Goal: Task Accomplishment & Management: Manage account settings

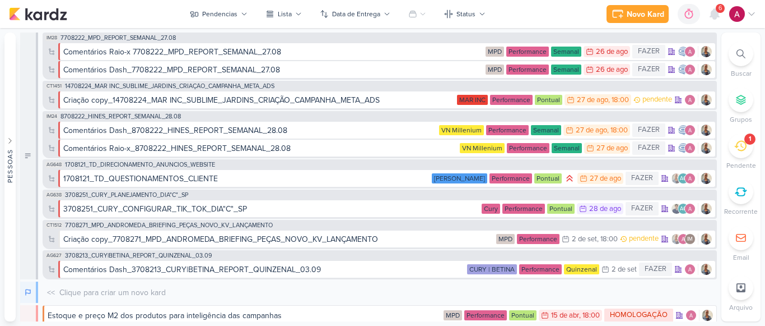
click at [749, 11] on icon at bounding box center [751, 14] width 9 height 9
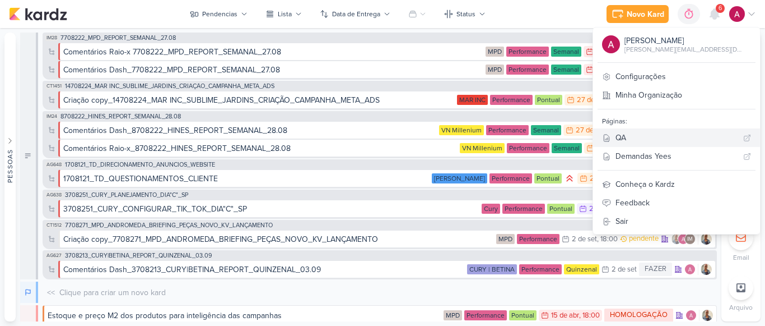
click at [651, 134] on div "QA" at bounding box center [677, 138] width 123 height 12
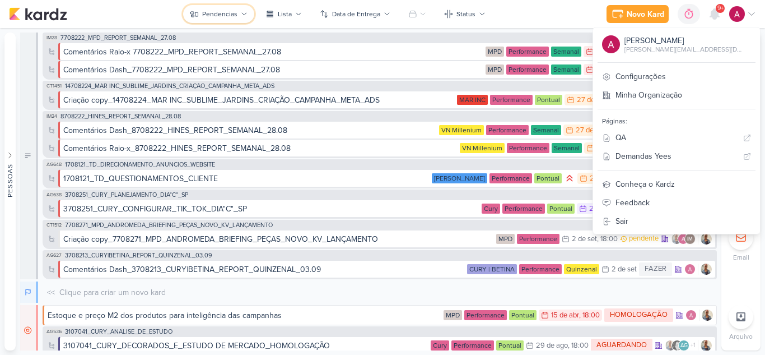
click at [221, 17] on div "Pendencias" at bounding box center [219, 14] width 35 height 10
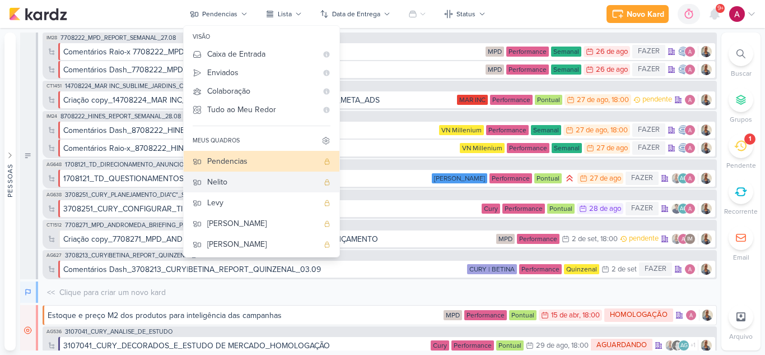
click at [233, 174] on button "Nelito" at bounding box center [262, 181] width 156 height 21
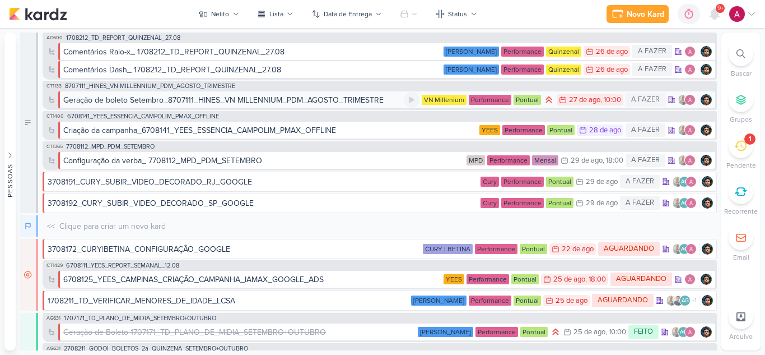
click at [304, 100] on div "Geração de boleto Setembro_8707111_HINES_VN MILLENNIUM_PDM_AGOSTO_TRIMESTRE" at bounding box center [223, 100] width 320 height 12
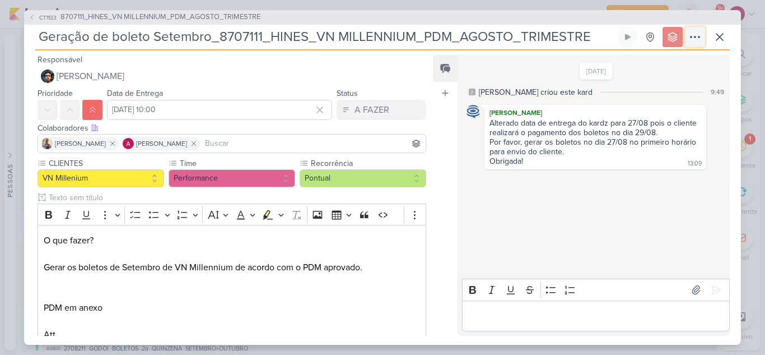
click at [696, 36] on icon at bounding box center [695, 36] width 13 height 13
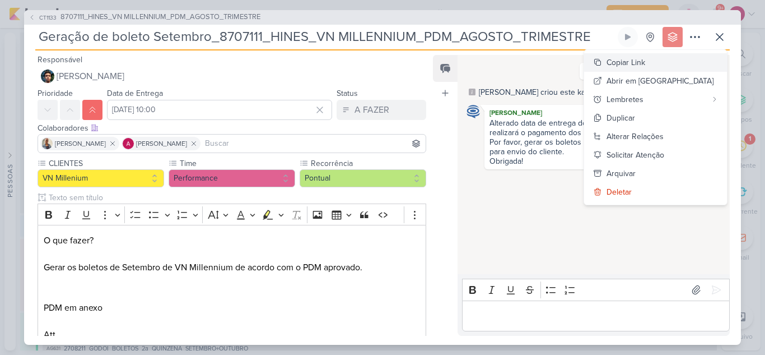
click at [645, 67] on div "Copiar Link" at bounding box center [626, 63] width 39 height 12
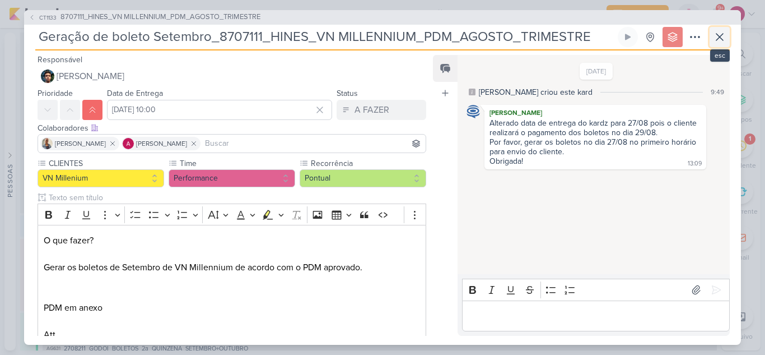
click at [722, 35] on icon at bounding box center [719, 36] width 13 height 13
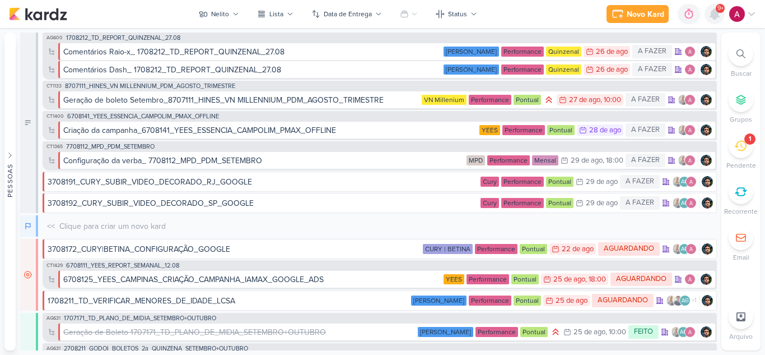
click at [717, 22] on div at bounding box center [715, 14] width 20 height 20
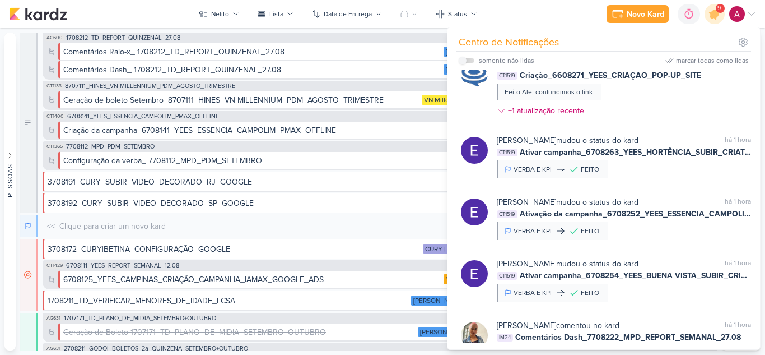
scroll to position [878, 0]
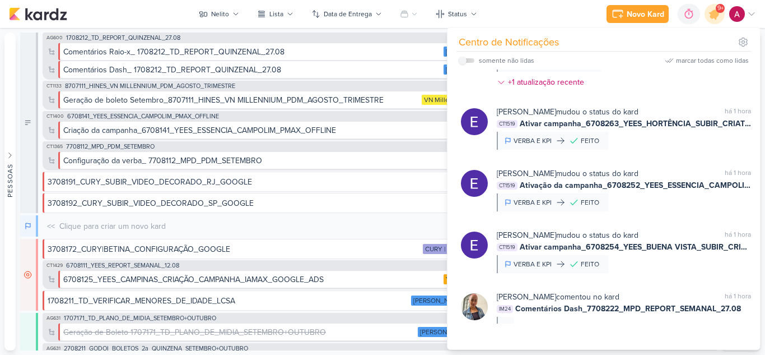
click at [467, 62] on label at bounding box center [467, 60] width 16 height 4
click at [467, 62] on input "checkbox" at bounding box center [463, 61] width 8 height 8
checkbox input "true"
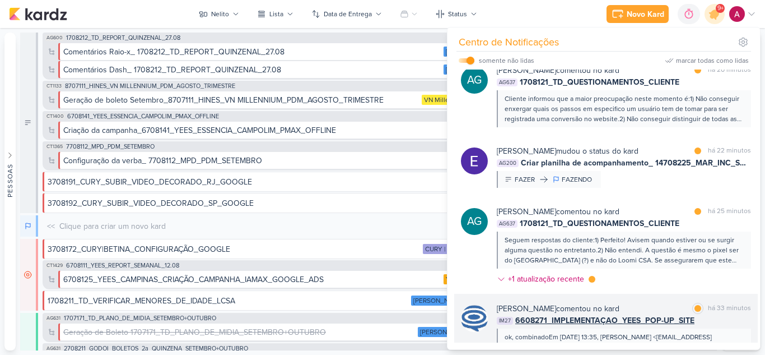
scroll to position [615, 0]
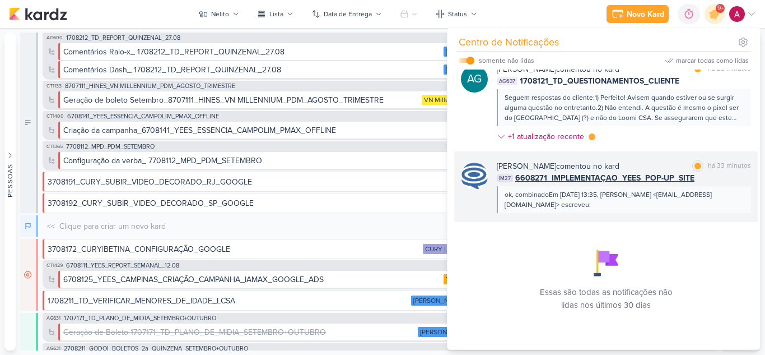
click at [640, 179] on span "6608271_IMPLEMENTAÇAO_YEES_POP-UP_SITE" at bounding box center [604, 178] width 179 height 12
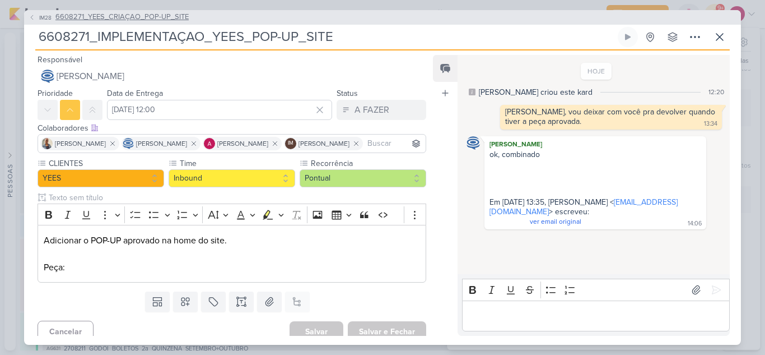
click at [30, 17] on icon at bounding box center [32, 17] width 7 height 7
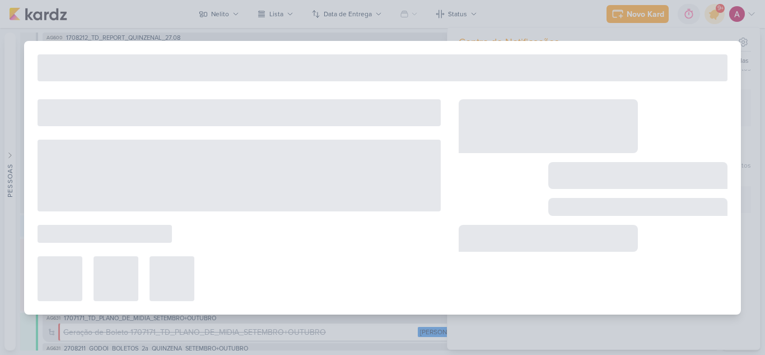
type input "6608271_YEES_CRIAÇAO_POP-UP_SITE"
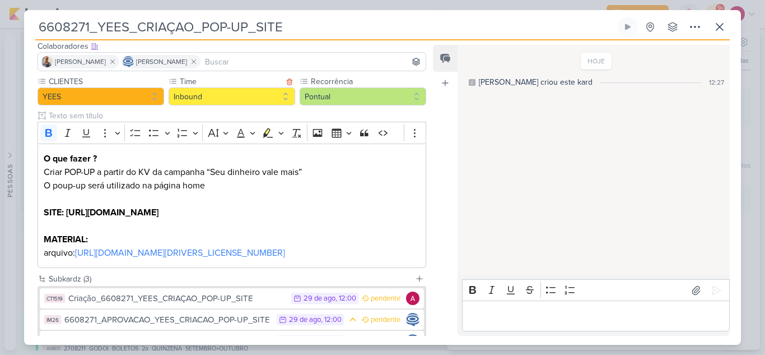
scroll to position [151, 0]
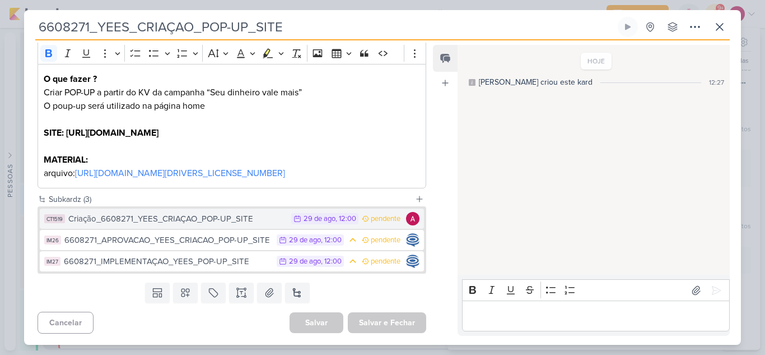
click at [193, 222] on div "Criação_6608271_YEES_CRIAÇAO_POP-UP_SITE" at bounding box center [176, 218] width 217 height 13
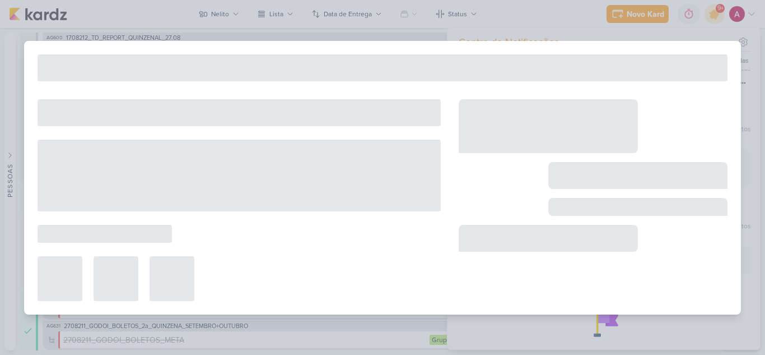
type input "Criação_6608271_YEES_CRIAÇAO_POP-UP_SITE"
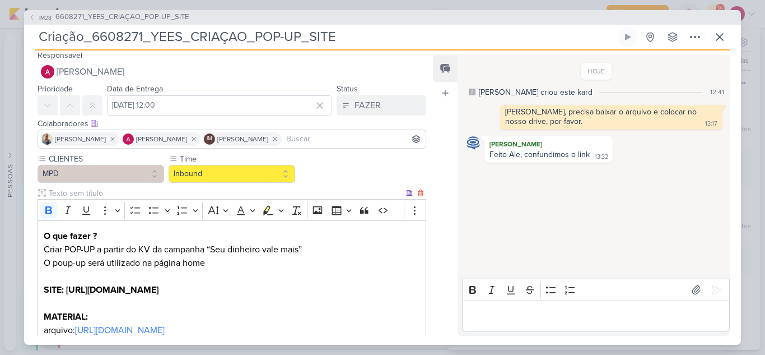
scroll to position [0, 0]
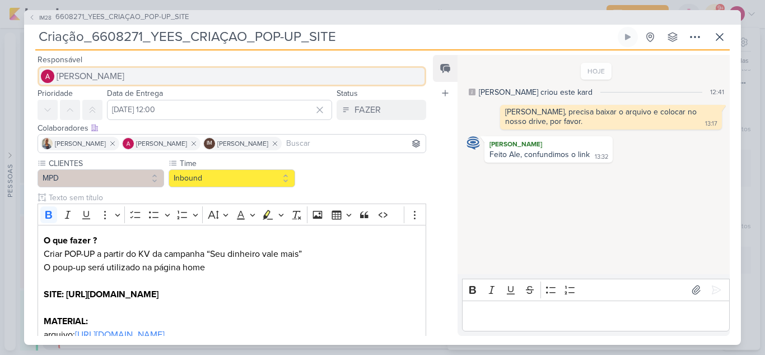
click at [101, 72] on span "[PERSON_NAME]" at bounding box center [91, 75] width 68 height 13
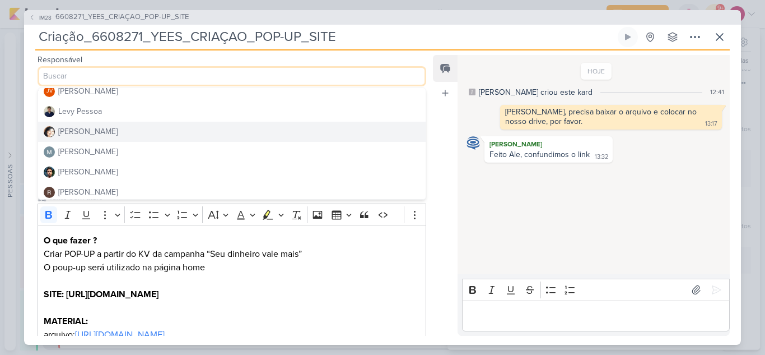
scroll to position [212, 0]
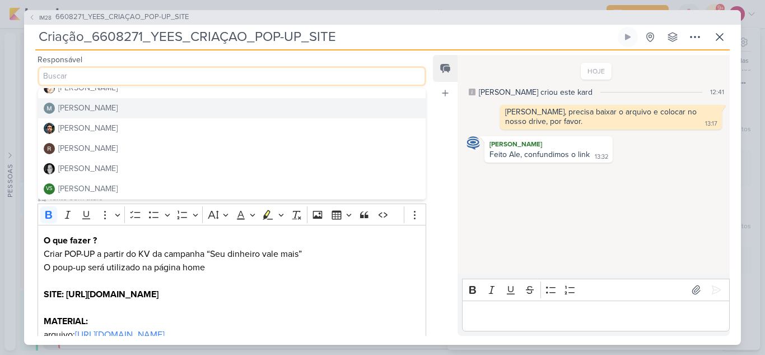
click at [103, 113] on div "[PERSON_NAME]" at bounding box center [87, 108] width 59 height 12
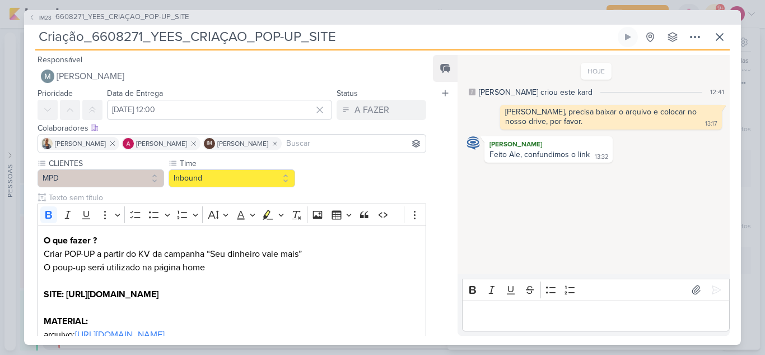
click at [329, 146] on input at bounding box center [354, 143] width 140 height 13
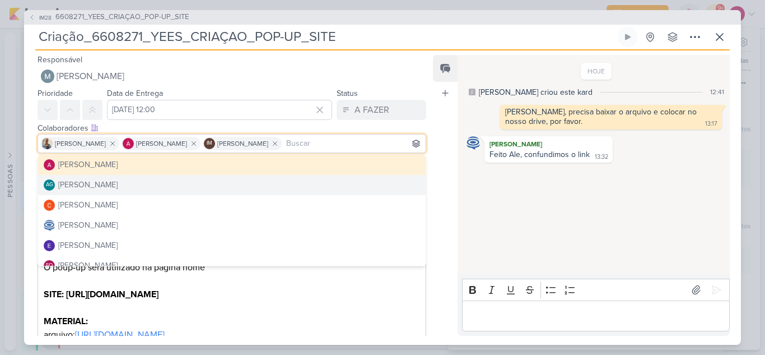
click at [503, 229] on div "HOJE Caroline criou este kard 12:41 Carol, precisa baixar o arquivo e colocar n…" at bounding box center [593, 165] width 271 height 218
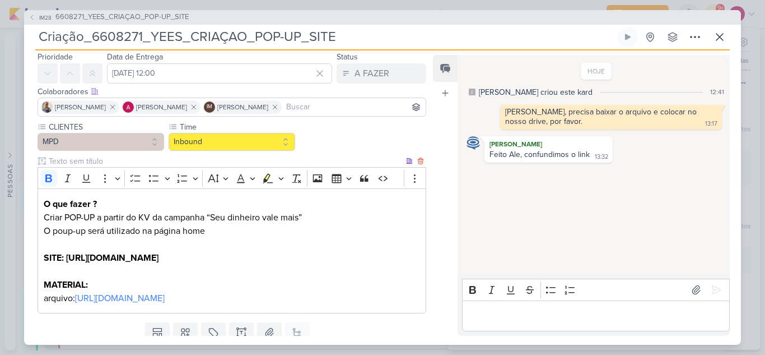
scroll to position [0, 0]
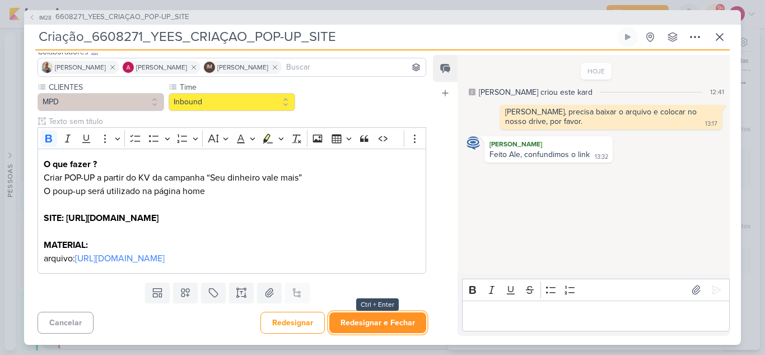
click at [378, 325] on button "Redesignar e Fechar" at bounding box center [377, 322] width 97 height 21
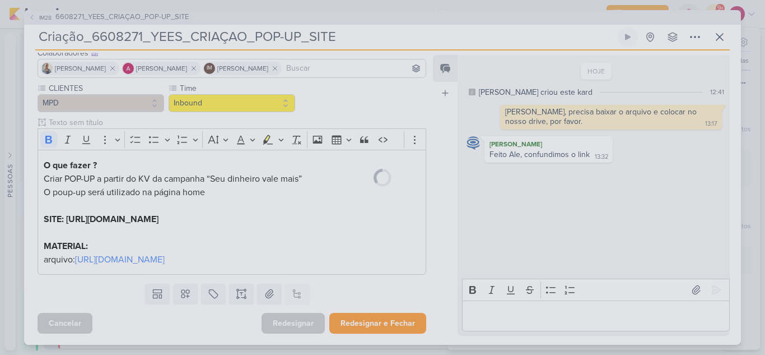
scroll to position [75, 0]
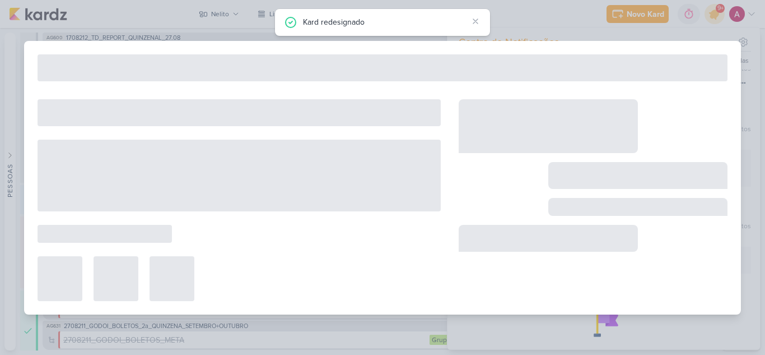
type input "6608271_YEES_CRIAÇAO_POP-UP_SITE"
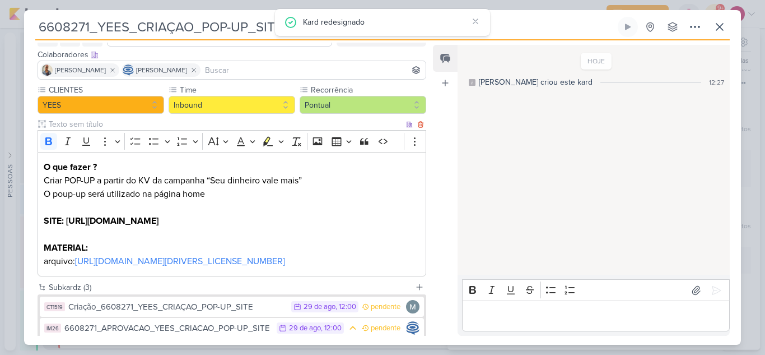
scroll to position [151, 0]
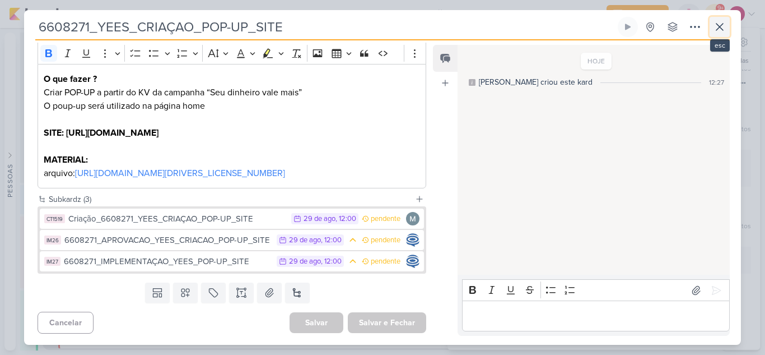
click at [714, 30] on icon at bounding box center [719, 26] width 13 height 13
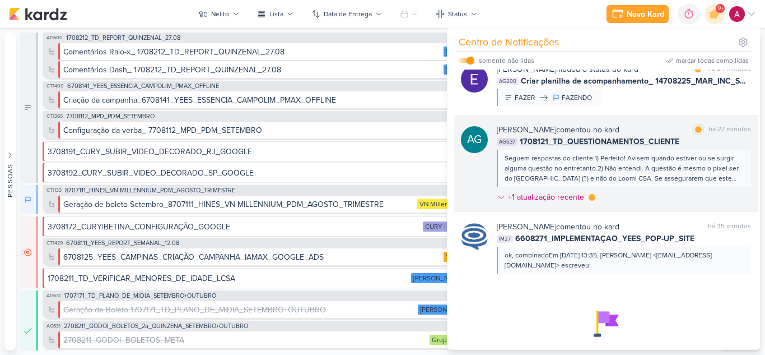
click at [691, 142] on div "AG637 1708121_TD_QUESTIONAMENTOS_CLIENTE" at bounding box center [624, 142] width 254 height 12
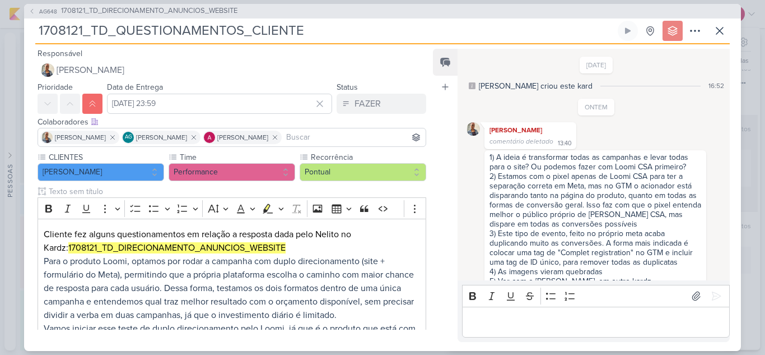
scroll to position [480, 0]
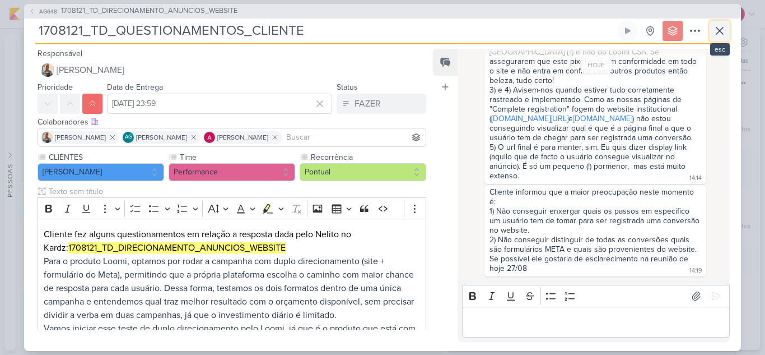
click at [724, 36] on icon at bounding box center [719, 30] width 13 height 13
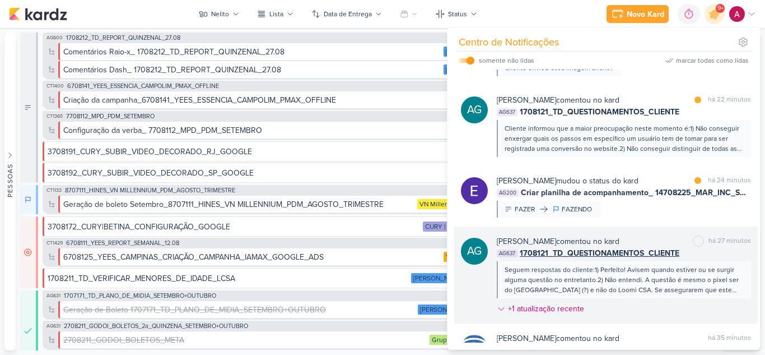
scroll to position [503, 0]
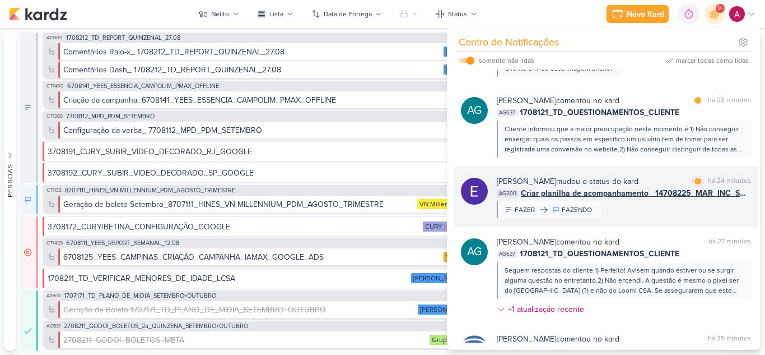
click at [632, 211] on div "Eduardo Quaresma mudou o status do kard marcar como lida há 24 minutos AG200 Cr…" at bounding box center [624, 196] width 254 height 43
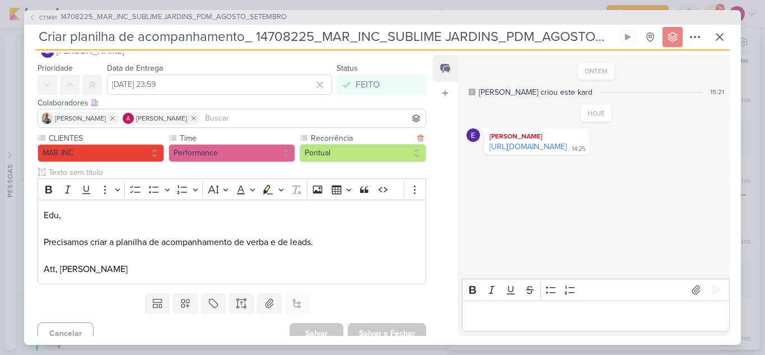
scroll to position [36, 0]
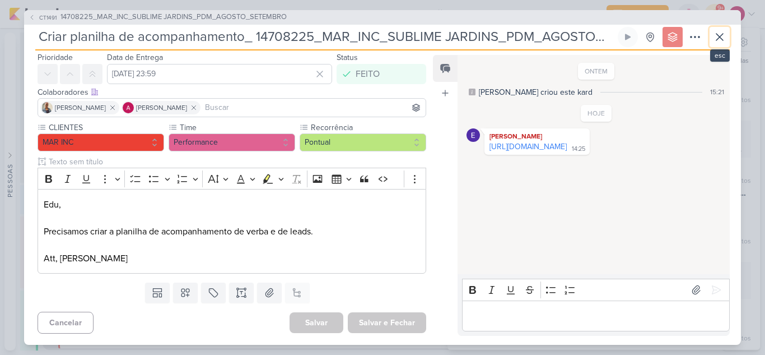
click at [720, 42] on icon at bounding box center [719, 36] width 13 height 13
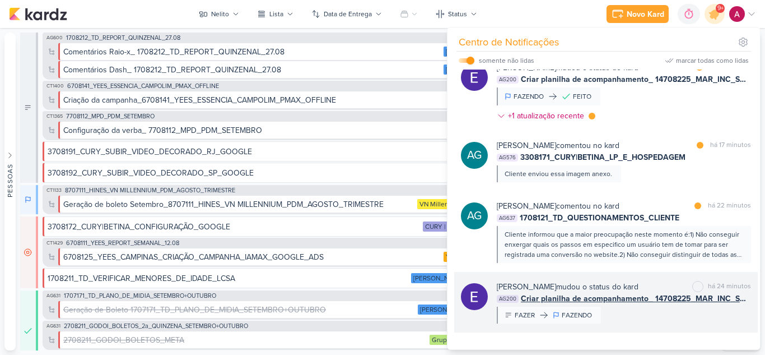
scroll to position [390, 0]
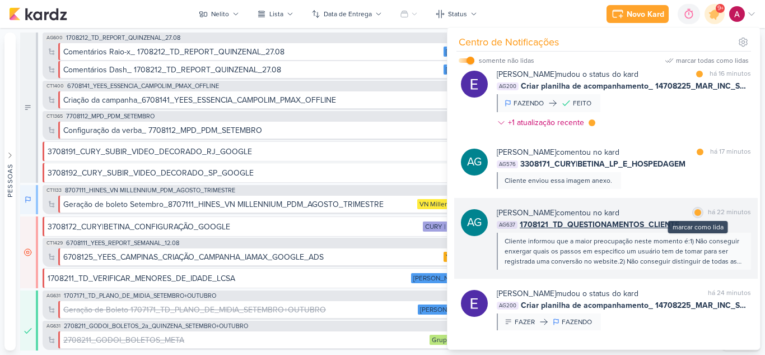
click at [695, 211] on div at bounding box center [698, 212] width 7 height 7
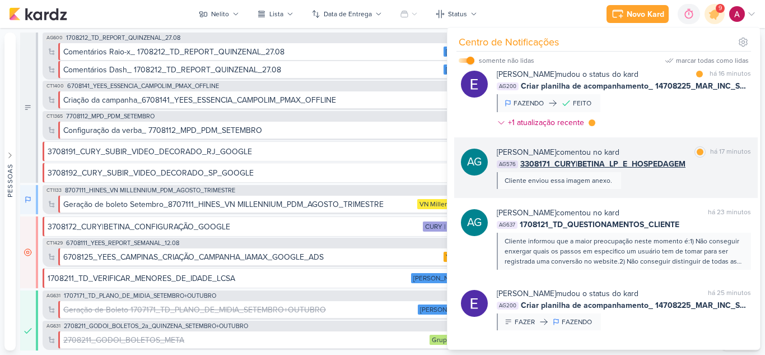
click at [657, 184] on div "Aline Gimenez Graciano comentou no kard marcar como lida há 17 minutos AG576 33…" at bounding box center [624, 167] width 254 height 43
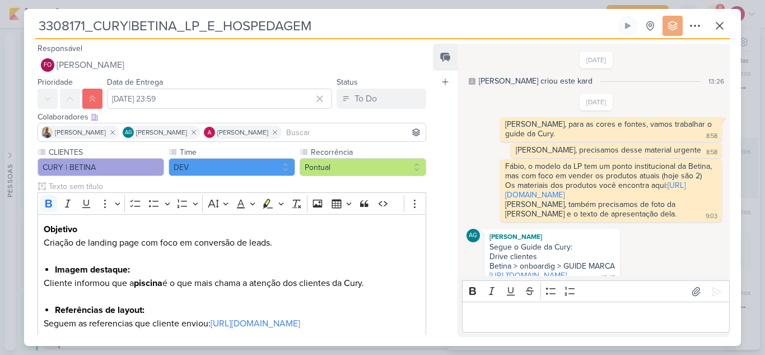
scroll to position [1099, 0]
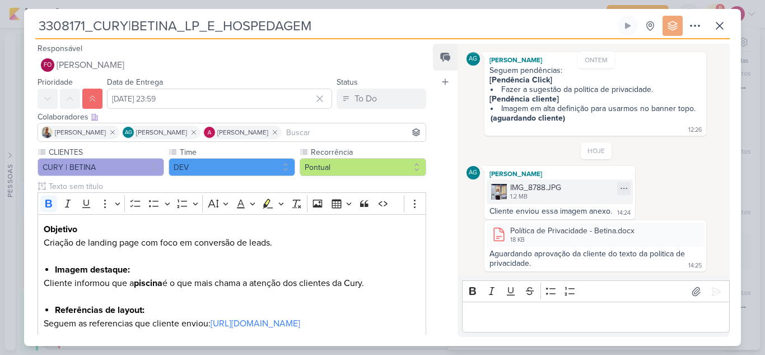
click at [512, 193] on div "1.2 MB" at bounding box center [535, 196] width 51 height 9
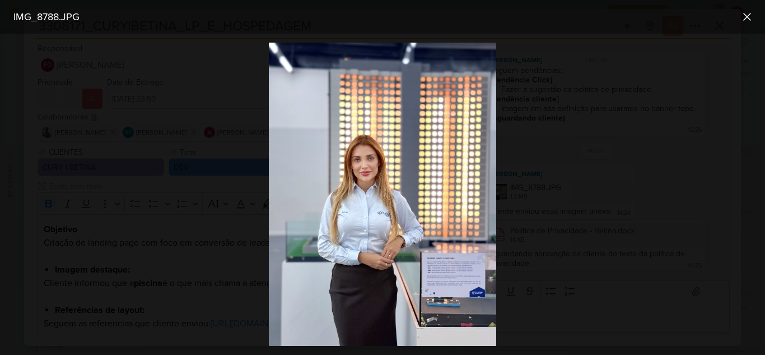
click at [666, 180] on div at bounding box center [382, 194] width 765 height 321
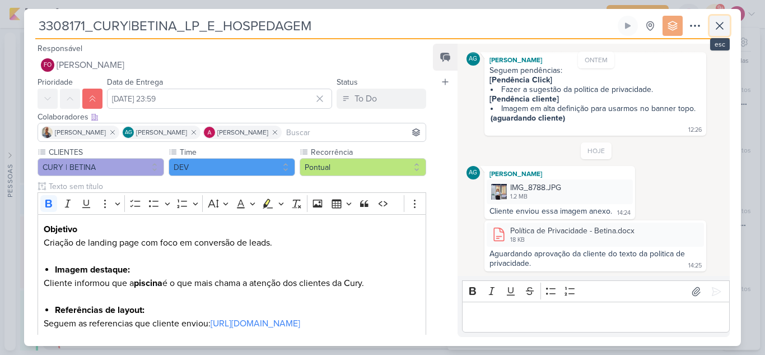
click at [720, 27] on icon at bounding box center [720, 25] width 7 height 7
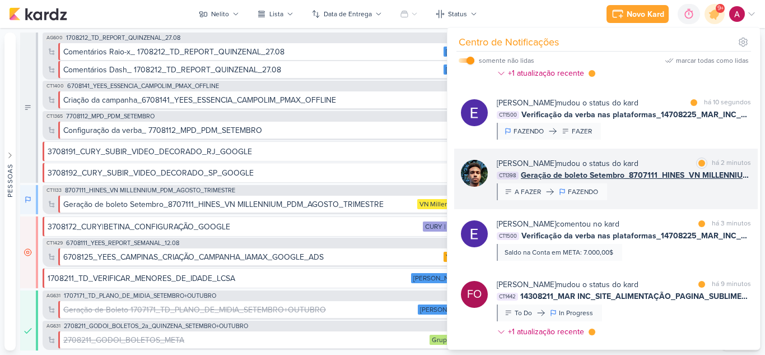
scroll to position [0, 0]
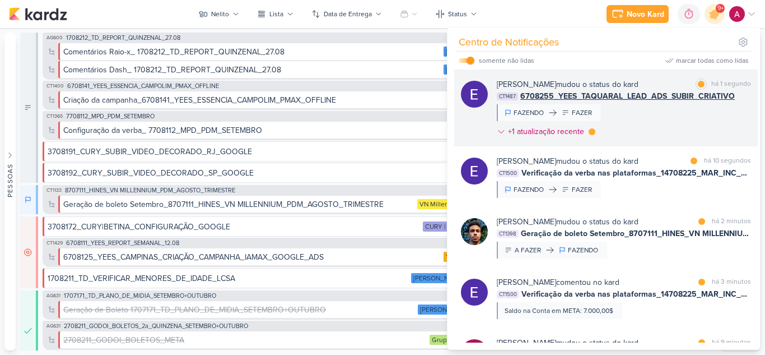
click at [681, 114] on div "Eduardo Quaresma mudou o status do kard marcar como lida há 1 segundo CT1487 67…" at bounding box center [624, 109] width 254 height 63
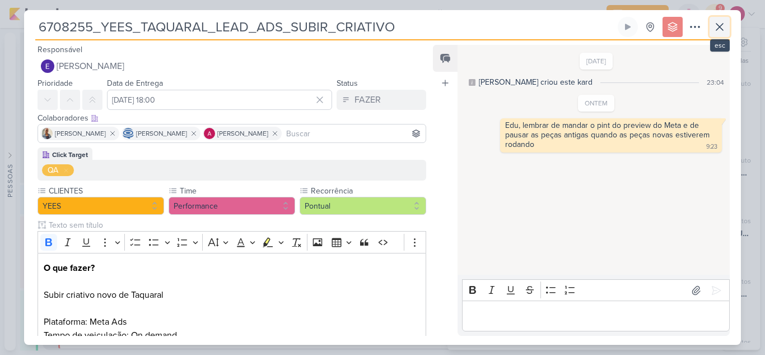
click at [721, 29] on icon at bounding box center [719, 26] width 13 height 13
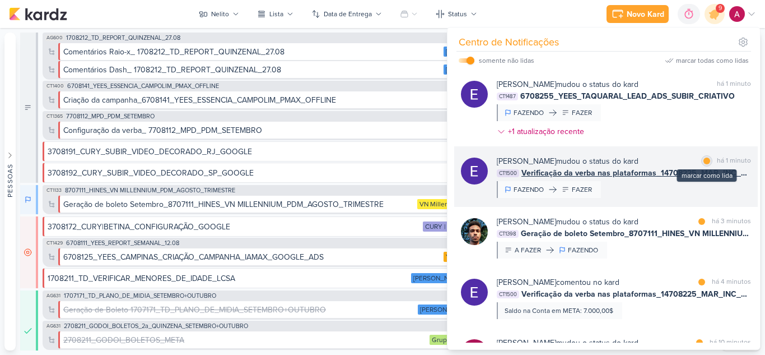
click at [704, 161] on div at bounding box center [707, 160] width 7 height 7
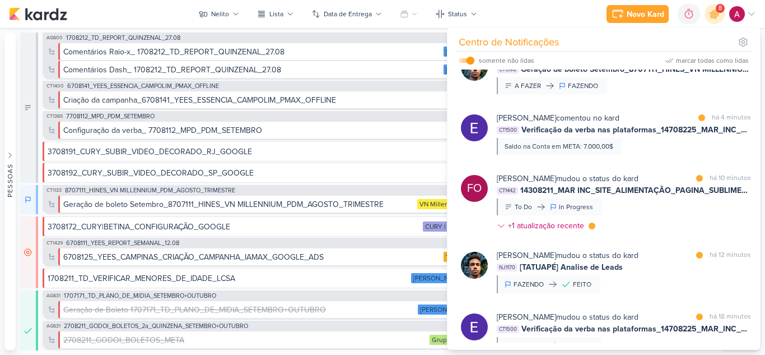
scroll to position [168, 0]
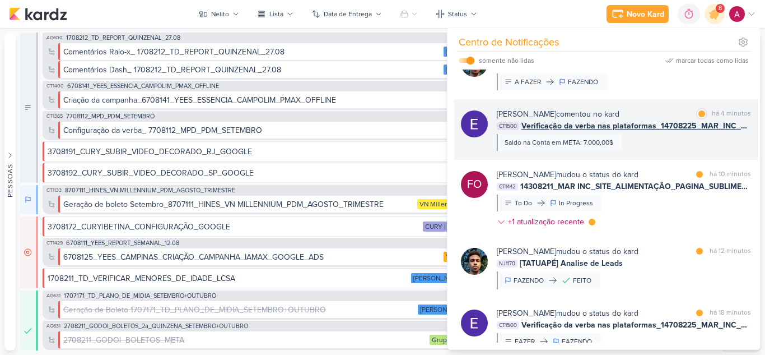
click at [678, 145] on div "Eduardo Quaresma comentou no kard marcar como lida há 4 minutos CT1500 Verifica…" at bounding box center [624, 129] width 254 height 43
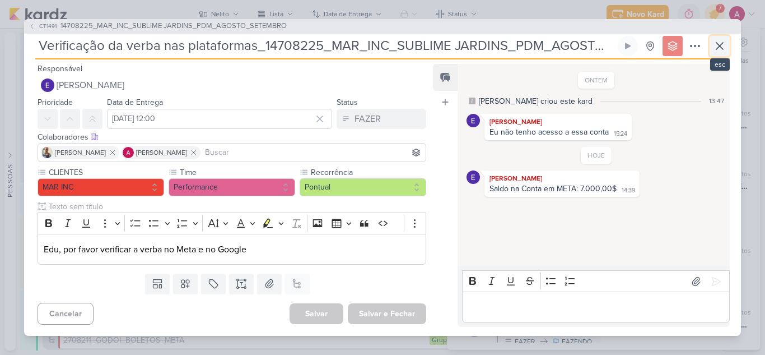
click at [720, 49] on icon at bounding box center [719, 45] width 13 height 13
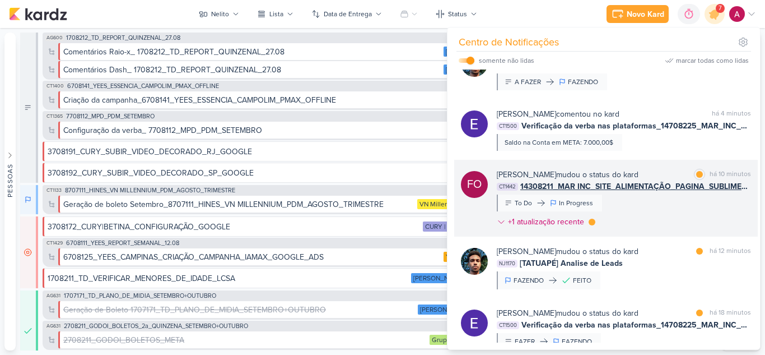
click at [676, 211] on div "Fabio Oliveira mudou o status do kard marcar como lida há 10 minutos CT1442 143…" at bounding box center [624, 200] width 254 height 63
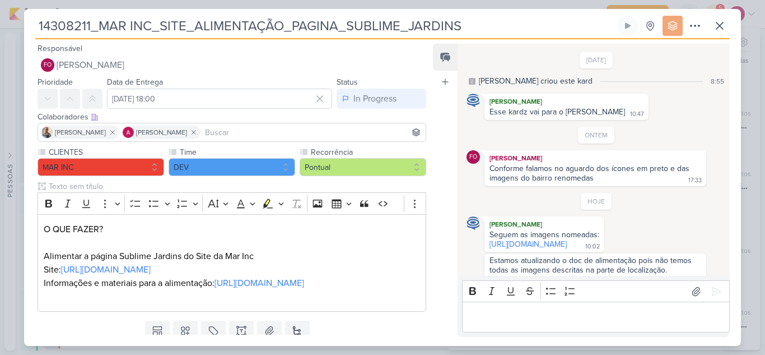
scroll to position [59, 0]
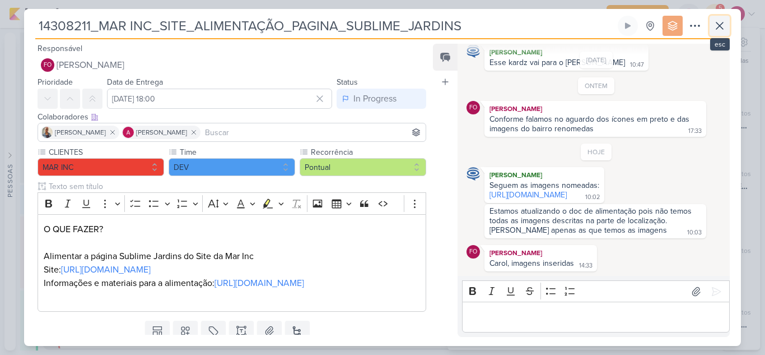
click at [722, 30] on icon at bounding box center [719, 25] width 13 height 13
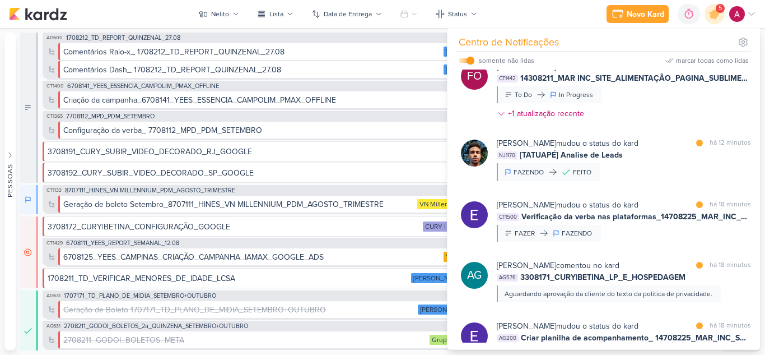
scroll to position [280, 0]
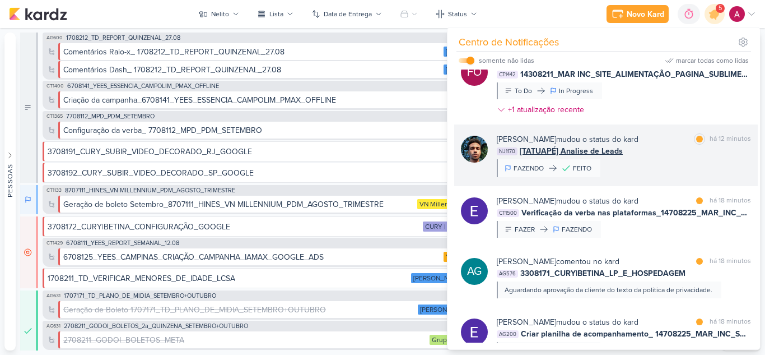
click at [676, 163] on div "Nelito Junior mudou o status do kard marcar como lida há 12 minutos NJ1170 [TAT…" at bounding box center [624, 155] width 254 height 44
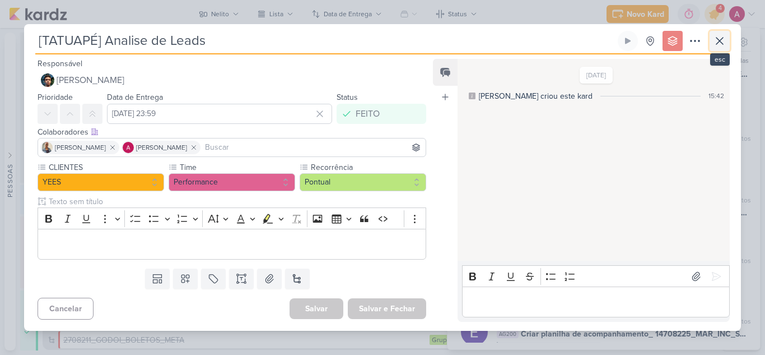
click at [717, 46] on icon at bounding box center [719, 40] width 13 height 13
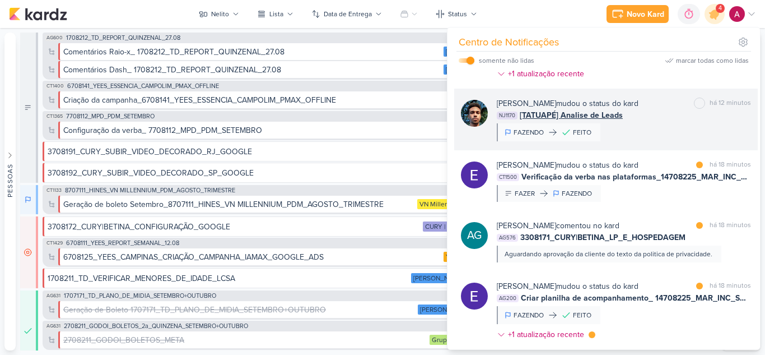
scroll to position [336, 0]
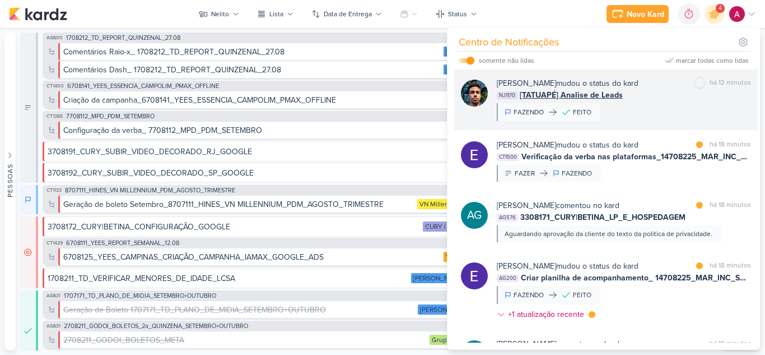
click at [645, 179] on div "Eduardo Quaresma mudou o status do kard marcar como lida há 18 minutos CT1500 V…" at bounding box center [624, 160] width 254 height 43
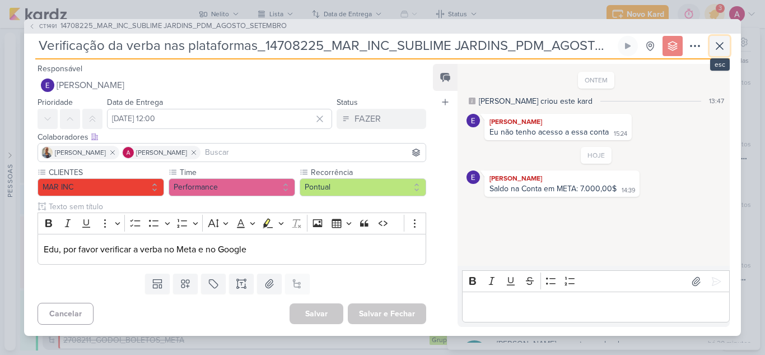
click at [712, 48] on button at bounding box center [720, 46] width 20 height 20
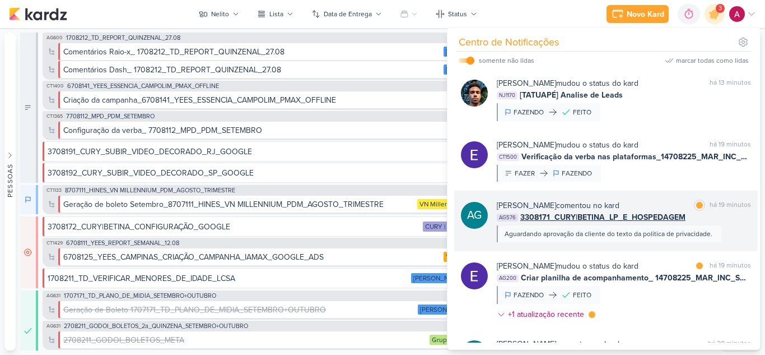
click at [723, 221] on div "AG576 3308171_CURY|BETINA_LP_E_HOSPEDAGEM" at bounding box center [624, 217] width 254 height 12
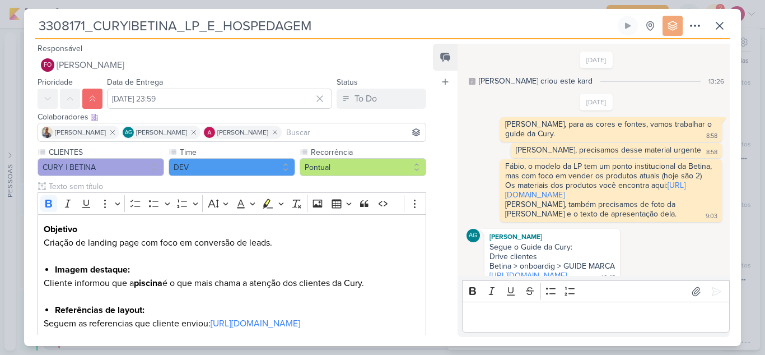
scroll to position [1099, 0]
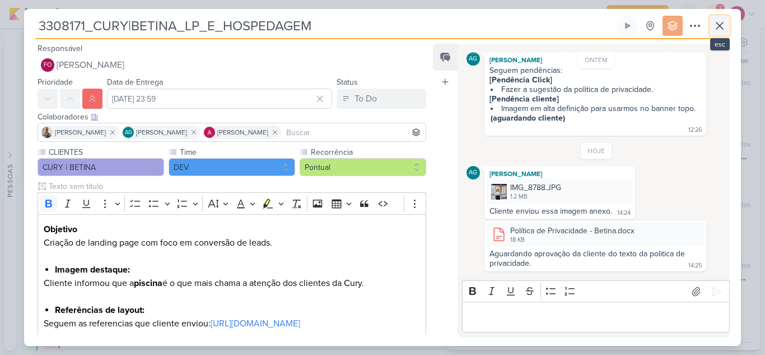
click at [720, 28] on icon at bounding box center [719, 25] width 13 height 13
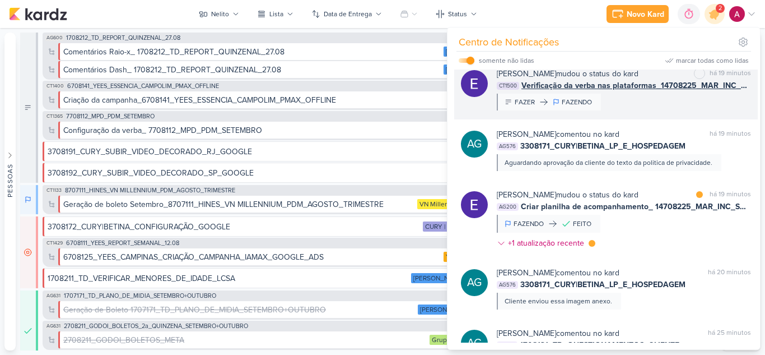
scroll to position [448, 0]
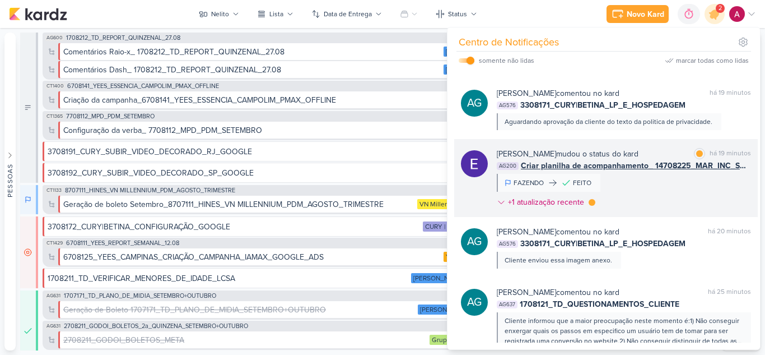
click at [646, 186] on div "Eduardo Quaresma mudou o status do kard marcar como lida há 19 minutos AG200 Cr…" at bounding box center [624, 180] width 254 height 64
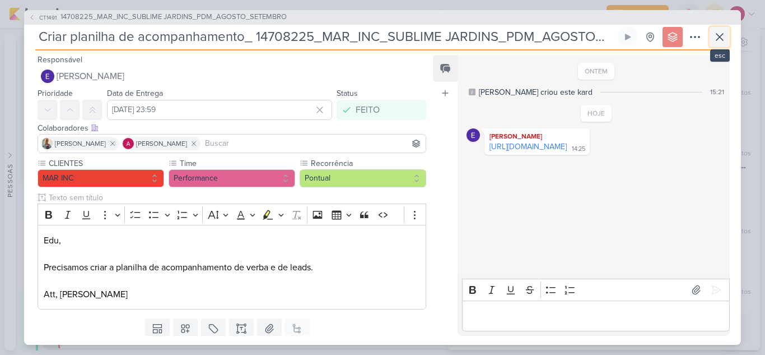
click at [717, 38] on icon at bounding box center [719, 36] width 13 height 13
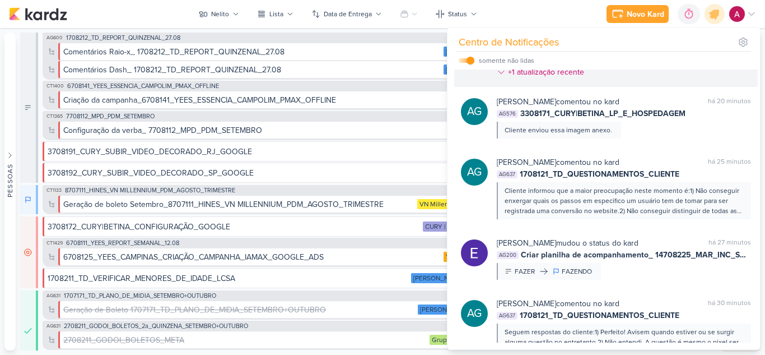
scroll to position [532, 0]
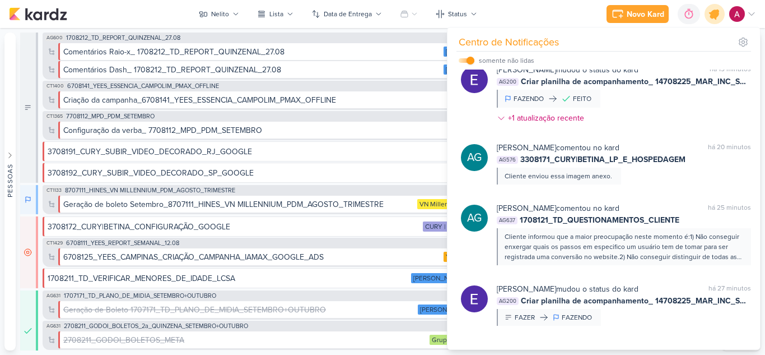
click at [717, 21] on icon at bounding box center [714, 13] width 19 height 19
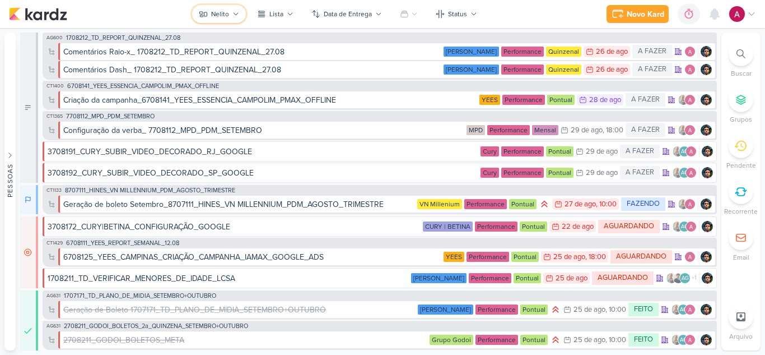
click at [235, 15] on icon at bounding box center [236, 14] width 7 height 7
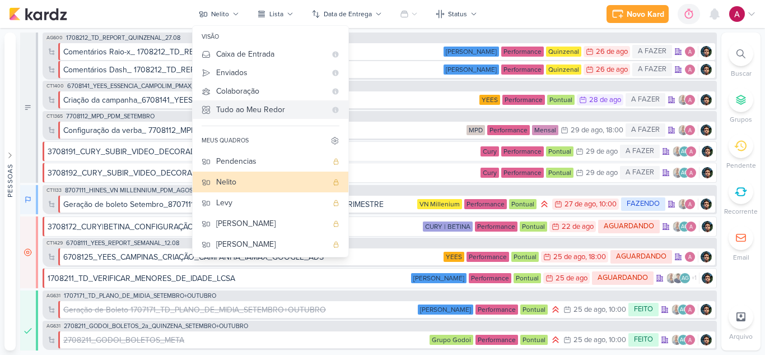
click at [245, 109] on div "Tudo ao Meu Redor" at bounding box center [271, 110] width 110 height 12
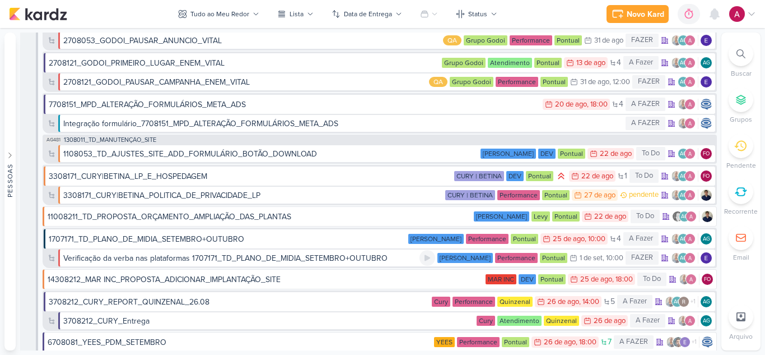
scroll to position [0, 0]
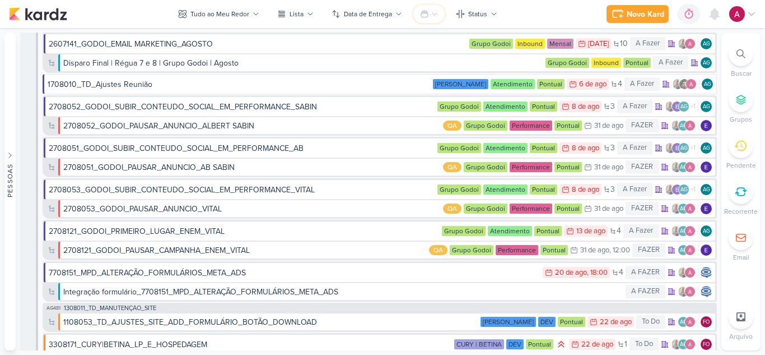
click at [427, 11] on icon at bounding box center [424, 14] width 9 height 9
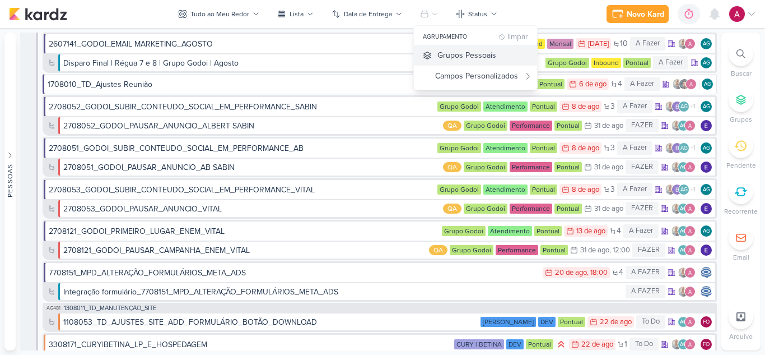
click at [441, 53] on div "Grupos Pessoais" at bounding box center [467, 55] width 59 height 12
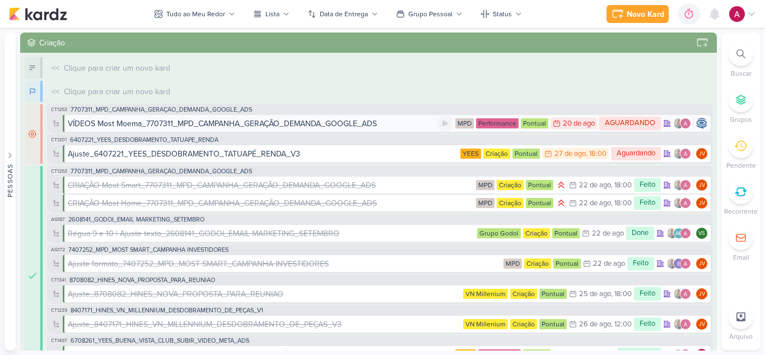
click at [356, 126] on div "VÍDEOS Most Moema_7707311_MPD_CAMPANHA_GERAÇÃO_DEMANDA_GOOGLE_ADS" at bounding box center [222, 124] width 309 height 12
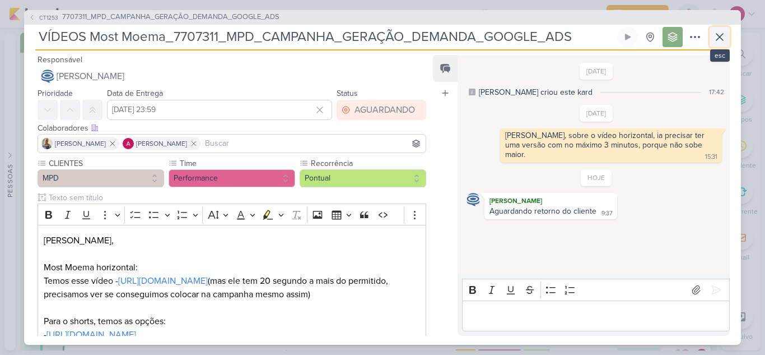
click at [716, 39] on icon at bounding box center [719, 36] width 13 height 13
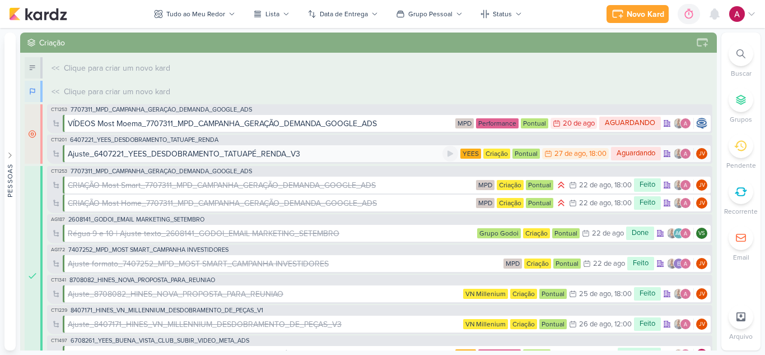
click at [257, 155] on div "Ajuste_6407221_YEES_DESDOBRAMENTO_TATUAPÉ_RENDA_V3" at bounding box center [184, 154] width 233 height 12
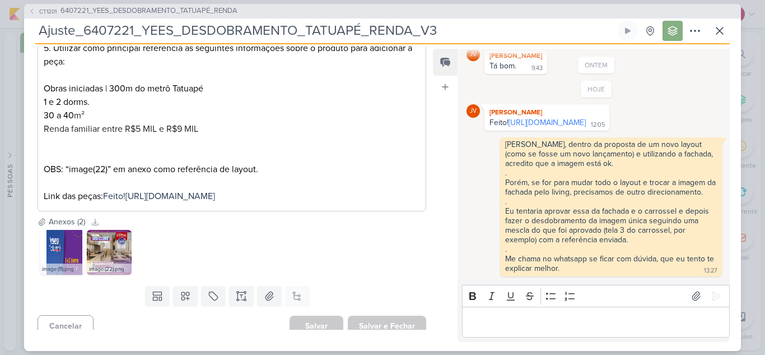
scroll to position [303, 0]
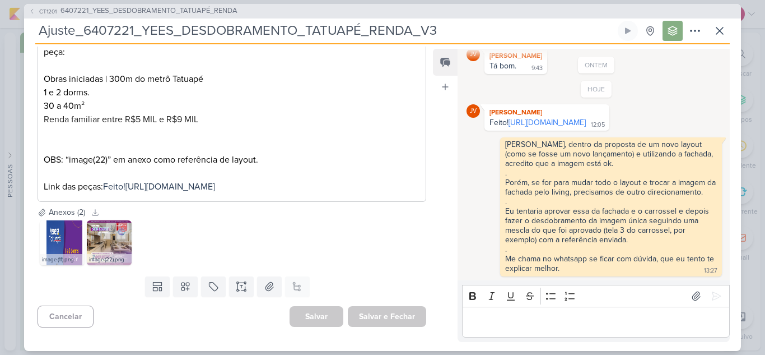
click at [100, 246] on img at bounding box center [109, 242] width 45 height 45
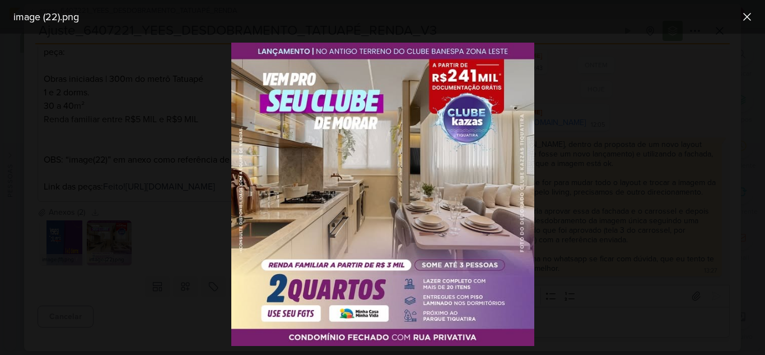
click at [191, 237] on div at bounding box center [382, 194] width 765 height 321
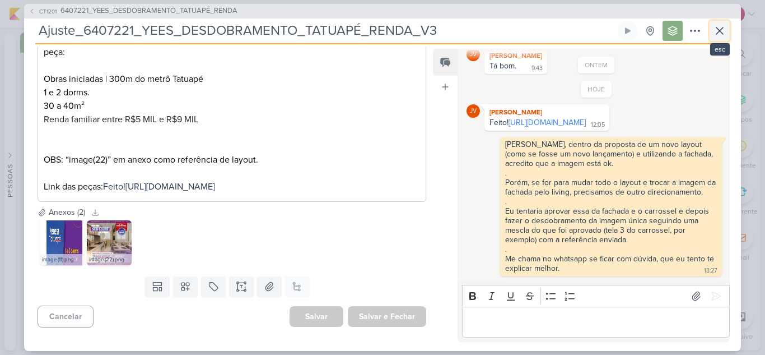
click at [728, 32] on button at bounding box center [720, 31] width 20 height 20
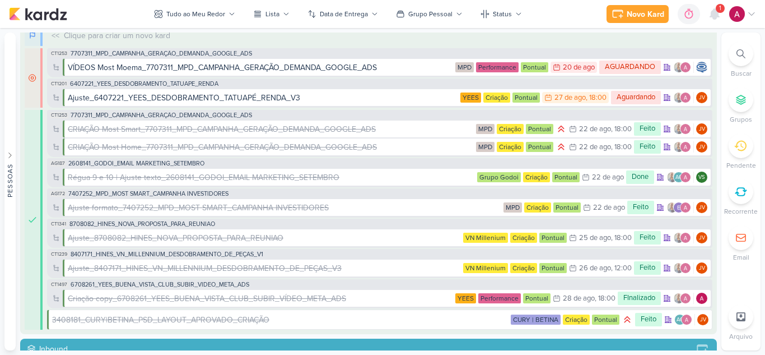
scroll to position [0, 0]
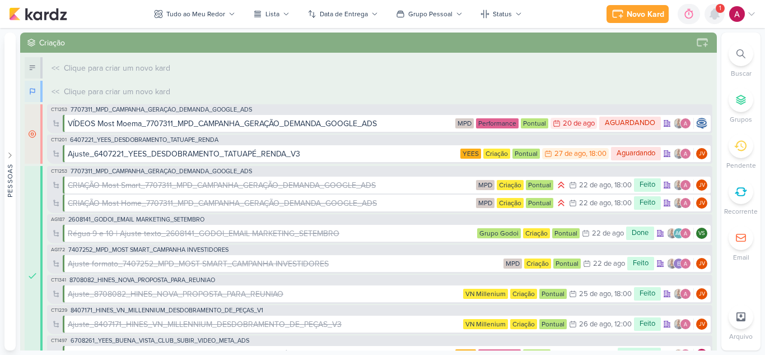
click at [717, 17] on icon at bounding box center [714, 14] width 9 height 10
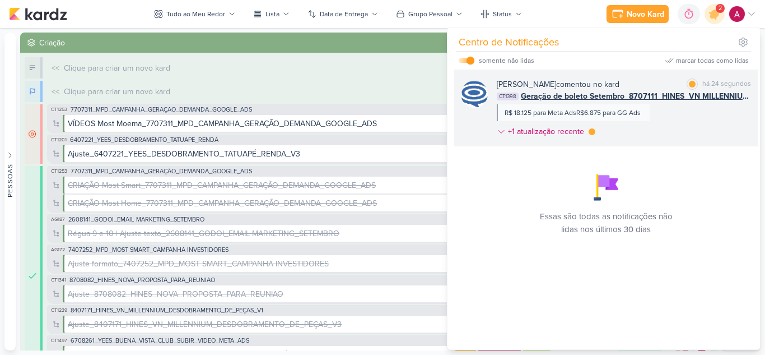
click at [680, 125] on div "Caroline Traven De Andrade comentou no kard marcar como lida há 24 segundos CT1…" at bounding box center [624, 109] width 254 height 63
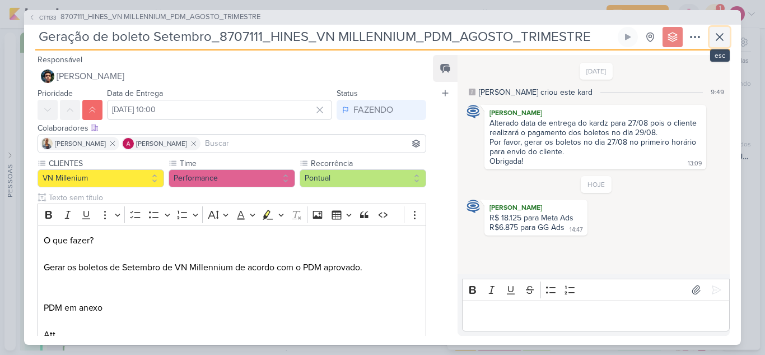
click at [719, 40] on icon at bounding box center [719, 36] width 13 height 13
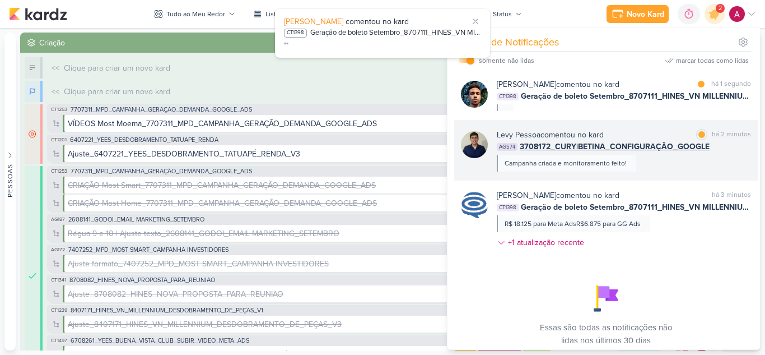
click at [667, 166] on div "Levy Pessoa comentou no kard marcar como lida há 2 minutos AG574 3708172_CURY|B…" at bounding box center [624, 150] width 254 height 43
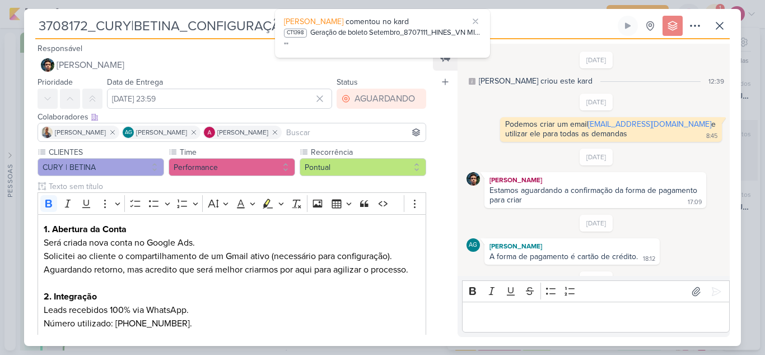
scroll to position [218, 0]
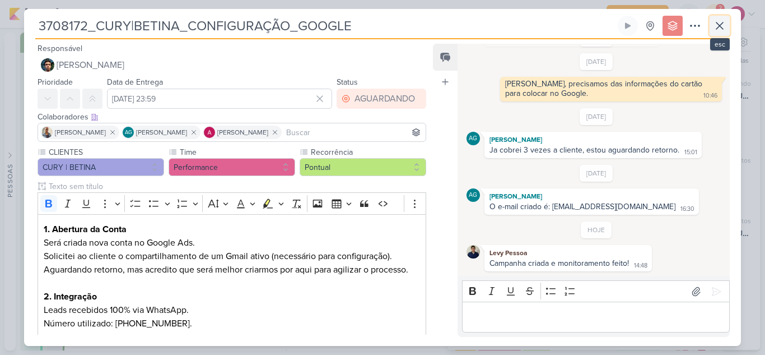
click at [719, 26] on icon at bounding box center [720, 25] width 7 height 7
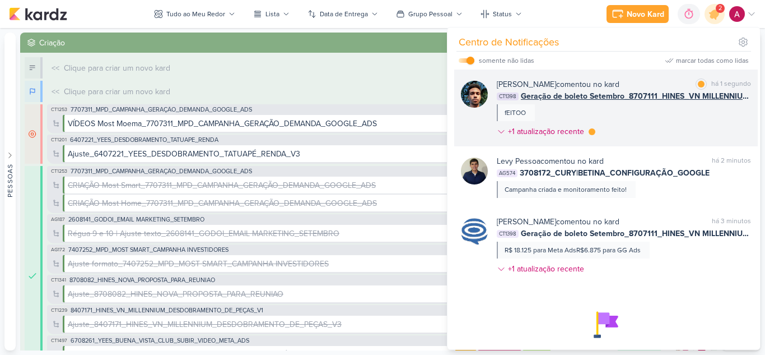
click at [639, 113] on div "Nelito Junior comentou no kard marcar como lida há 1 segundo CT1398 Geração de …" at bounding box center [624, 109] width 254 height 63
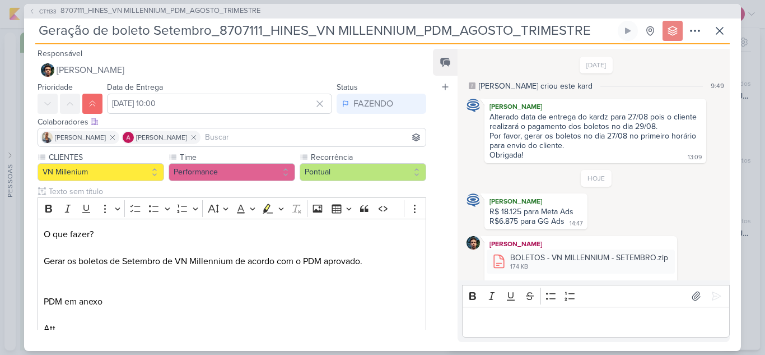
scroll to position [29, 0]
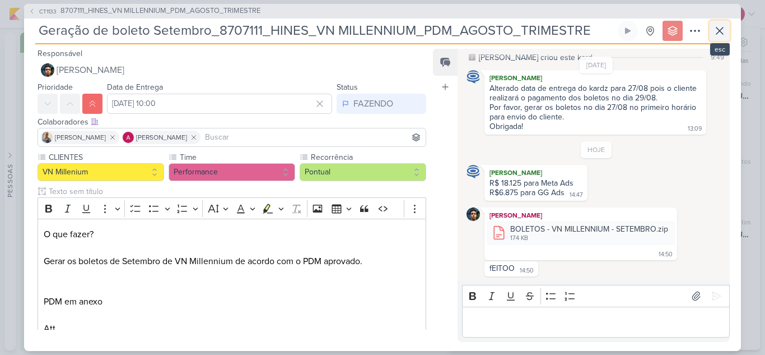
click at [715, 37] on button at bounding box center [720, 31] width 20 height 20
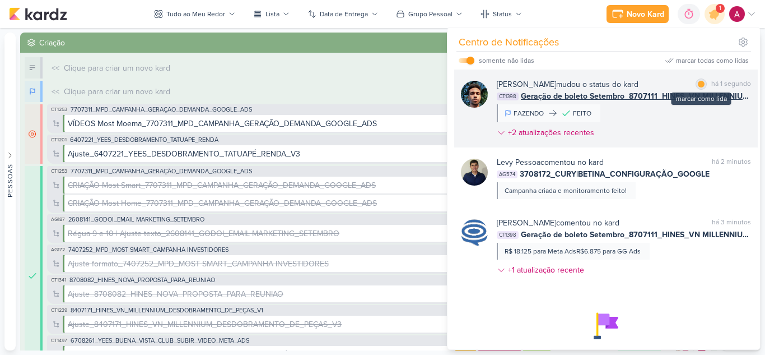
click at [699, 82] on div at bounding box center [701, 84] width 7 height 7
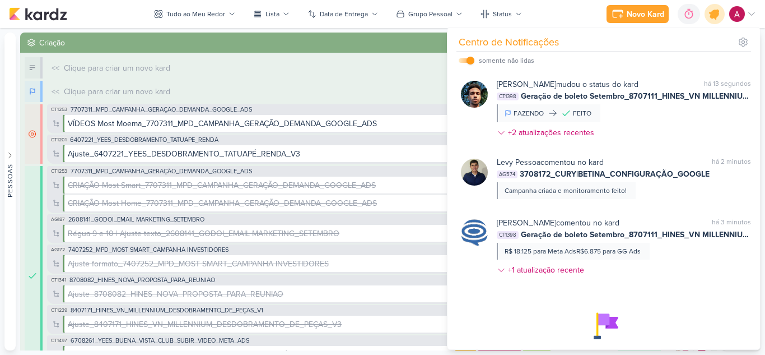
click at [712, 16] on icon at bounding box center [714, 13] width 13 height 13
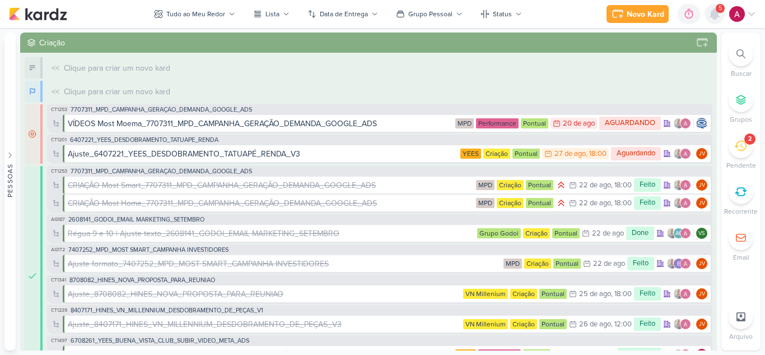
click at [710, 13] on icon at bounding box center [714, 13] width 13 height 13
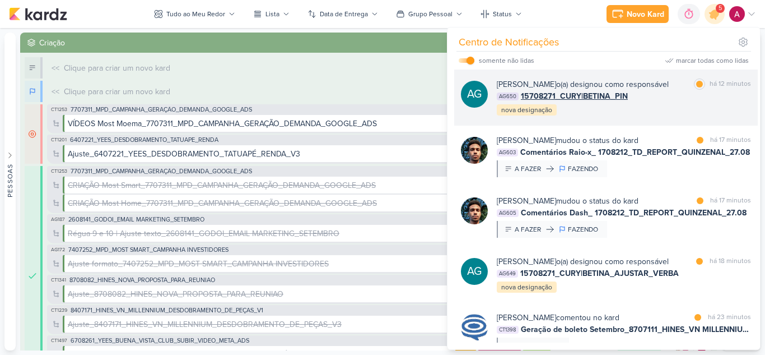
click at [670, 114] on div "Aline Gimenez Graciano o(a) designou como responsável marcar como lida há 12 mi…" at bounding box center [624, 97] width 254 height 38
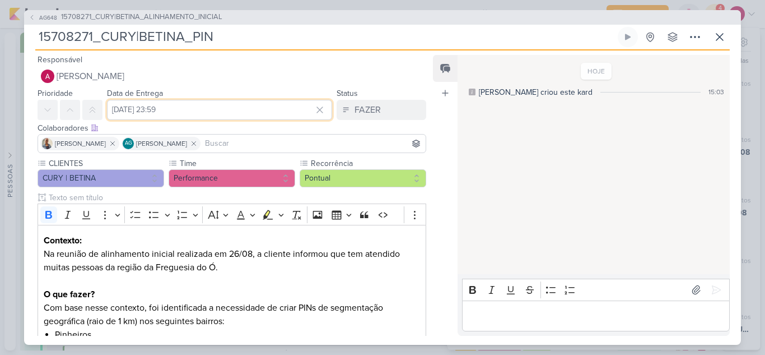
click at [167, 110] on input "[DATE] 23:59" at bounding box center [219, 110] width 225 height 20
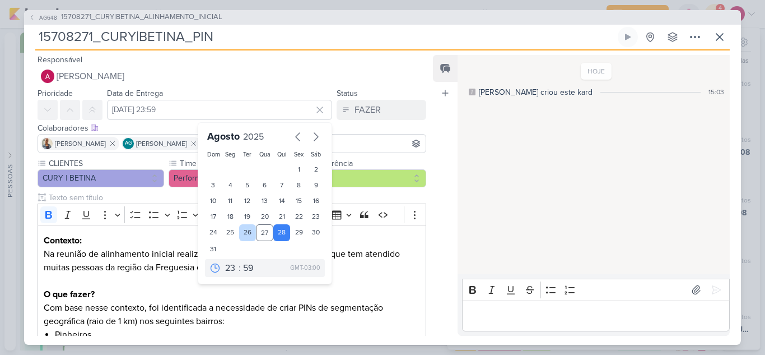
click at [243, 230] on div "26" at bounding box center [247, 232] width 17 height 17
type input "26 de agosto de 2025 às 23:59"
click at [175, 282] on p "Editor editing area: main" at bounding box center [232, 280] width 376 height 13
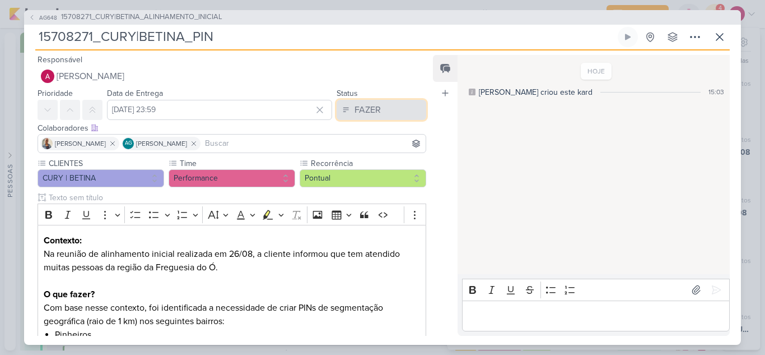
click at [356, 104] on div "FAZER" at bounding box center [368, 109] width 26 height 13
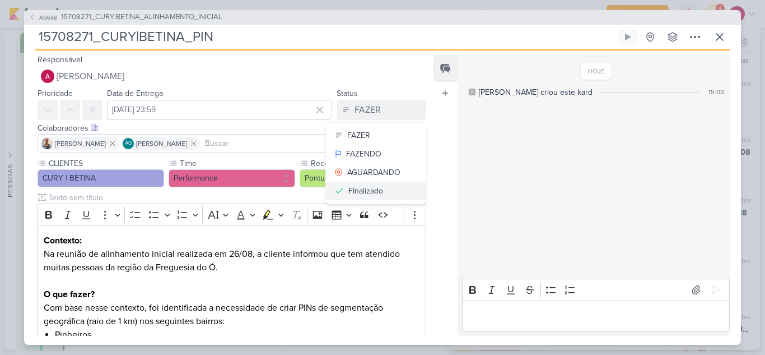
click at [361, 190] on div "FInalizado" at bounding box center [365, 191] width 35 height 12
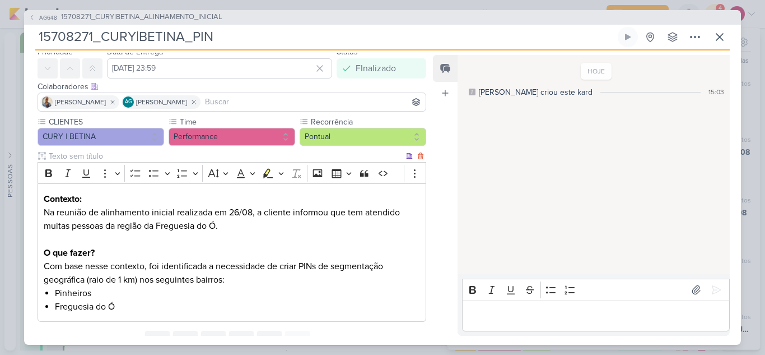
scroll to position [90, 0]
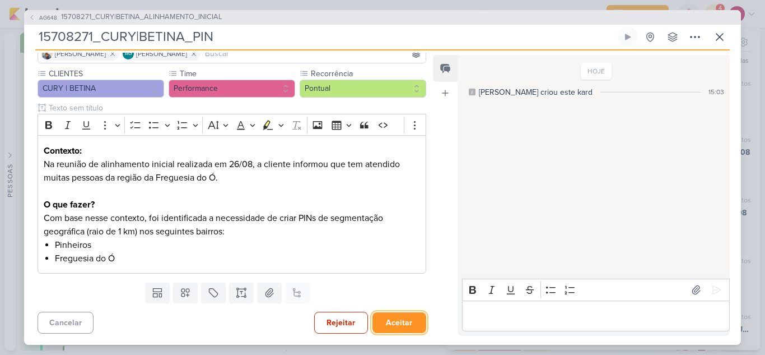
click at [386, 322] on button "Aceitar" at bounding box center [400, 322] width 54 height 21
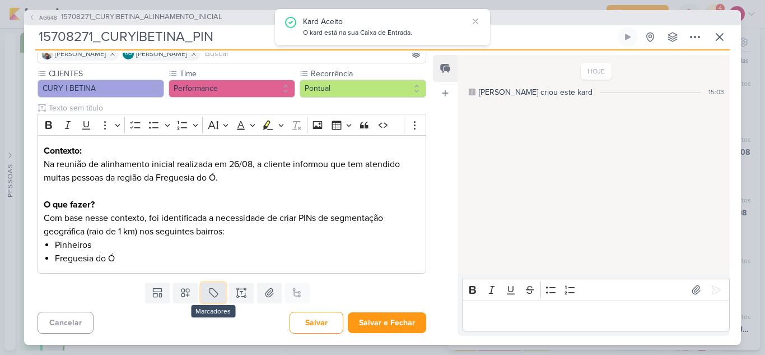
click at [212, 297] on icon at bounding box center [213, 293] width 8 height 8
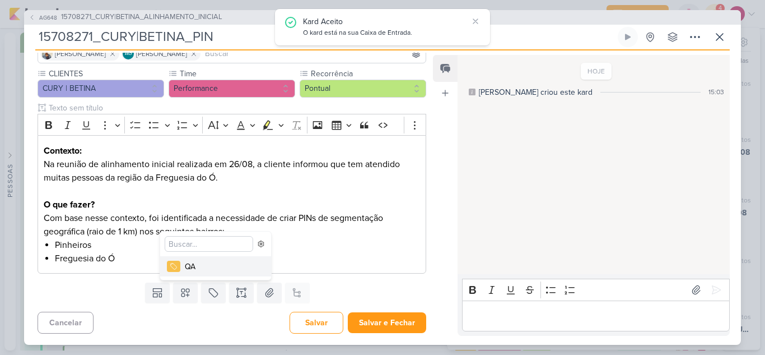
click at [190, 269] on div "QA" at bounding box center [221, 267] width 73 height 12
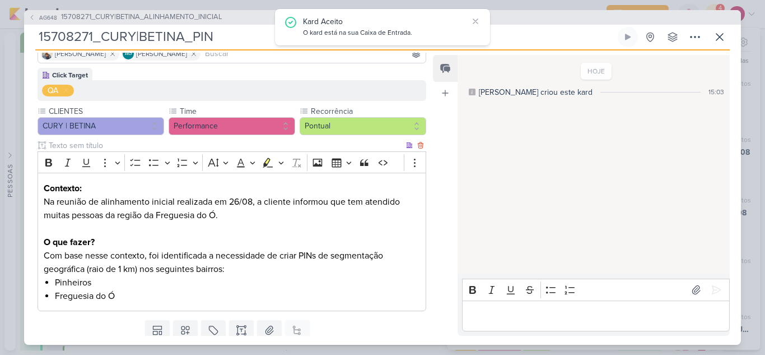
scroll to position [127, 0]
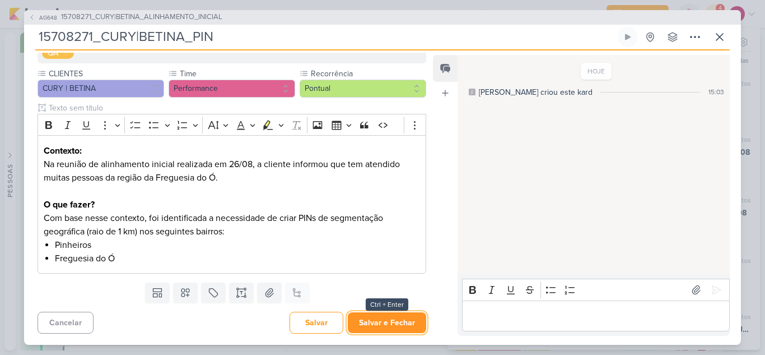
click at [398, 325] on button "Salvar e Fechar" at bounding box center [387, 322] width 78 height 21
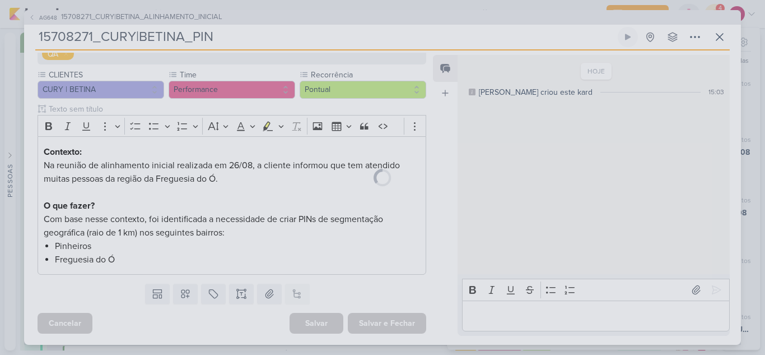
scroll to position [126, 0]
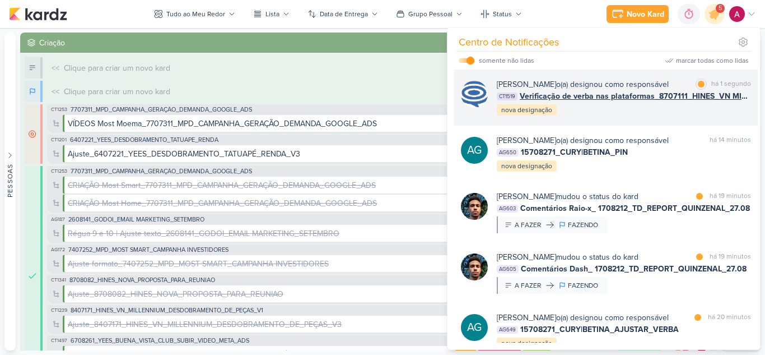
click at [653, 125] on div "Caroline Traven De Andrade o(a) designou como responsável marcar como lida há 1…" at bounding box center [606, 97] width 304 height 56
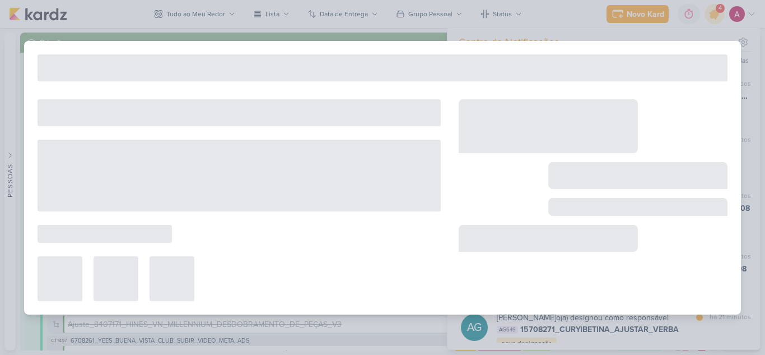
type input "Verificação de verba nas plataformas_8707111_HINES_VN MILLENNIUM_PDM_AGOSTO_TRI…"
type input "1 de setembro de 2025 às 18:00"
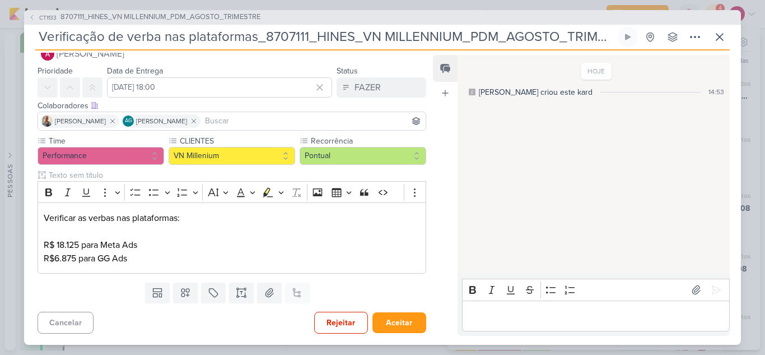
scroll to position [0, 0]
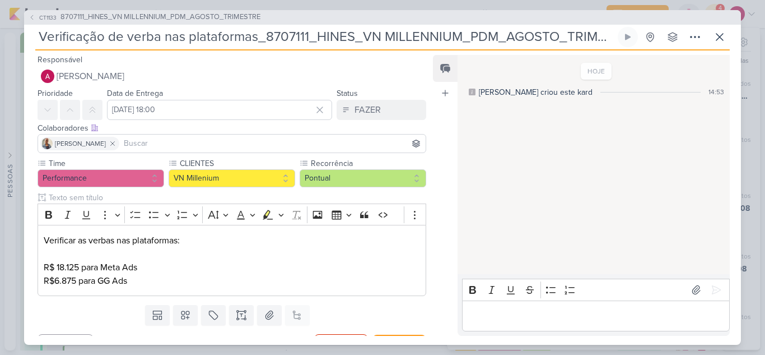
click at [138, 137] on input at bounding box center [273, 143] width 302 height 13
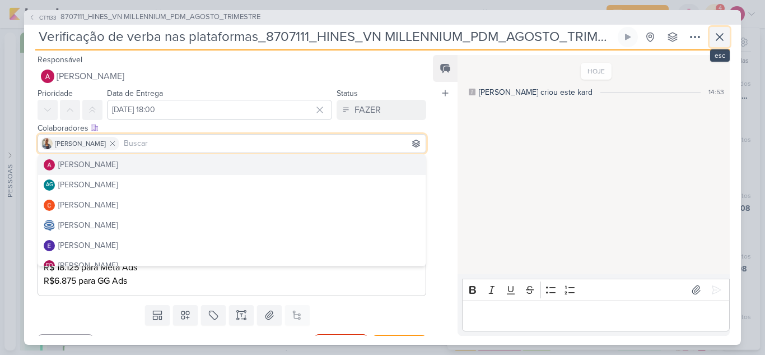
click at [723, 34] on icon at bounding box center [720, 37] width 7 height 7
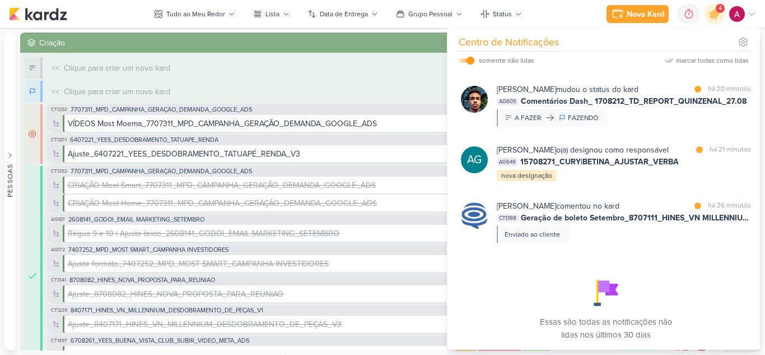
scroll to position [233, 0]
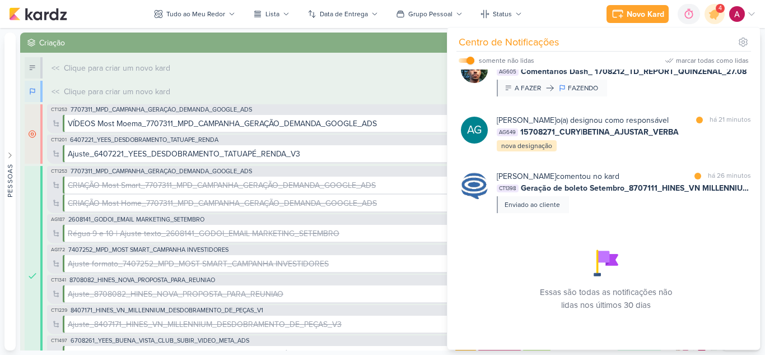
click at [565, 10] on div "Novo Kard Ctrl + k 0h0m Sessão desligada... Hoje 0h0m Semana 0h0m Mês 0h0m" at bounding box center [382, 14] width 747 height 28
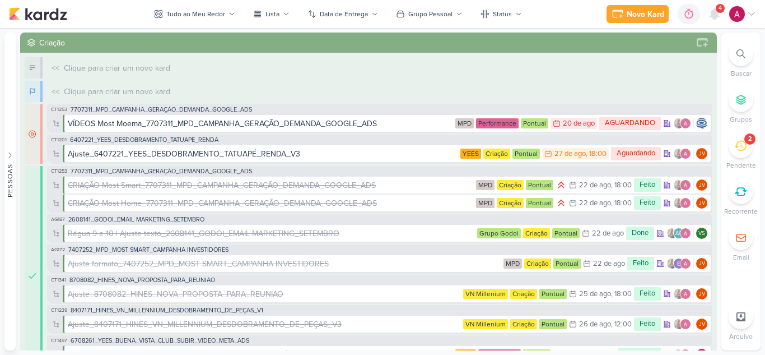
click at [733, 57] on div at bounding box center [741, 53] width 25 height 25
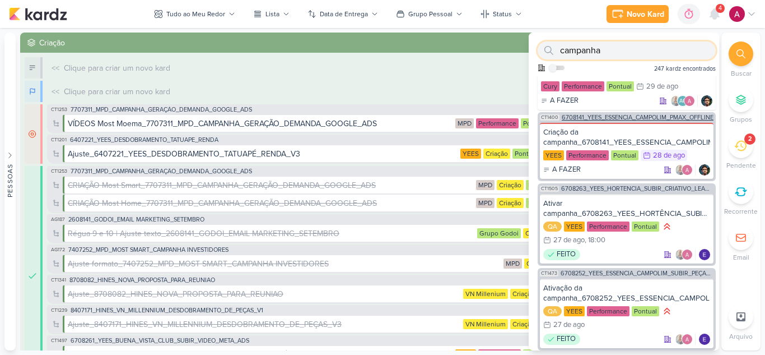
scroll to position [224, 0]
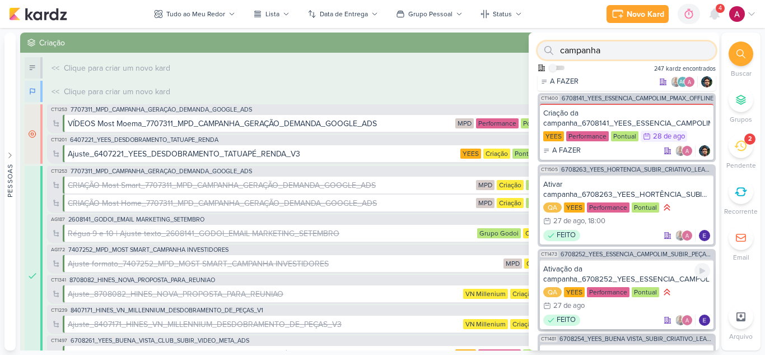
type input "campanha"
click at [618, 270] on div "Ativação da campanha_6708252_YEES_ESSENCIA_CAMPOLIM_SUBIR_PEÇAS_CAMPANHA" at bounding box center [626, 274] width 167 height 20
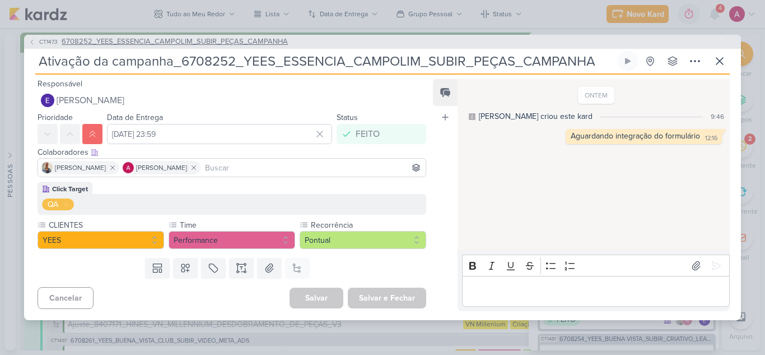
click at [34, 46] on button "CT1473 6708252_YEES_ESSENCIA_CAMPOLIM_SUBIR_PEÇAS_CAMPANHA" at bounding box center [158, 41] width 259 height 11
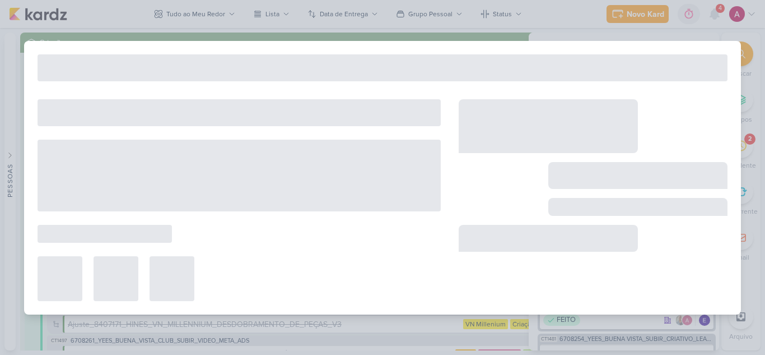
type input "6708252_YEES_ESSENCIA_CAMPOLIM_SUBIR_PEÇAS_CAMPANHA"
type input "[DATE] 18:00"
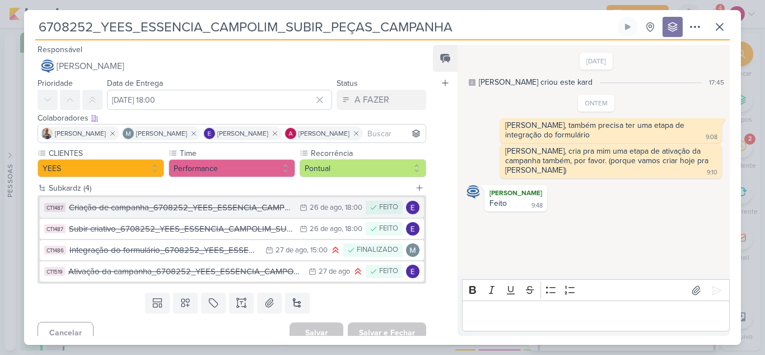
click at [194, 209] on div "Criação de campanha_6708252_YEES_ESSENCIA_CAMPOLIM_SUBIR_PEÇAS_CAMPANHA" at bounding box center [181, 207] width 225 height 13
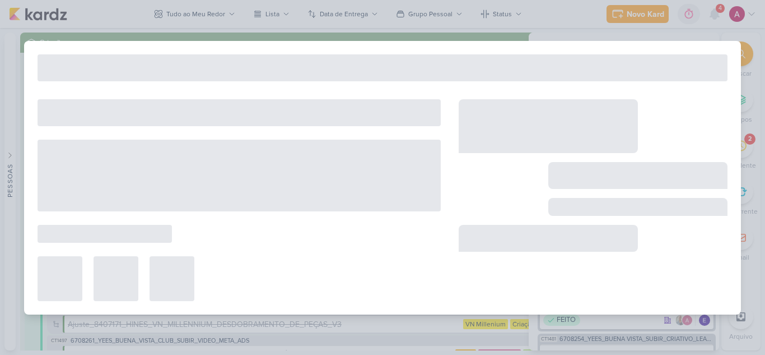
type input "Criação de campanha_6708252_YEES_ESSENCIA_CAMPOLIM_SUBIR_PEÇAS_CAMPANHA"
type input "[DATE] 18:00"
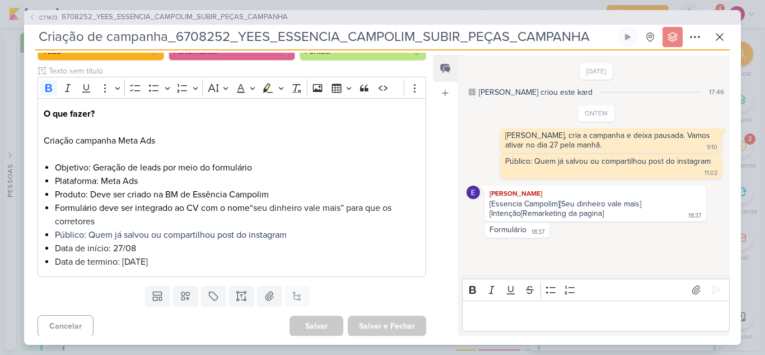
scroll to position [130, 0]
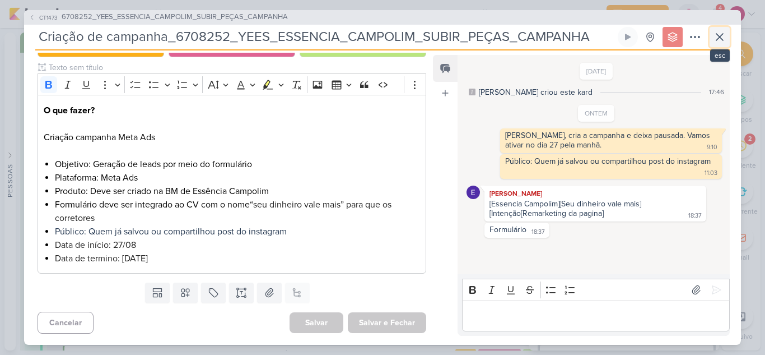
click at [720, 34] on icon at bounding box center [719, 36] width 13 height 13
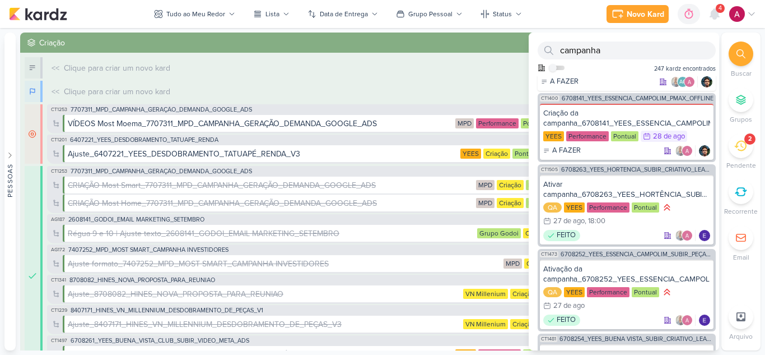
click at [717, 10] on div "4" at bounding box center [720, 8] width 9 height 9
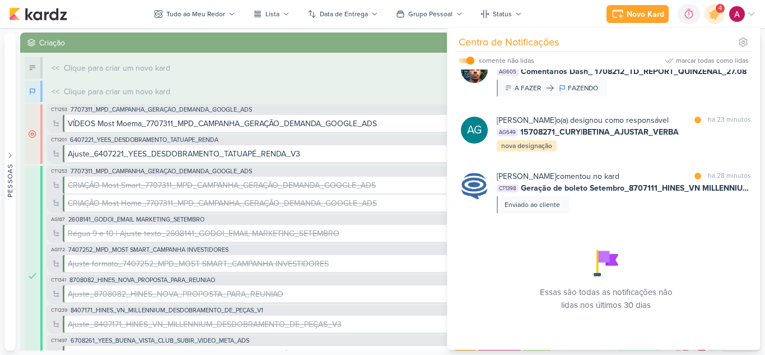
scroll to position [97, 0]
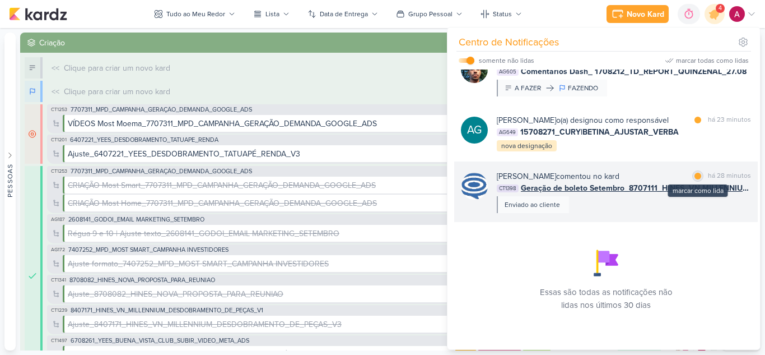
click at [695, 176] on div at bounding box center [698, 176] width 7 height 7
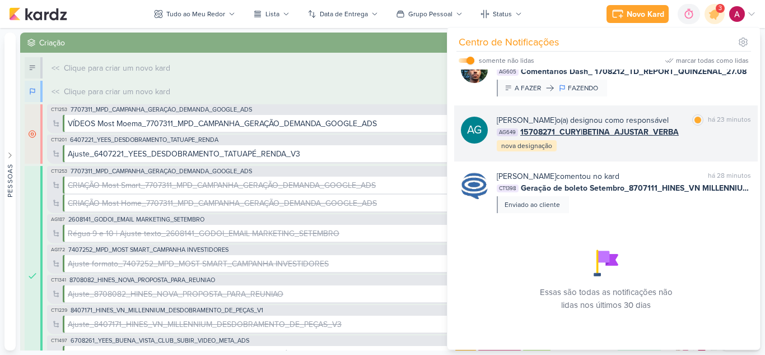
click at [706, 145] on div "Aline Gimenez Graciano o(a) designou como responsável marcar como lida há 23 mi…" at bounding box center [624, 133] width 254 height 38
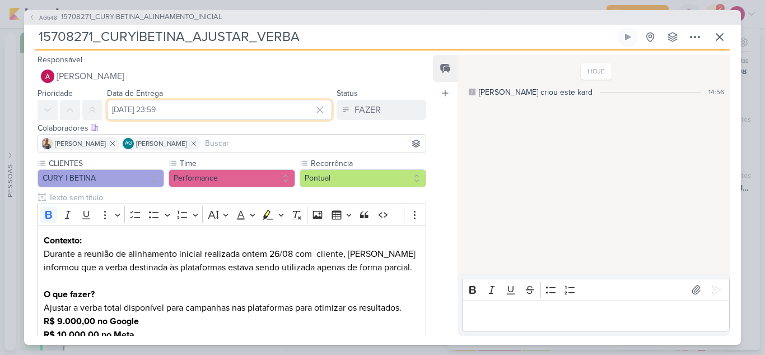
click at [133, 115] on input "[DATE] 23:59" at bounding box center [219, 110] width 225 height 20
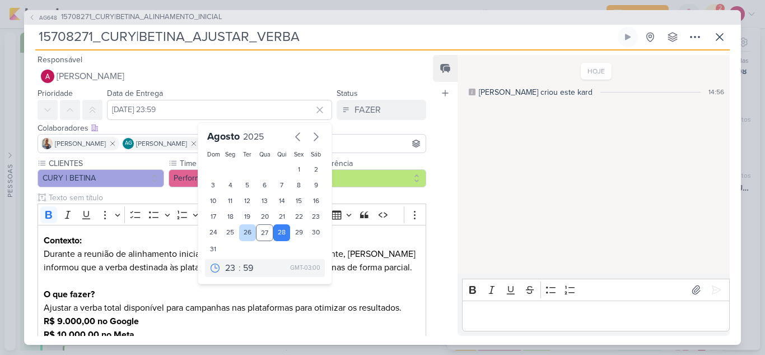
click at [240, 234] on div "26" at bounding box center [247, 232] width 17 height 17
type input "26 de agosto de 2025 às 23:59"
click at [366, 278] on p "Editor editing area: main" at bounding box center [232, 280] width 376 height 13
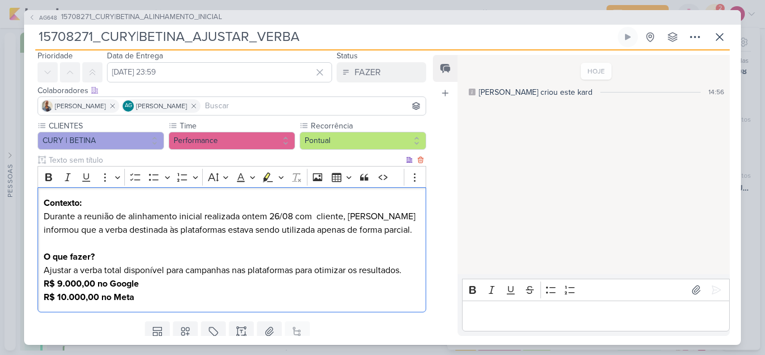
scroll to position [76, 0]
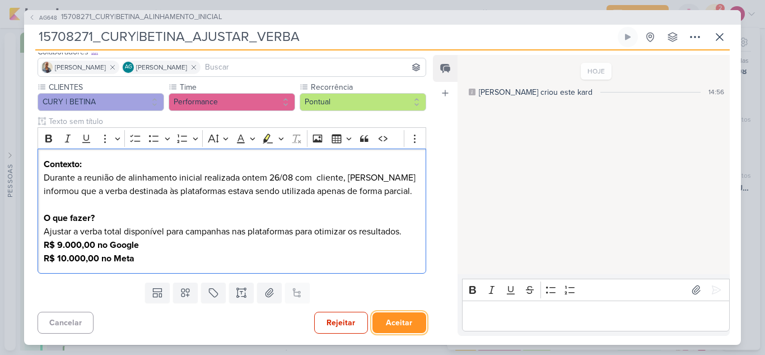
click at [397, 325] on button "Aceitar" at bounding box center [400, 322] width 54 height 21
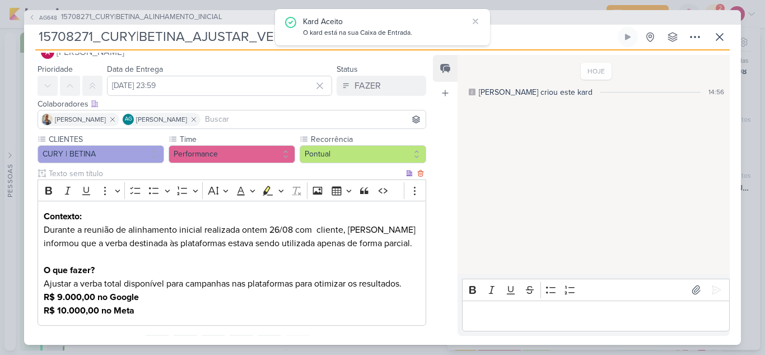
scroll to position [0, 0]
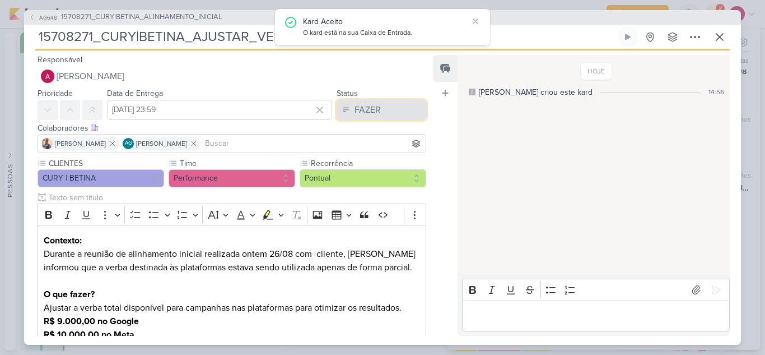
click at [359, 112] on div "FAZER" at bounding box center [368, 109] width 26 height 13
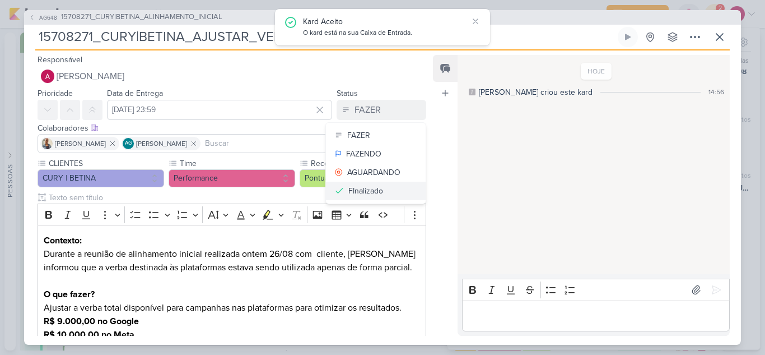
click at [374, 189] on div "FInalizado" at bounding box center [365, 191] width 35 height 12
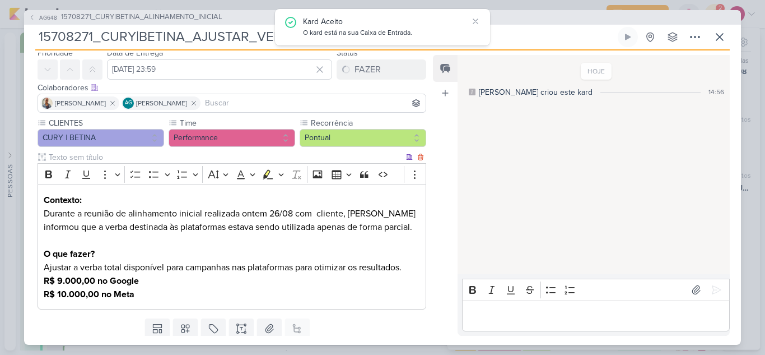
scroll to position [76, 0]
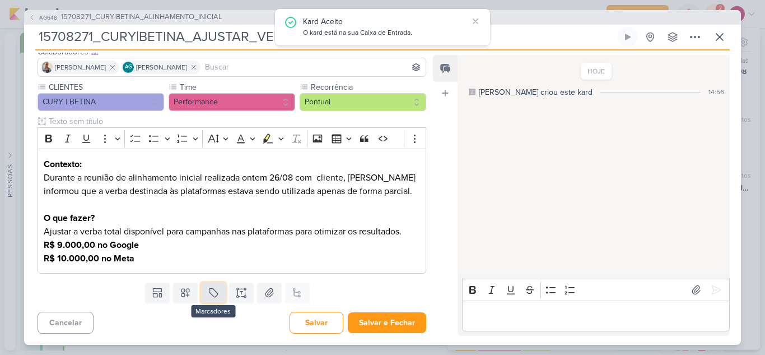
click at [209, 298] on button at bounding box center [213, 292] width 25 height 20
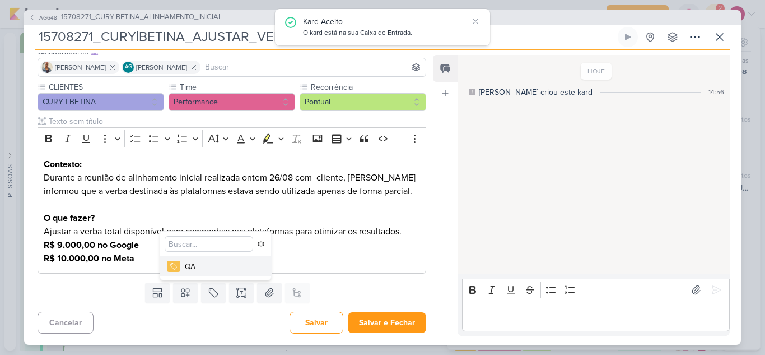
click at [204, 266] on div "QA" at bounding box center [221, 267] width 73 height 12
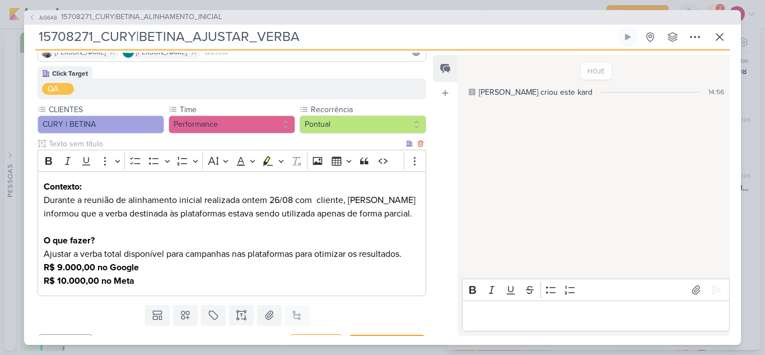
scroll to position [114, 0]
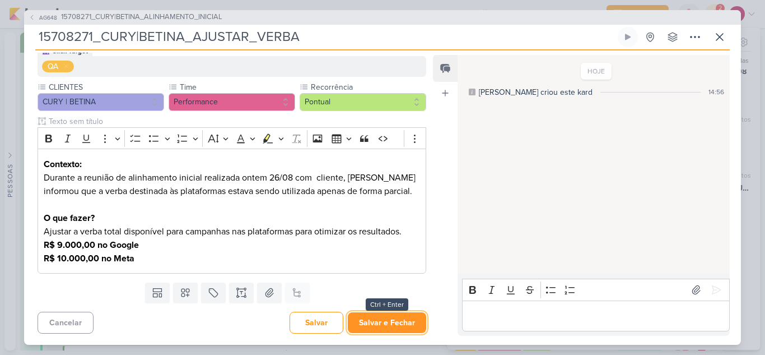
click at [388, 319] on button "Salvar e Fechar" at bounding box center [387, 322] width 78 height 21
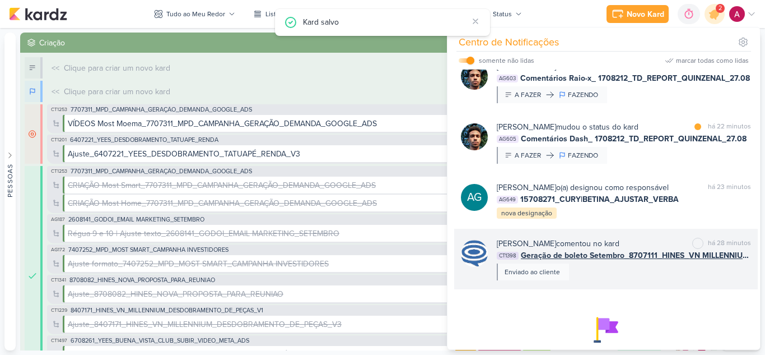
scroll to position [0, 0]
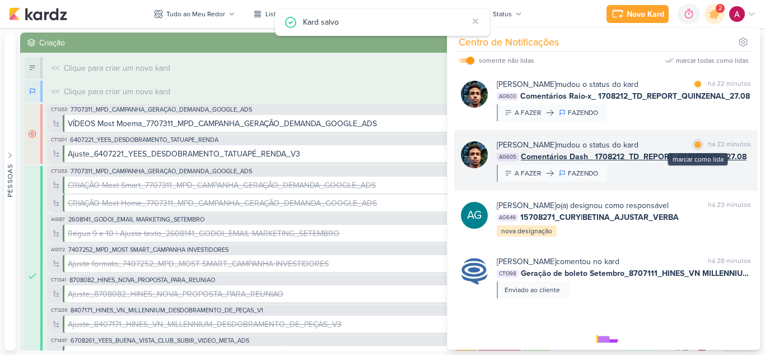
click at [692, 147] on div "marcar como lida" at bounding box center [697, 144] width 11 height 11
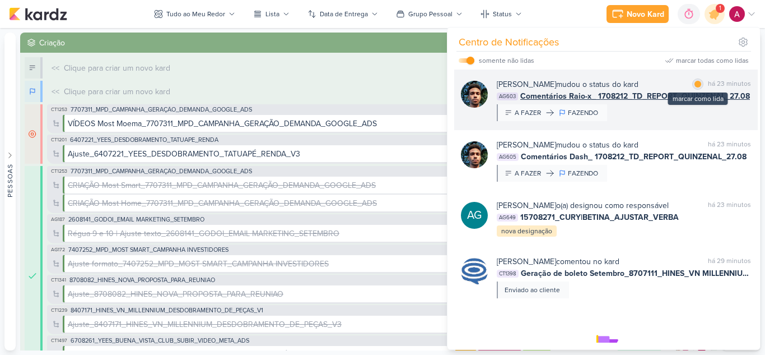
click at [695, 84] on div at bounding box center [698, 84] width 7 height 7
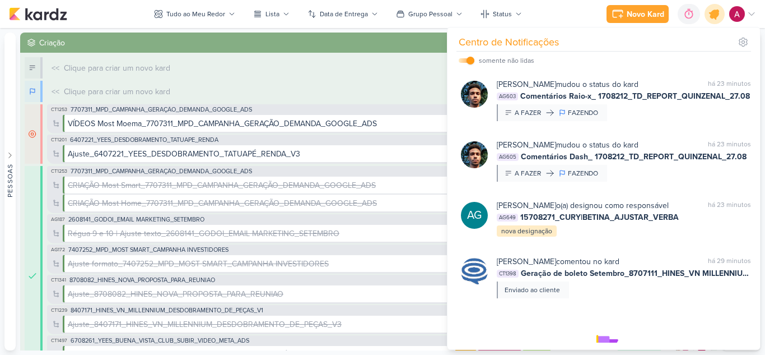
click at [715, 19] on icon at bounding box center [714, 13] width 13 height 13
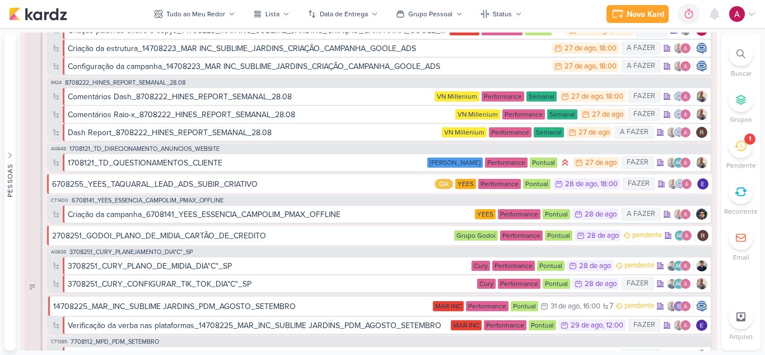
scroll to position [1064, 0]
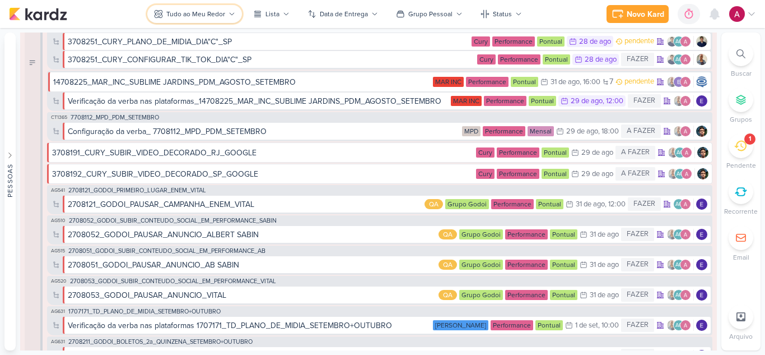
click at [187, 13] on div "Tudo ao Meu Redor" at bounding box center [195, 14] width 59 height 10
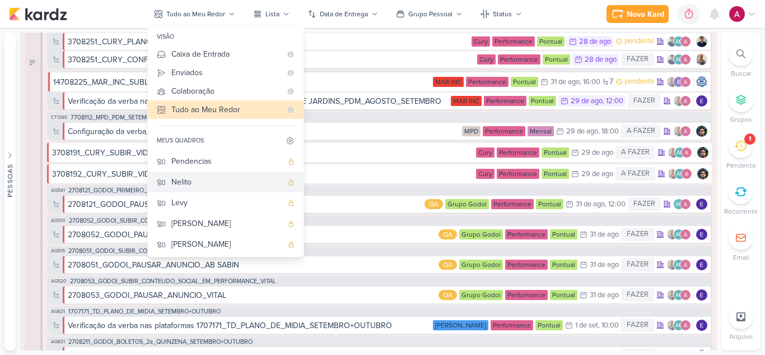
click at [202, 182] on div "Nelito" at bounding box center [226, 182] width 111 height 12
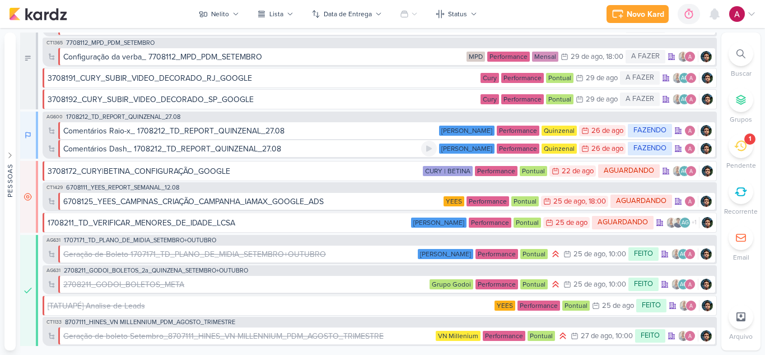
scroll to position [0, 0]
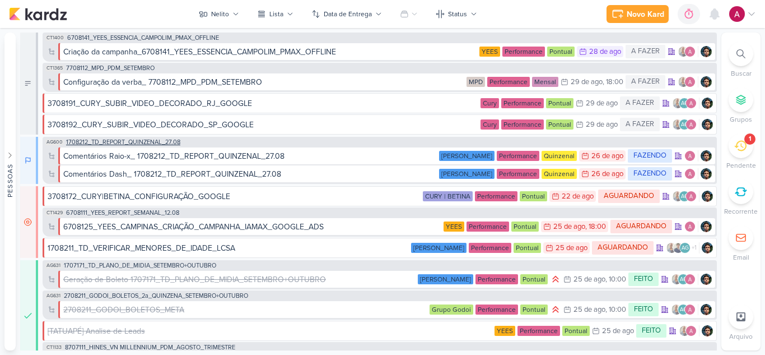
click at [140, 146] on div "AG600 1708212_TD_REPORT_QUINZENAL_27.08" at bounding box center [113, 142] width 138 height 9
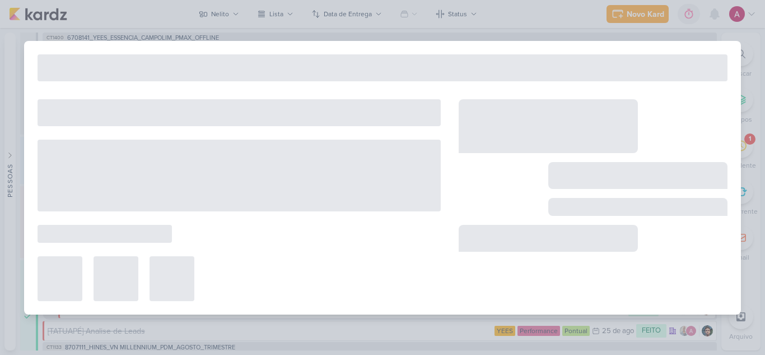
type input "1708212_TD_REPORT_QUINZENAL_27.08"
type input "27 de agosto de 2025 às 16:00"
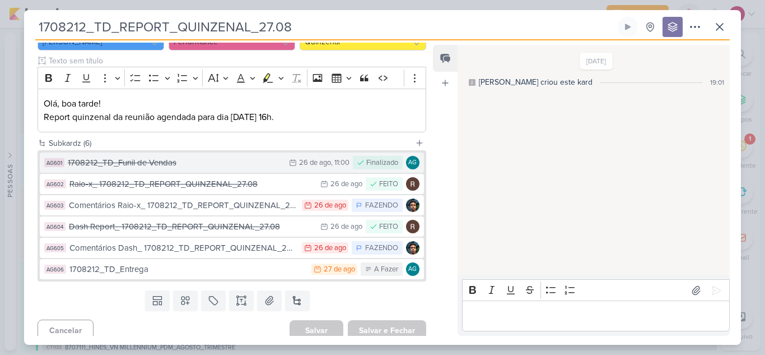
scroll to position [134, 0]
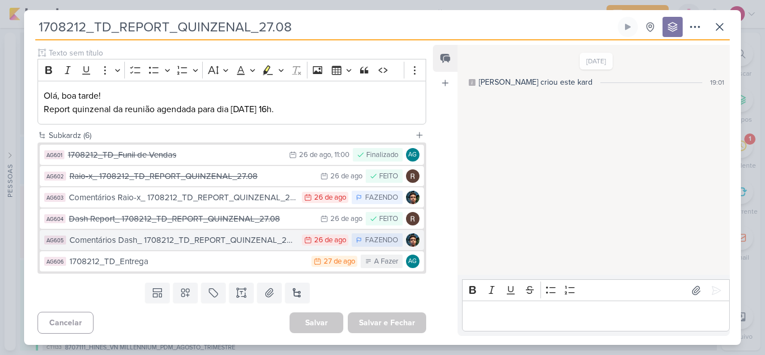
click at [216, 245] on div "Comentários Dash_ 1708212_TD_REPORT_QUINZENAL_27.08" at bounding box center [182, 240] width 227 height 13
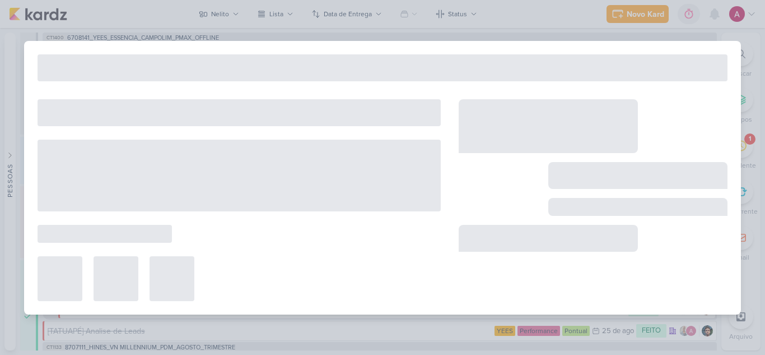
type input "Comentários Dash_ 1708212_TD_REPORT_QUINZENAL_27.08"
type input "26 de agosto de 2025 às 23:59"
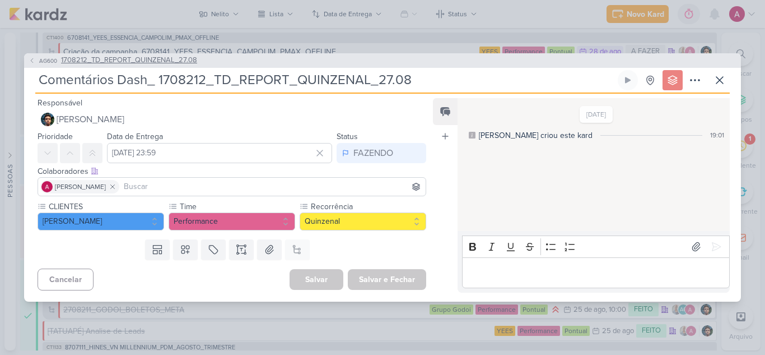
click at [37, 63] on button "AG600 1708212_TD_REPORT_QUINZENAL_27.08" at bounding box center [113, 60] width 169 height 11
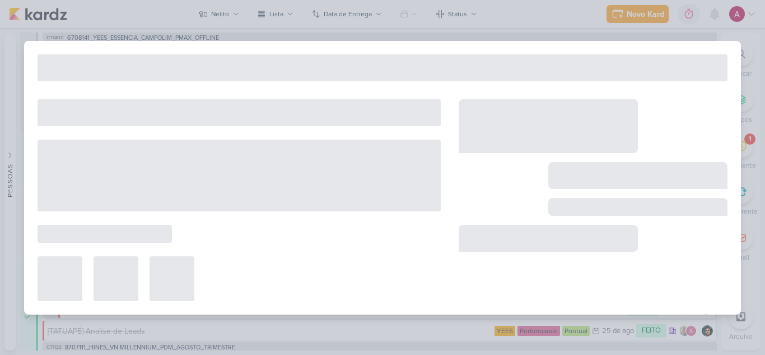
type input "1708212_TD_REPORT_QUINZENAL_27.08"
type input "27 de agosto de 2025 às 16:00"
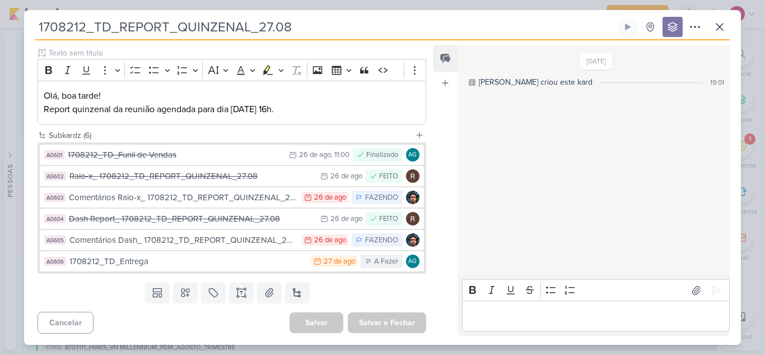
click at [236, 197] on div "Comentários Raio-x_ 1708212_TD_REPORT_QUINZENAL_27.08" at bounding box center [182, 197] width 227 height 13
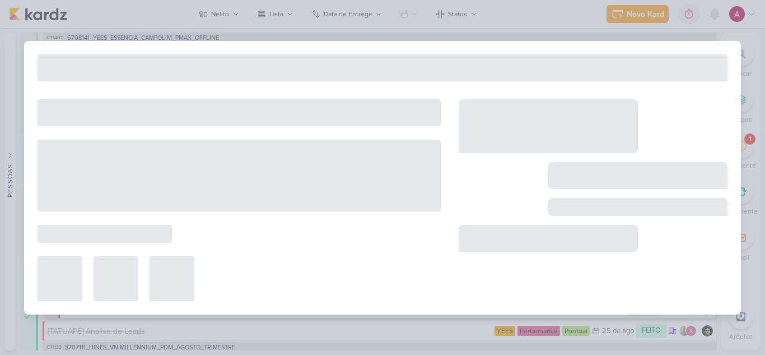
type input "Comentários Raio-x_ 1708212_TD_REPORT_QUINZENAL_27.08"
type input "26 de agosto de 2025 às 23:59"
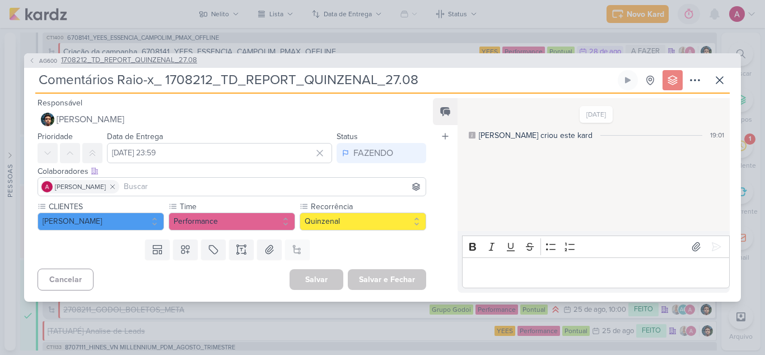
click at [41, 59] on span "AG600" at bounding box center [48, 61] width 21 height 8
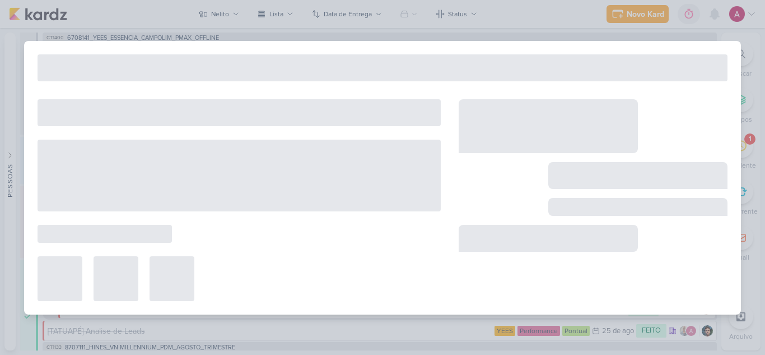
type input "1708212_TD_REPORT_QUINZENAL_27.08"
type input "27 de agosto de 2025 às 16:00"
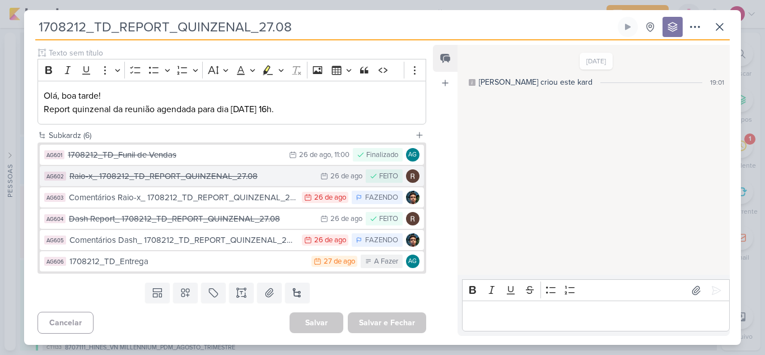
click at [237, 176] on div "Raio-x_ 1708212_TD_REPORT_QUINZENAL_27.08" at bounding box center [191, 176] width 245 height 13
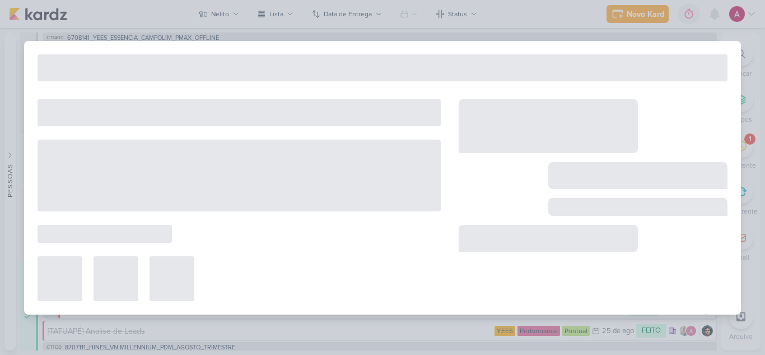
type input "Raio-x_ 1708212_TD_REPORT_QUINZENAL_27.08"
type input "26 de agosto de 2025 às 23:59"
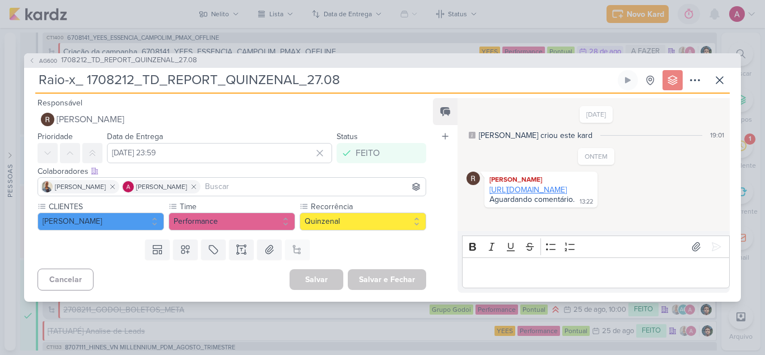
click at [550, 194] on link "https://docs.google.com/spreadsheets/d/1HHLRqaoltQS_iyJyWRL293h_khrAhk05IX7twEB…" at bounding box center [528, 190] width 77 height 10
click at [47, 62] on span "AG600" at bounding box center [48, 61] width 21 height 8
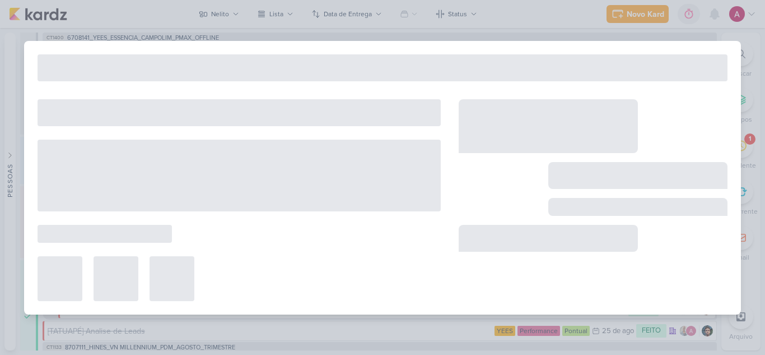
type input "1708212_TD_REPORT_QUINZENAL_27.08"
type input "27 de agosto de 2025 às 16:00"
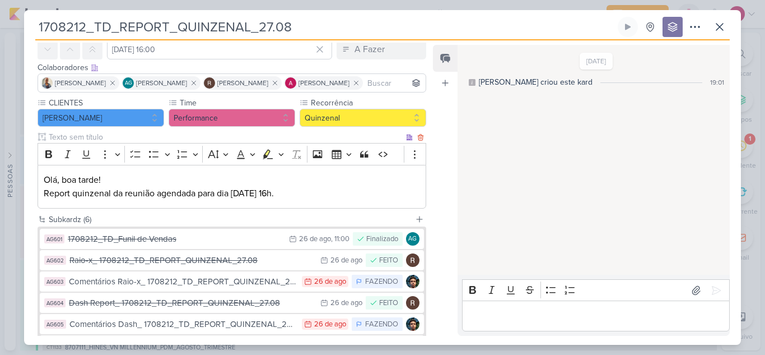
scroll to position [112, 0]
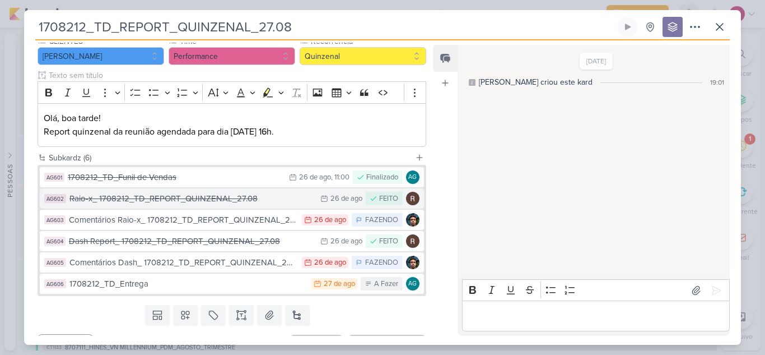
click at [224, 196] on div "Raio-x_ 1708212_TD_REPORT_QUINZENAL_27.08" at bounding box center [191, 198] width 245 height 13
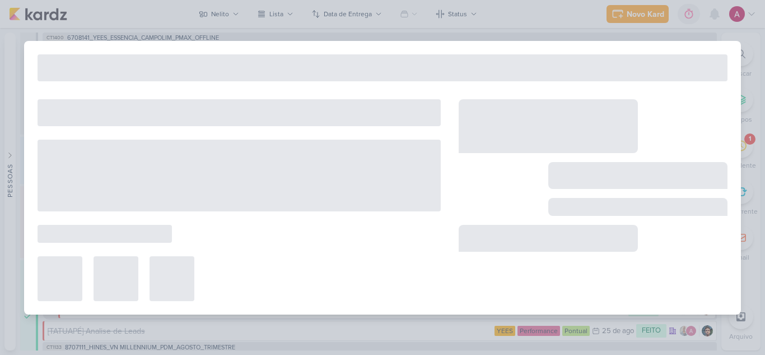
type input "Raio-x_ 1708212_TD_REPORT_QUINZENAL_27.08"
type input "26 de agosto de 2025 às 23:59"
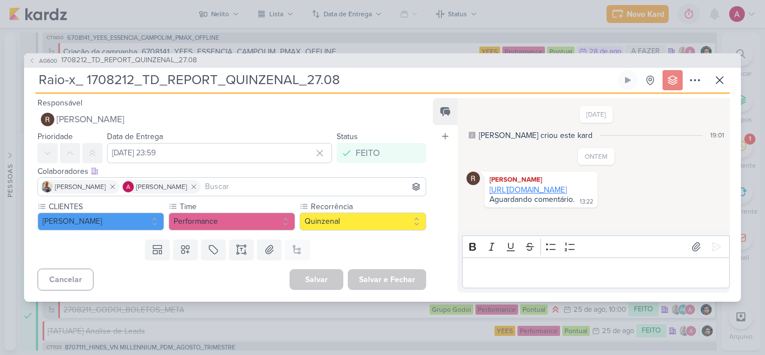
click at [547, 194] on link "https://docs.google.com/spreadsheets/d/1HHLRqaoltQS_iyJyWRL293h_khrAhk05IX7twEB…" at bounding box center [528, 190] width 77 height 10
click at [41, 57] on span "AG600" at bounding box center [48, 61] width 21 height 8
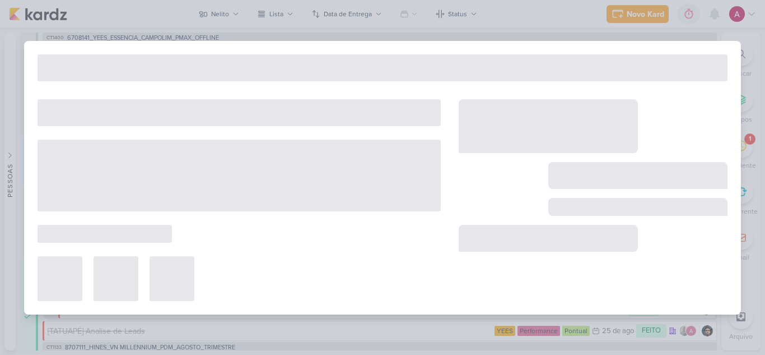
type input "1708212_TD_REPORT_QUINZENAL_27.08"
type input "27 de agosto de 2025 às 16:00"
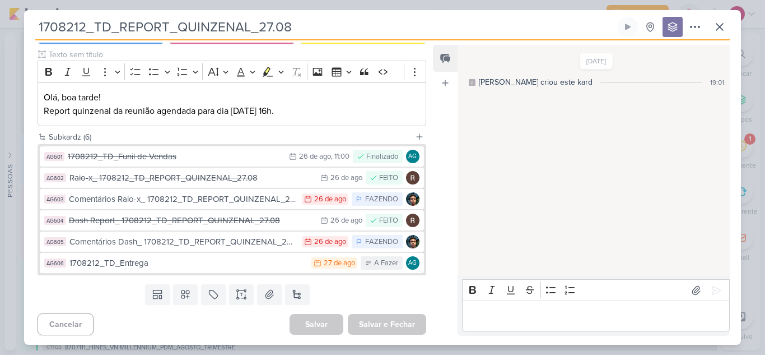
scroll to position [134, 0]
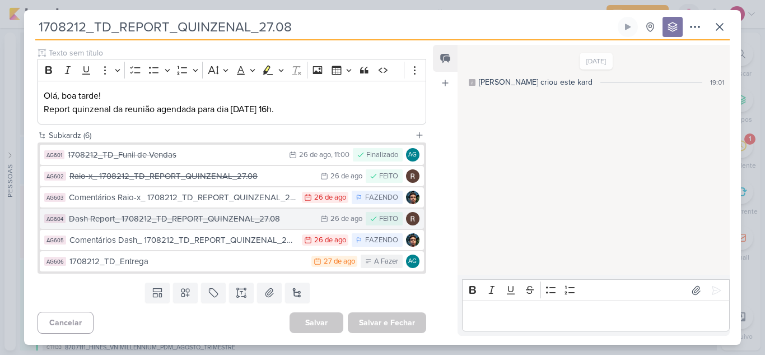
click at [210, 217] on div "Dash Report_ 1708212_TD_REPORT_QUINZENAL_27.08" at bounding box center [192, 218] width 246 height 13
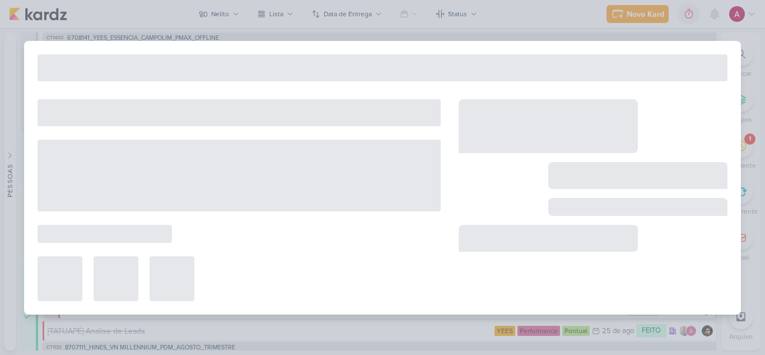
type input "Dash Report_ 1708212_TD_REPORT_QUINZENAL_27.08"
type input "26 de agosto de 2025 às 23:59"
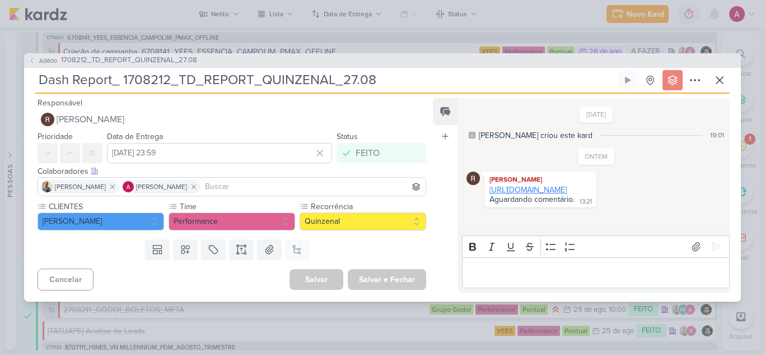
click at [567, 191] on link "https://lookerstudio.google.com/u/0/reporting/aa175d80-4b69-44b8-82e0-6c541db11…" at bounding box center [528, 190] width 77 height 10
click at [718, 78] on icon at bounding box center [719, 79] width 13 height 13
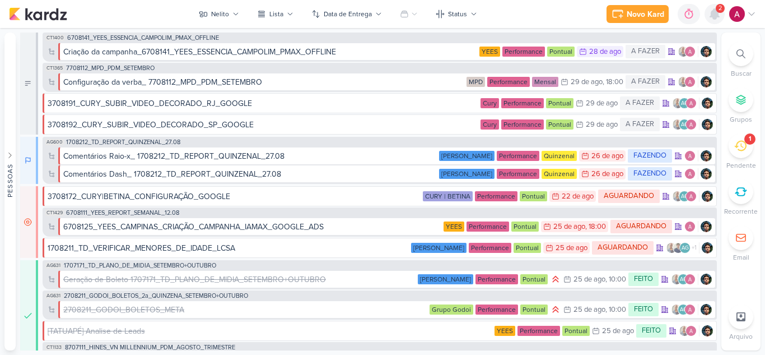
click at [713, 16] on icon at bounding box center [714, 14] width 9 height 10
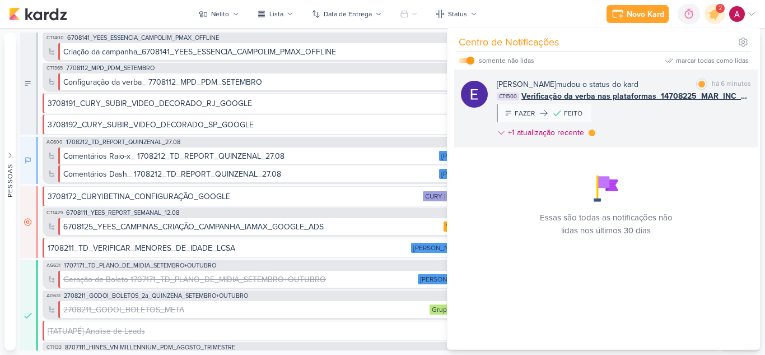
click at [680, 118] on div "Eduardo Quaresma mudou o status do kard marcar como lida há 6 minutos CT1500 Ve…" at bounding box center [624, 110] width 254 height 64
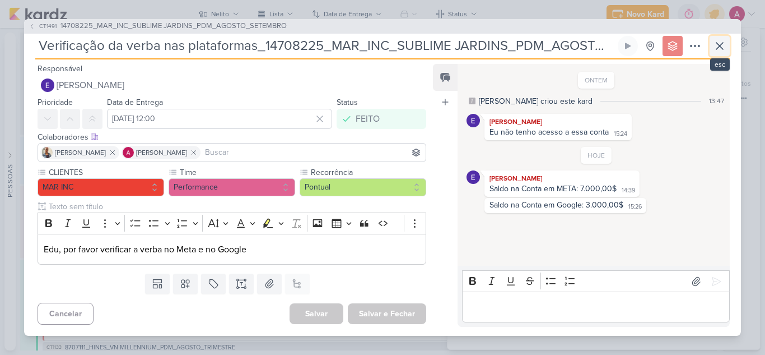
click at [717, 50] on icon at bounding box center [719, 45] width 13 height 13
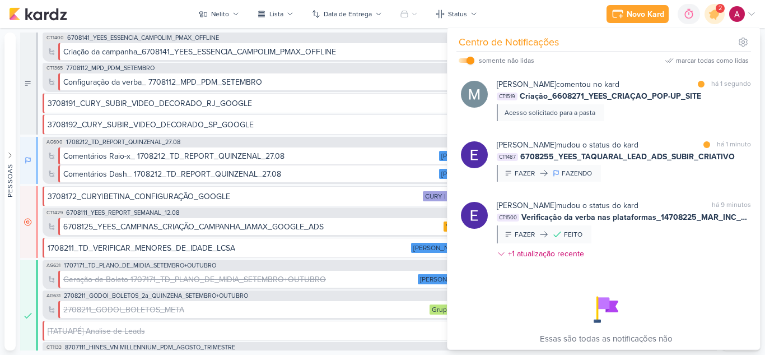
click at [635, 166] on div "Eduardo Quaresma mudou o status do kard marcar como lida há 1 minuto CT1487 670…" at bounding box center [624, 160] width 254 height 43
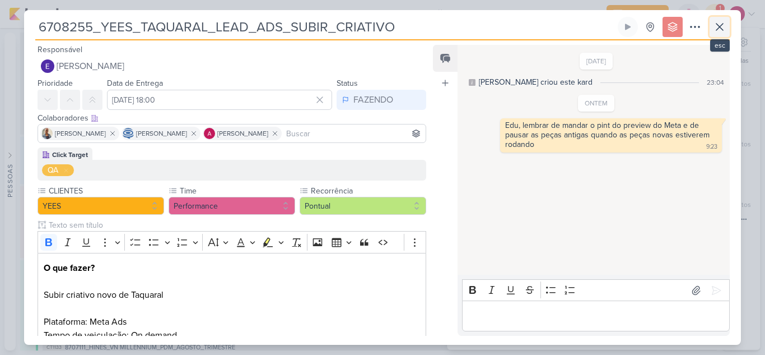
click at [724, 29] on icon at bounding box center [719, 26] width 13 height 13
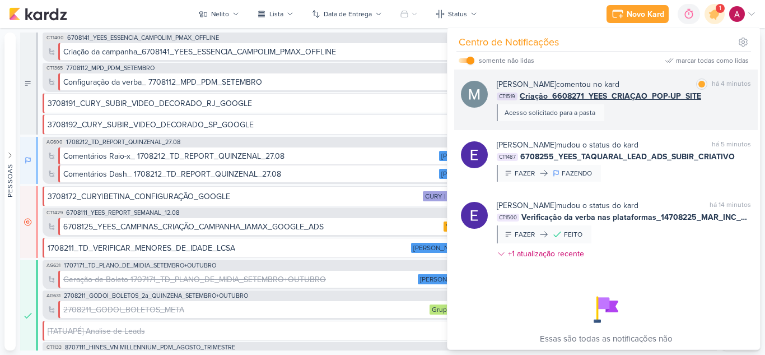
click at [688, 109] on div "Mariana Amorim comentou no kard marcar como lida há 4 minutos CT1519 Criação_66…" at bounding box center [624, 99] width 254 height 43
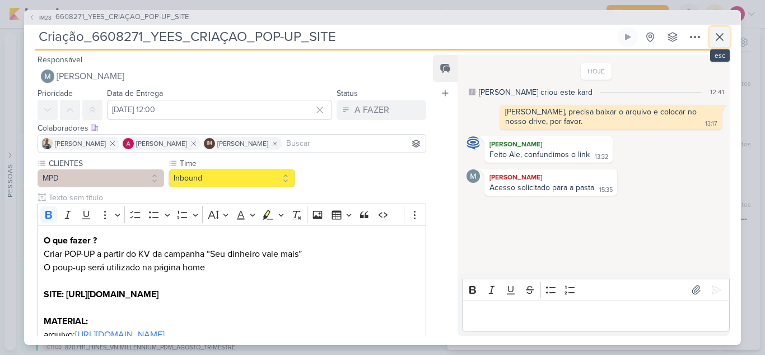
click at [719, 39] on icon at bounding box center [719, 36] width 13 height 13
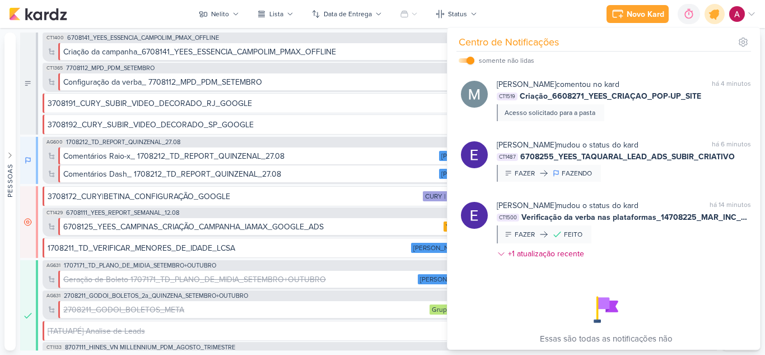
click at [722, 14] on icon at bounding box center [714, 13] width 19 height 19
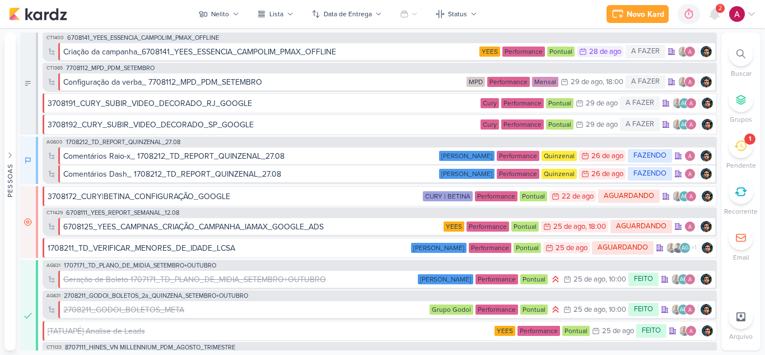
click at [747, 145] on div "1" at bounding box center [741, 145] width 25 height 25
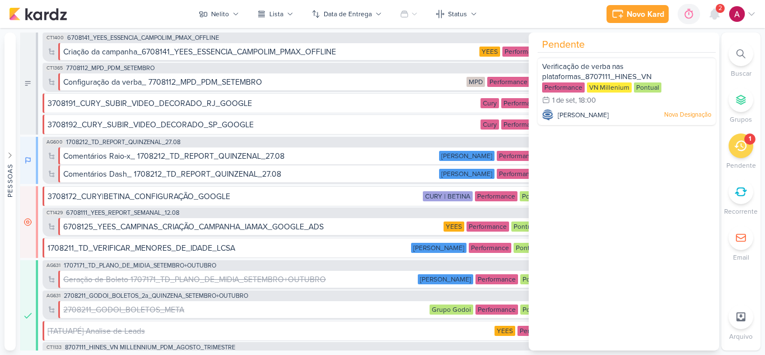
click at [747, 145] on div "1" at bounding box center [741, 145] width 25 height 25
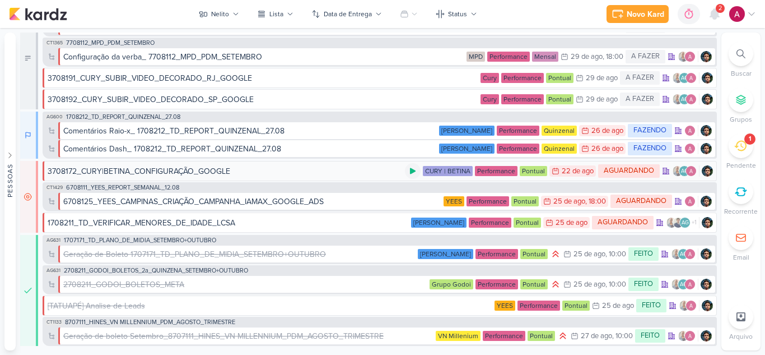
scroll to position [0, 0]
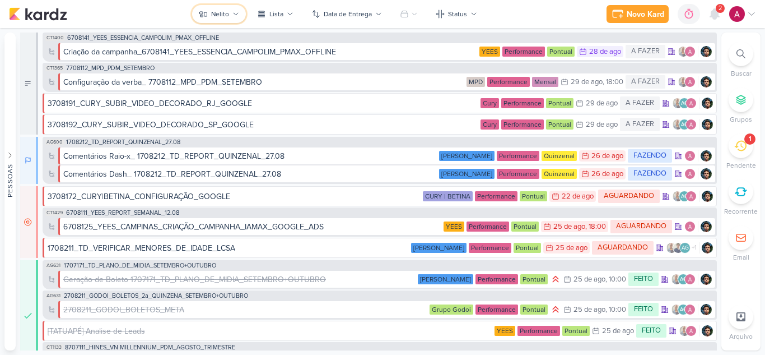
click at [233, 13] on icon at bounding box center [236, 14] width 7 height 7
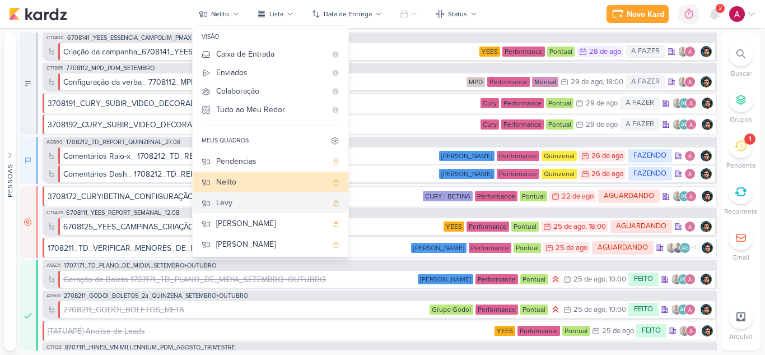
click at [239, 205] on div "Levy" at bounding box center [271, 203] width 111 height 12
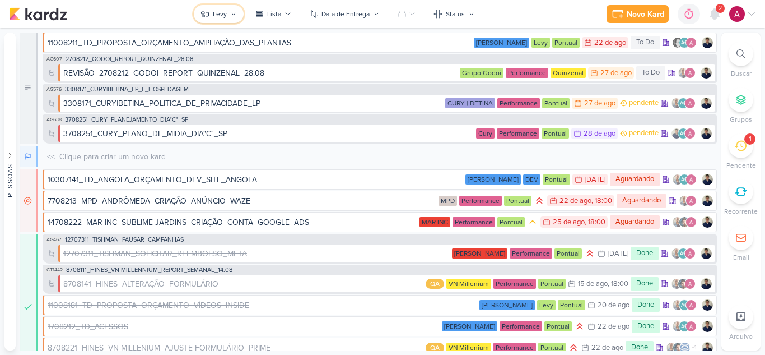
click at [228, 16] on button "Levy" at bounding box center [219, 14] width 50 height 18
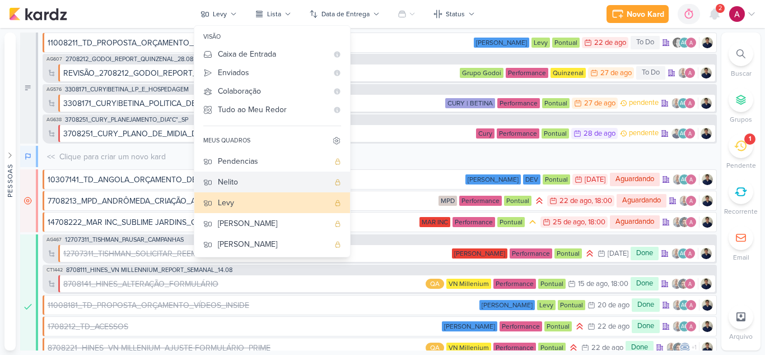
click at [244, 176] on div "Nelito" at bounding box center [273, 182] width 111 height 12
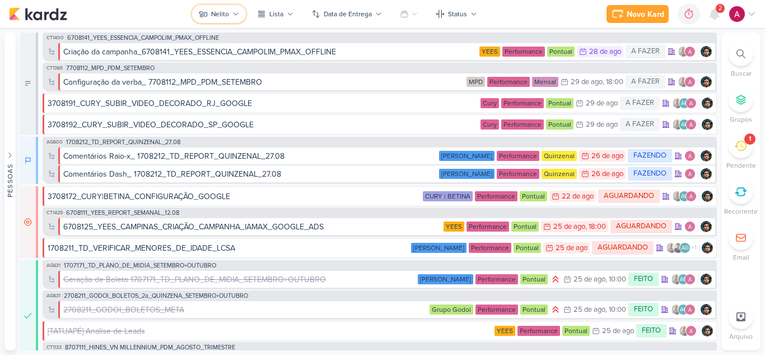
click at [227, 17] on div "Nelito" at bounding box center [220, 14] width 18 height 10
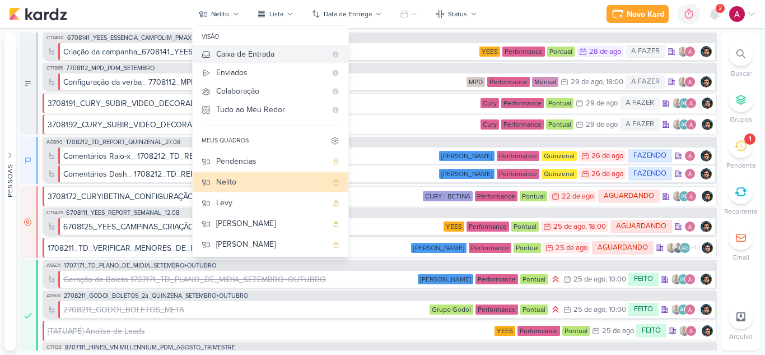
click at [263, 57] on div "Caixa de Entrada" at bounding box center [271, 54] width 110 height 12
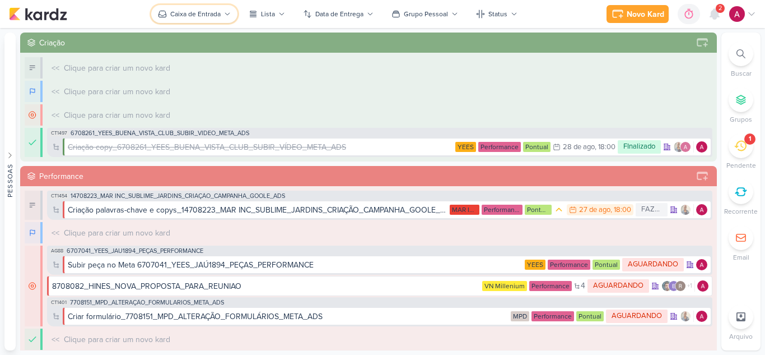
click at [202, 16] on div "Caixa de Entrada" at bounding box center [195, 14] width 50 height 10
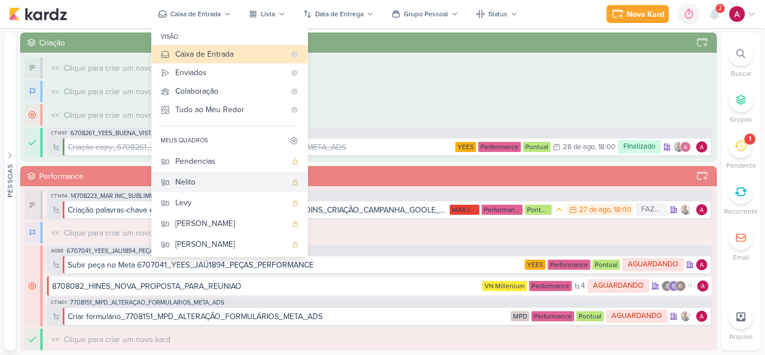
click at [204, 183] on div "Nelito" at bounding box center [230, 182] width 111 height 12
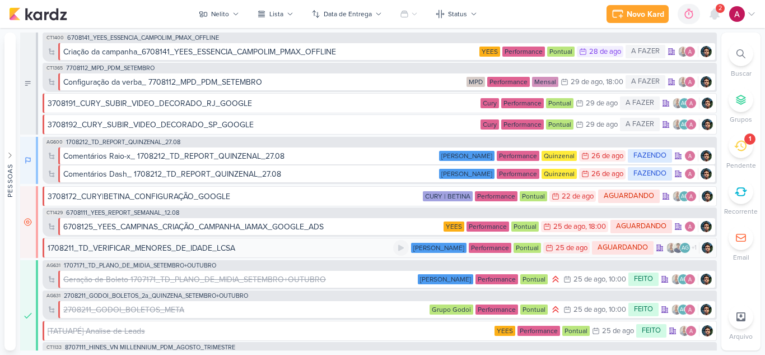
click at [211, 248] on div "1708211_TD_VERIFICAR_MENORES_DE_IDADE_LCSA" at bounding box center [142, 248] width 188 height 12
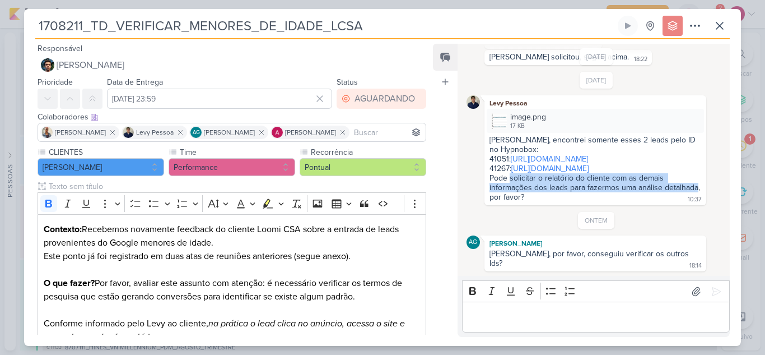
drag, startPoint x: 510, startPoint y: 188, endPoint x: 524, endPoint y: 208, distance: 24.6
click at [524, 202] on div "Pode solicitar o relatório do cliente com as demais informações dos leads para …" at bounding box center [596, 187] width 213 height 29
copy div "solicitar o relatório do cliente com as demais informações dos leads para fazer…"
click at [714, 24] on icon at bounding box center [719, 25] width 13 height 13
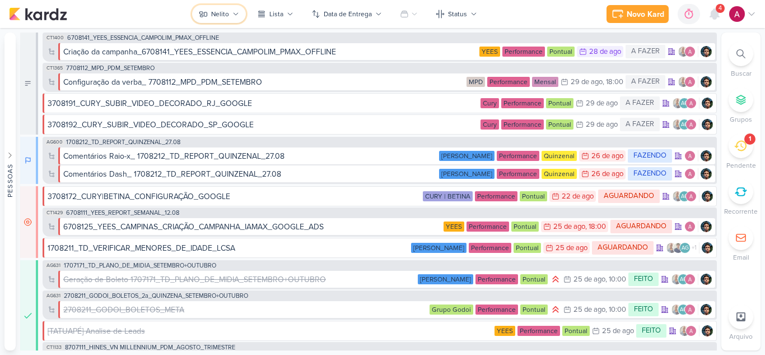
click at [206, 13] on icon at bounding box center [203, 14] width 9 height 9
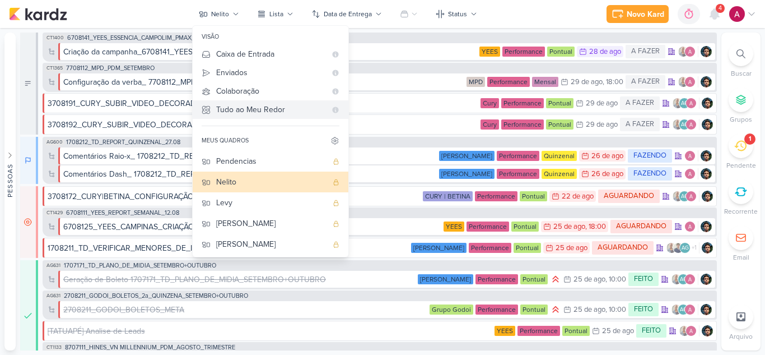
click at [250, 110] on div "Tudo ao Meu Redor" at bounding box center [271, 110] width 110 height 12
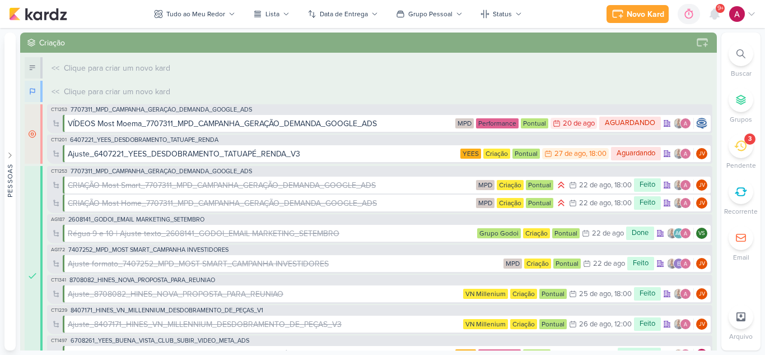
click at [740, 55] on icon at bounding box center [741, 53] width 9 height 9
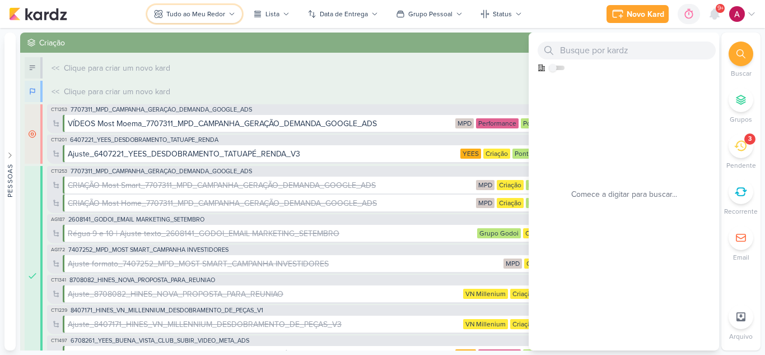
click at [230, 8] on button "Tudo ao Meu Redor" at bounding box center [194, 14] width 95 height 18
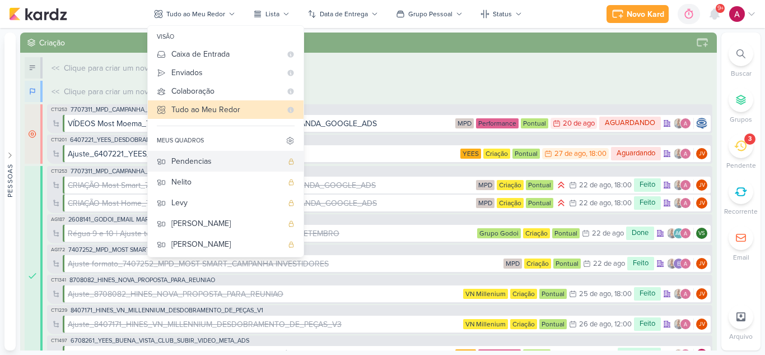
click at [215, 162] on div "Pendencias" at bounding box center [226, 161] width 111 height 12
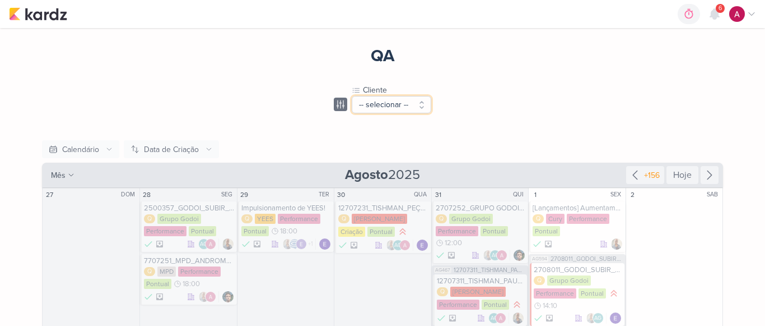
click at [362, 105] on button "-- selecionar --" at bounding box center [392, 104] width 80 height 17
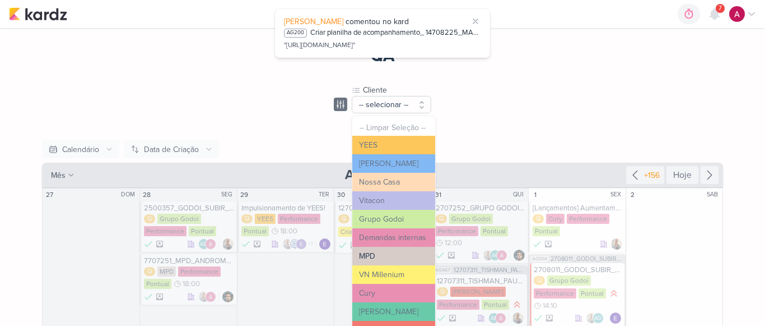
click at [376, 252] on button "MPD" at bounding box center [393, 256] width 83 height 18
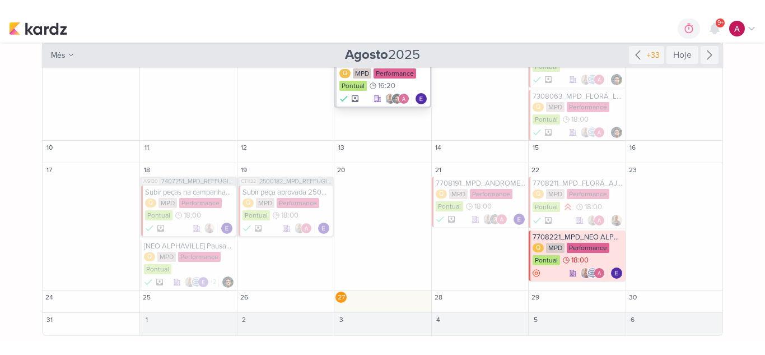
scroll to position [267, 0]
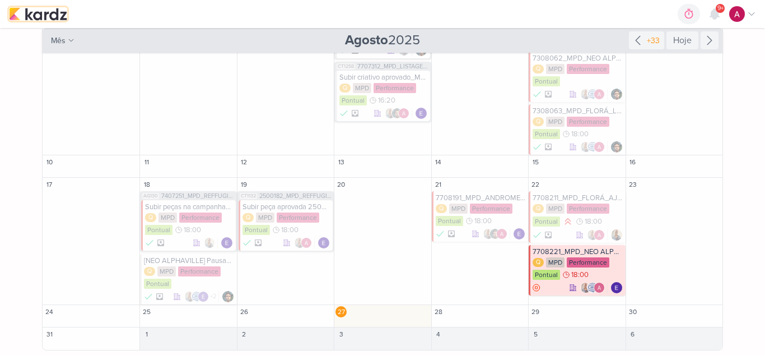
click at [45, 14] on img at bounding box center [38, 13] width 58 height 13
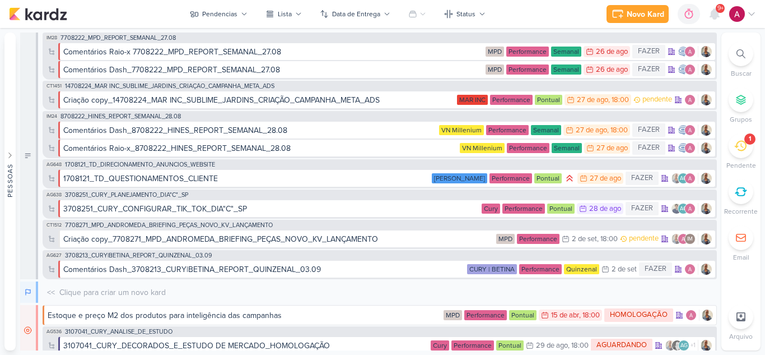
click at [741, 58] on icon at bounding box center [741, 53] width 9 height 9
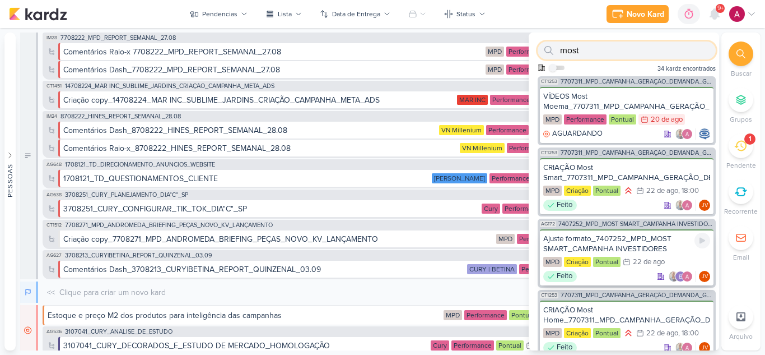
type input "most"
click at [629, 244] on div "Ajuste formato_7407252_MPD_MOST SMART_CAMPANHA INVESTIDORES" at bounding box center [626, 244] width 167 height 20
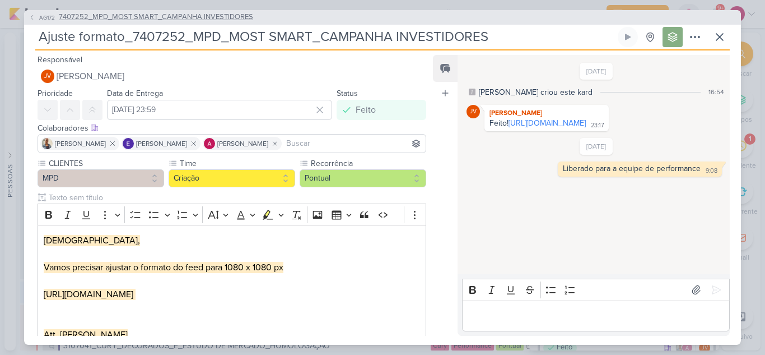
click at [35, 15] on icon at bounding box center [32, 17] width 7 height 7
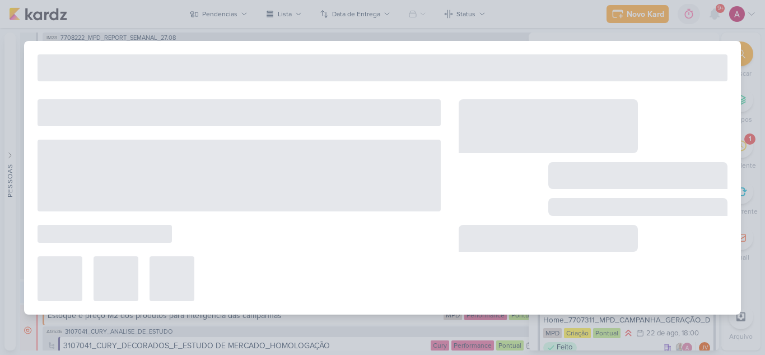
type input "7407252_MPD_MOST SMART_CAMPANHA INVESTIDORES"
type input "26 de agosto de 2025 às 23:59"
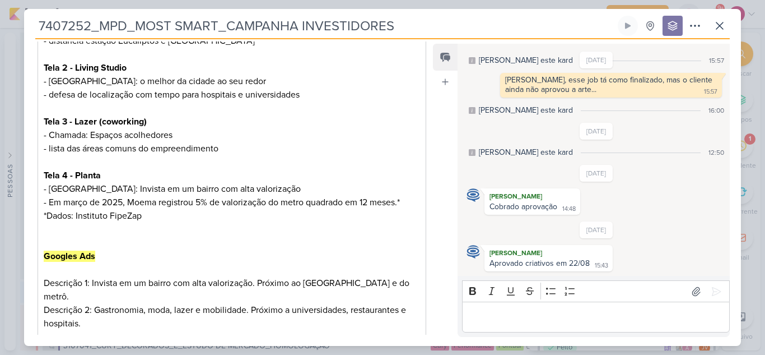
scroll to position [528, 0]
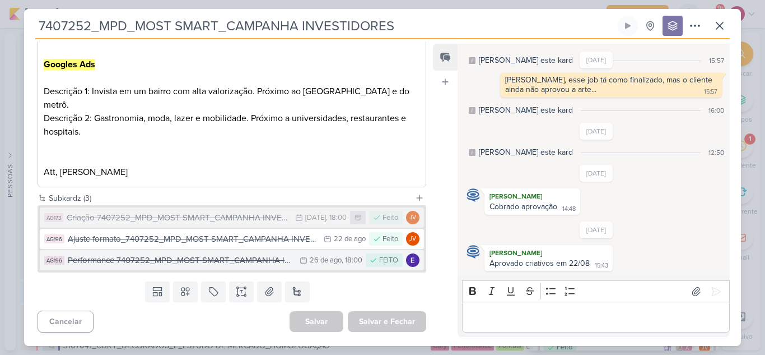
click at [210, 259] on div "Performance 7407252_MPD_MOST SMART_CAMPANHA INVESTIDORES" at bounding box center [181, 260] width 226 height 13
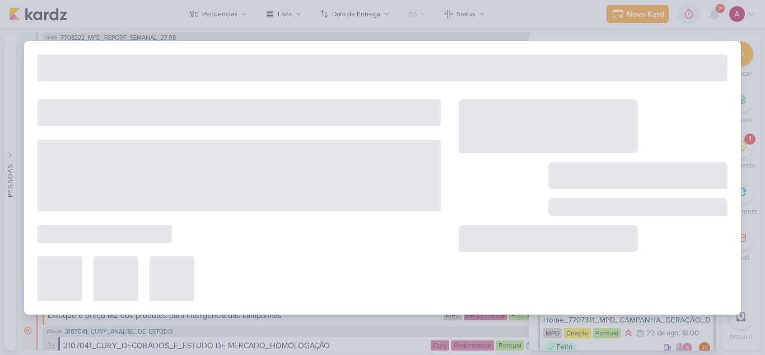
type input "Performance 7407252_MPD_MOST SMART_CAMPANHA INVESTIDORES"
type input "[DATE] 18:00"
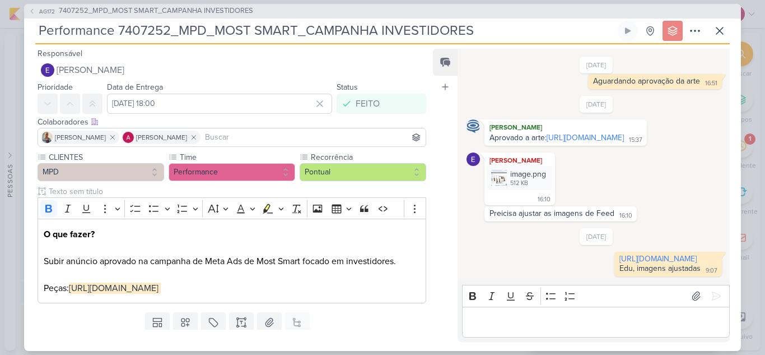
scroll to position [49, 0]
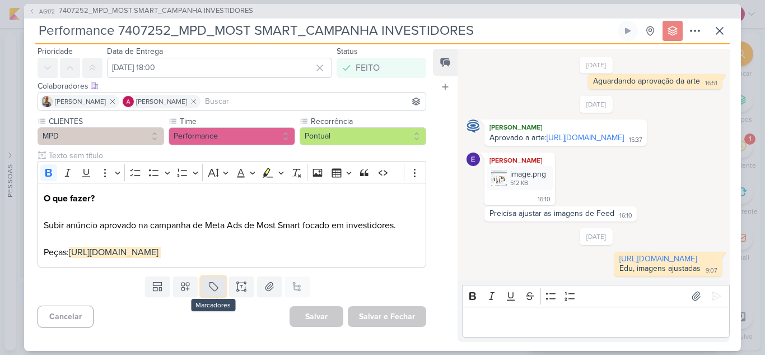
click at [212, 287] on icon at bounding box center [213, 286] width 11 height 11
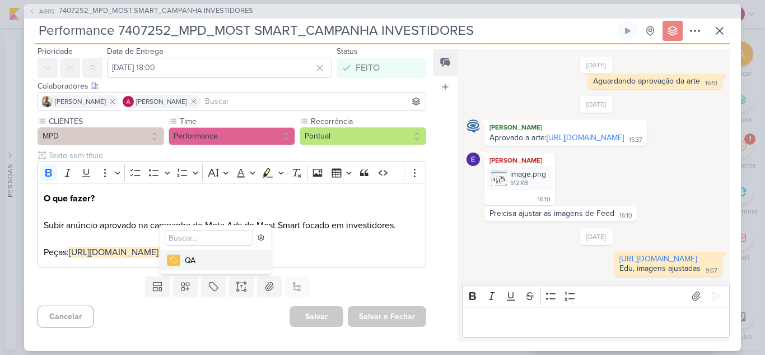
click at [193, 263] on div "QA" at bounding box center [221, 260] width 73 height 12
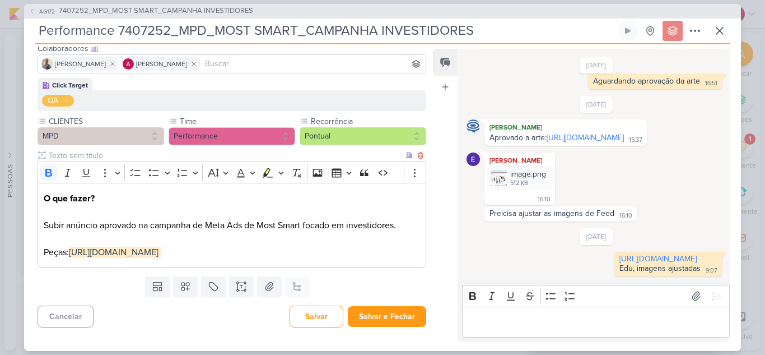
scroll to position [87, 0]
click at [385, 319] on button "Salvar e Fechar" at bounding box center [387, 316] width 78 height 21
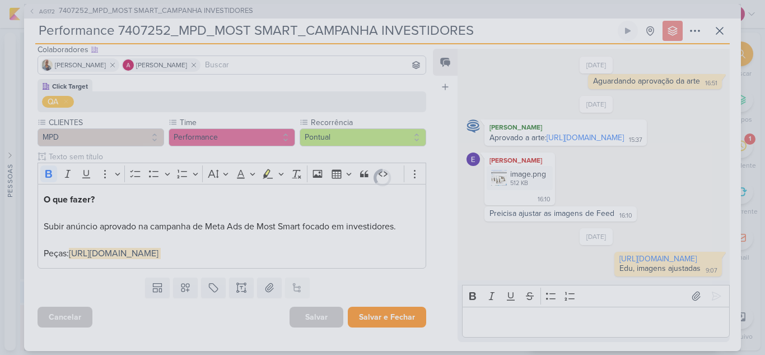
scroll to position [86, 0]
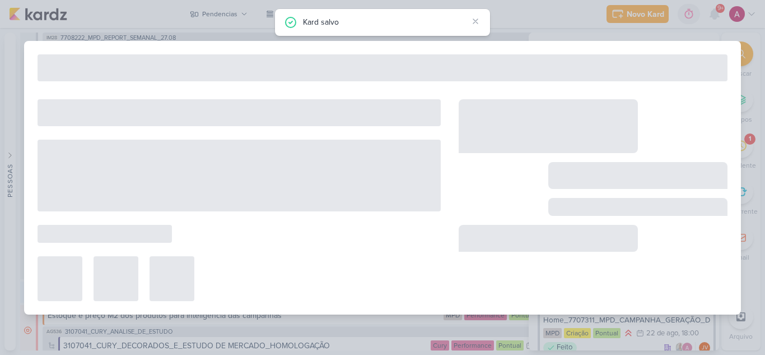
type input "7407252_MPD_MOST SMART_CAMPANHA INVESTIDORES"
type input "26 de agosto de 2025 às 23:59"
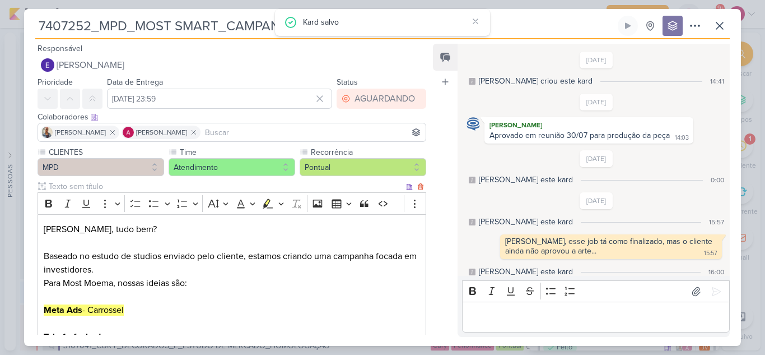
scroll to position [161, 0]
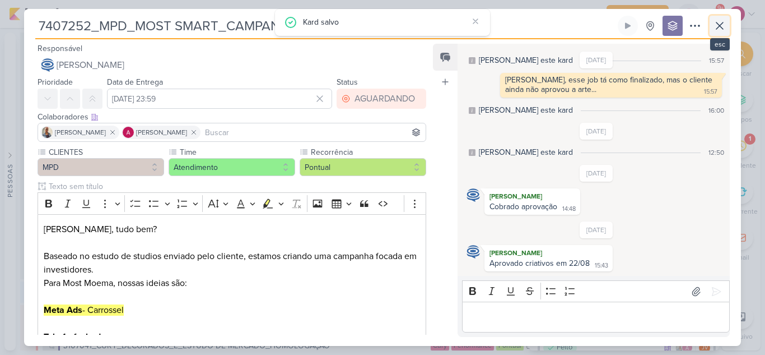
click at [722, 23] on icon at bounding box center [719, 25] width 13 height 13
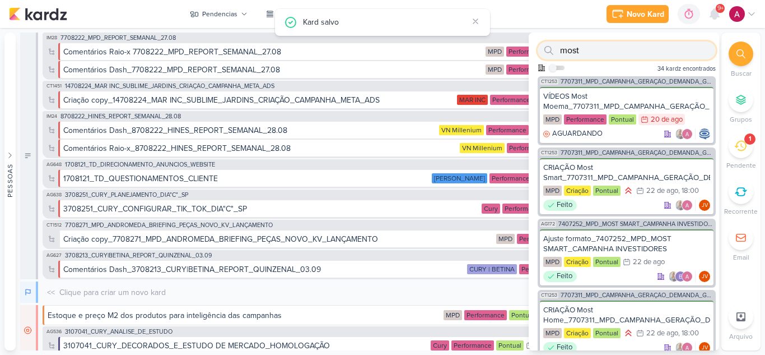
drag, startPoint x: 594, startPoint y: 50, endPoint x: 543, endPoint y: 62, distance: 52.3
click at [543, 62] on div "most Como admin, ative para buscar em todos os kardz da organização 34 kardz en…" at bounding box center [624, 54] width 190 height 44
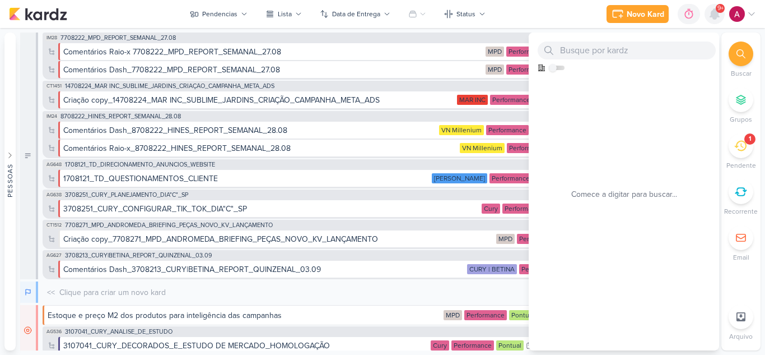
click at [716, 16] on icon at bounding box center [714, 14] width 9 height 10
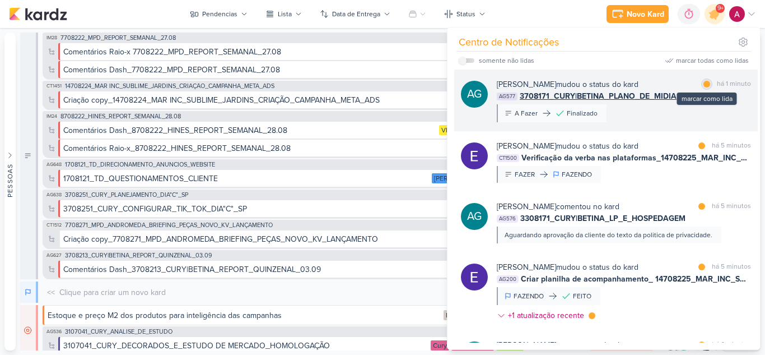
click at [704, 86] on div at bounding box center [707, 84] width 7 height 7
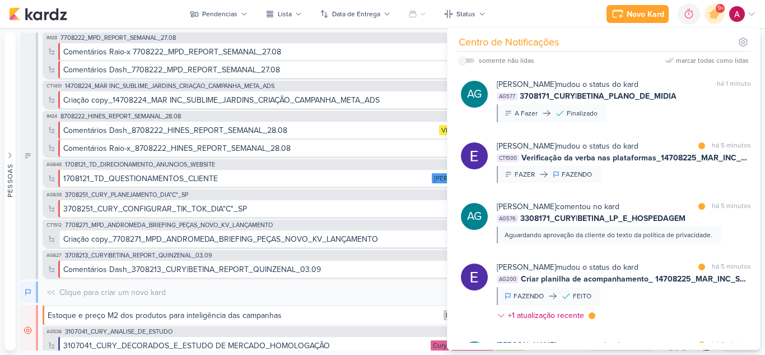
click at [545, 19] on div "Novo Kard Ctrl + k 0h0m Sessão desligada... Hoje 0h0m Semana 0h0m Mês 0h0m" at bounding box center [382, 14] width 747 height 28
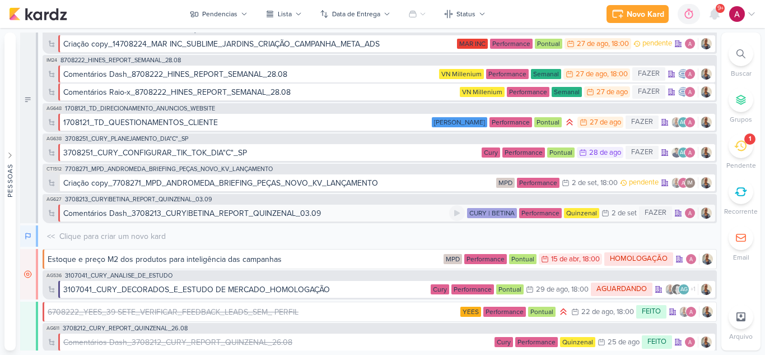
scroll to position [0, 0]
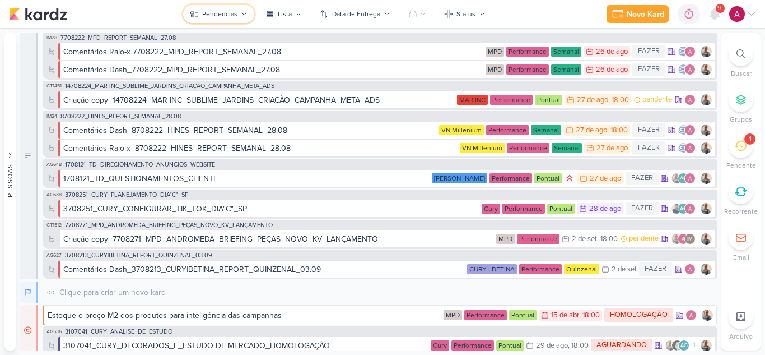
click at [231, 14] on div "Pendencias" at bounding box center [219, 14] width 35 height 10
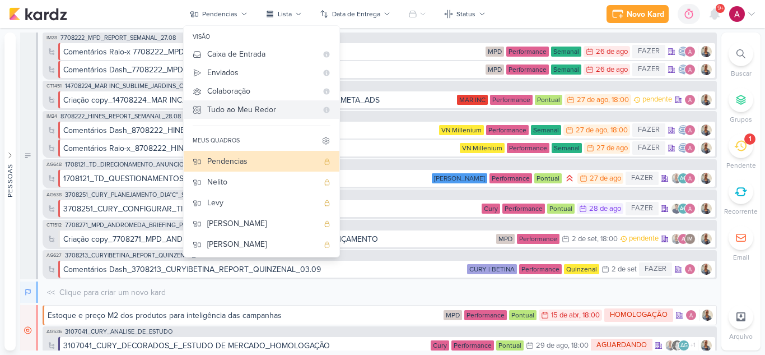
click at [241, 115] on div "Tudo ao Meu Redor" at bounding box center [262, 110] width 110 height 12
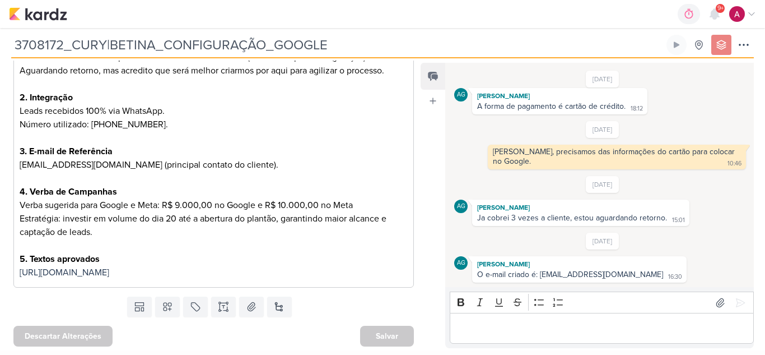
scroll to position [232, 0]
click at [746, 41] on icon at bounding box center [743, 44] width 13 height 13
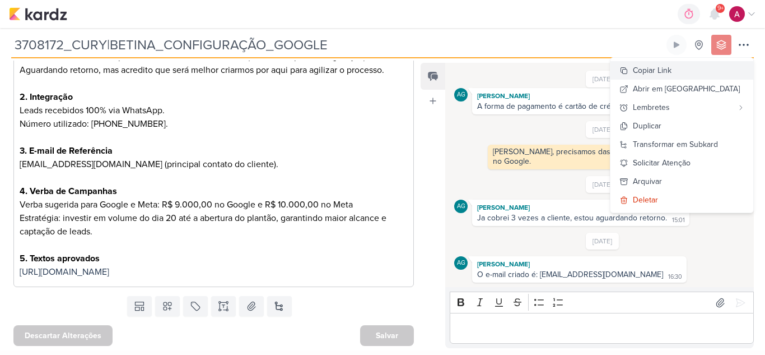
click at [687, 76] on button "Copiar Link" at bounding box center [682, 70] width 143 height 18
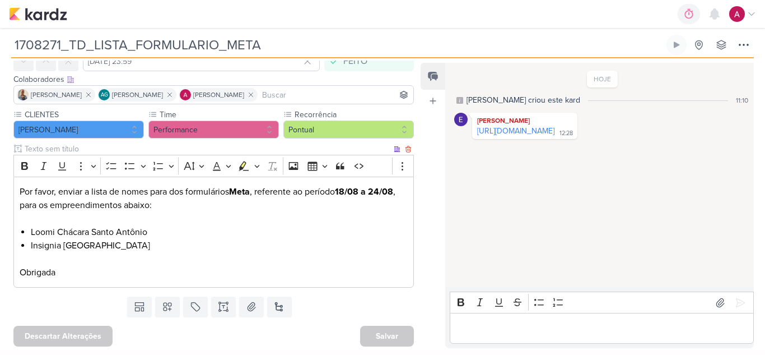
scroll to position [57, 0]
click at [532, 136] on link "[URL][DOMAIN_NAME]" at bounding box center [515, 131] width 77 height 10
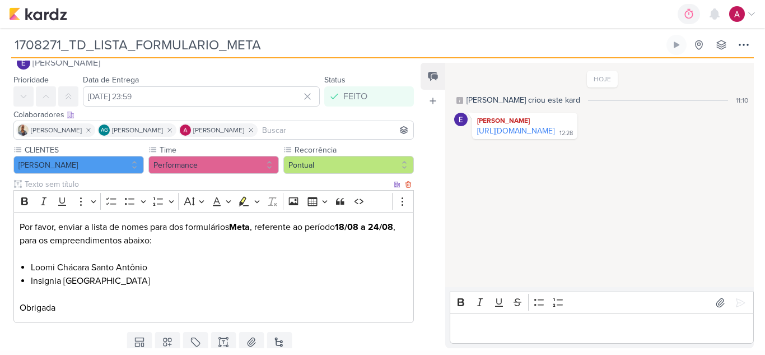
scroll to position [1, 0]
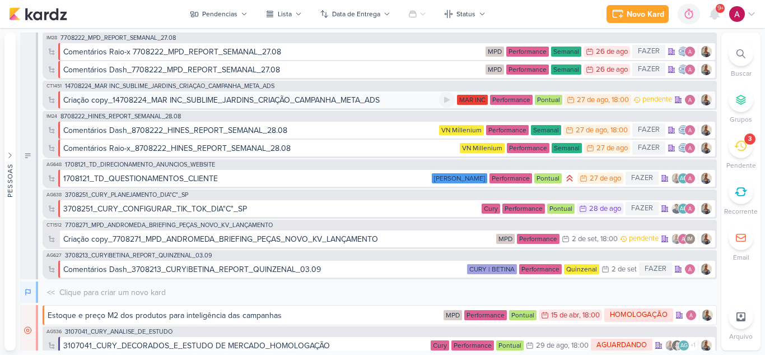
click at [294, 103] on div "Criação copy_14708224_MAR INC_SUBLIME_JARDINS_CRIAÇÃO_CAMPANHA_META_ADS" at bounding box center [221, 100] width 317 height 12
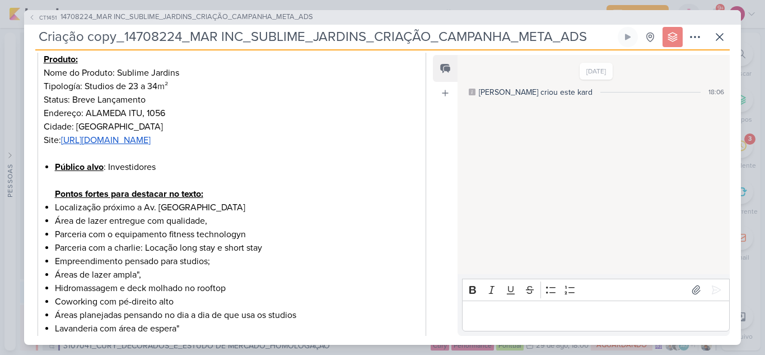
scroll to position [280, 0]
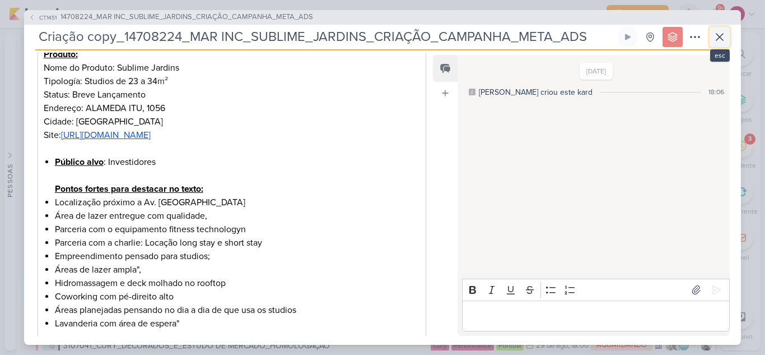
click at [720, 39] on icon at bounding box center [719, 36] width 13 height 13
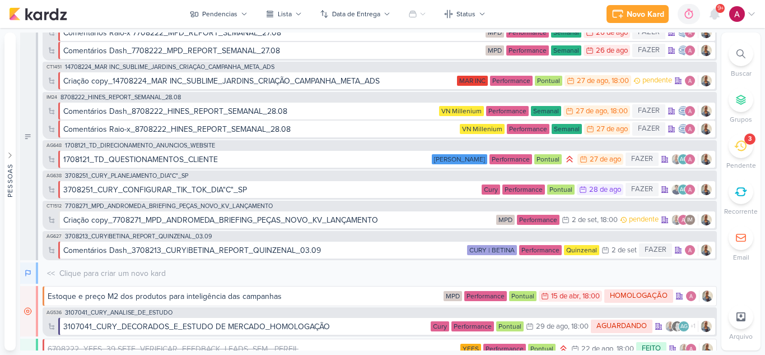
scroll to position [0, 0]
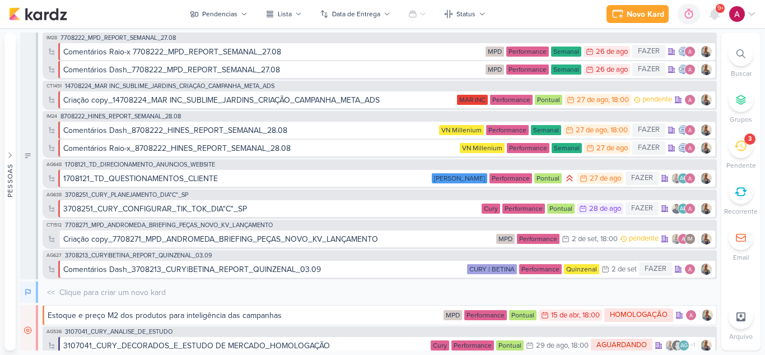
click at [740, 50] on icon at bounding box center [741, 53] width 9 height 9
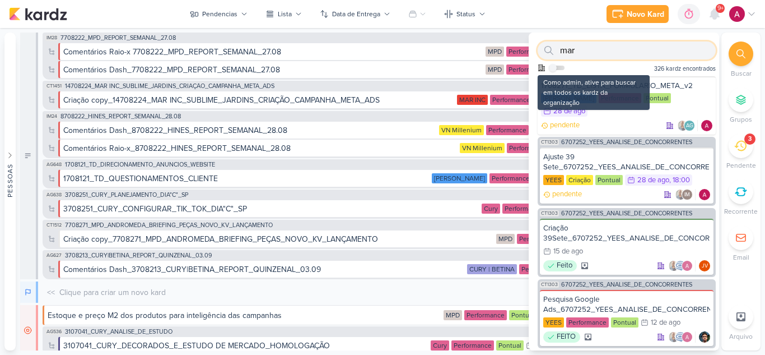
type input "mar"
click at [557, 68] on label at bounding box center [557, 68] width 16 height 4
click at [557, 68] on input "checkbox" at bounding box center [553, 68] width 8 height 8
checkbox input "true"
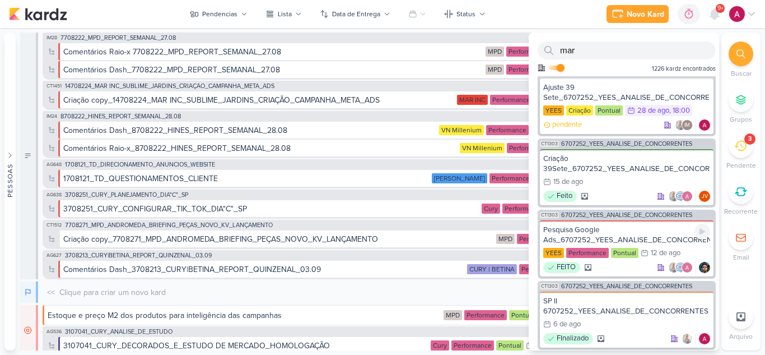
scroll to position [56, 0]
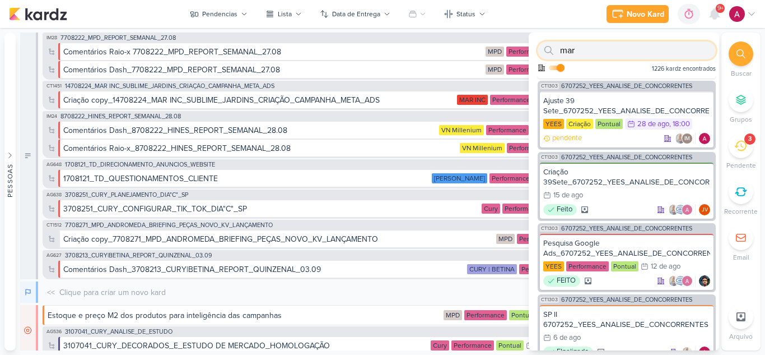
click at [595, 55] on input "mar" at bounding box center [627, 50] width 178 height 18
click at [576, 53] on input "marinc" at bounding box center [627, 50] width 178 height 18
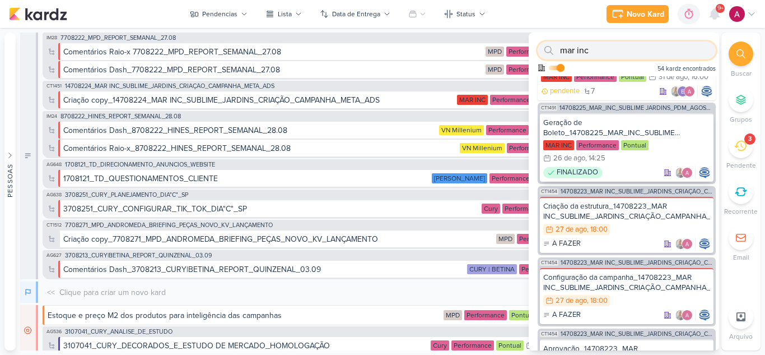
scroll to position [672, 0]
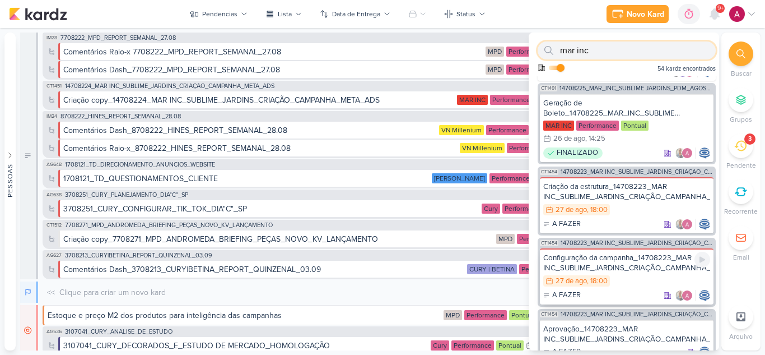
type input "mar inc"
click at [628, 267] on div "Configuração da campanha_14708223_MAR INC_SUBLIME_JARDINS_CRIAÇÃO_CAMPANHA_GOOL…" at bounding box center [626, 263] width 167 height 20
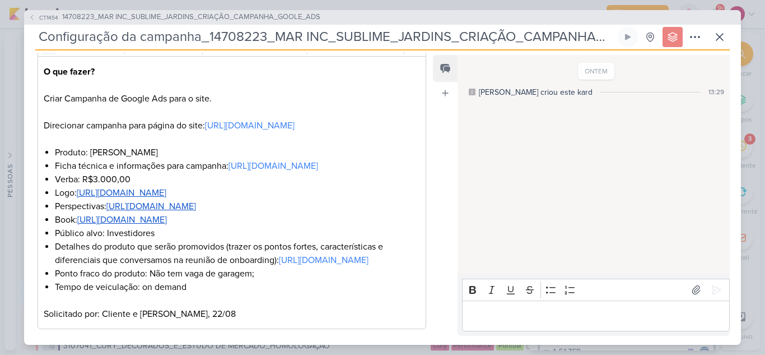
scroll to position [0, 0]
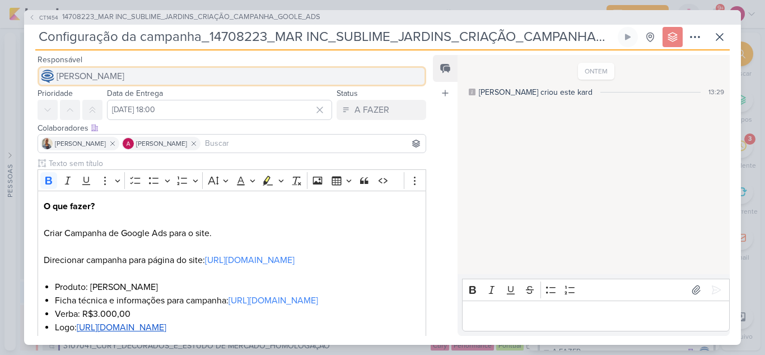
click at [89, 77] on span "[PERSON_NAME]" at bounding box center [91, 75] width 68 height 13
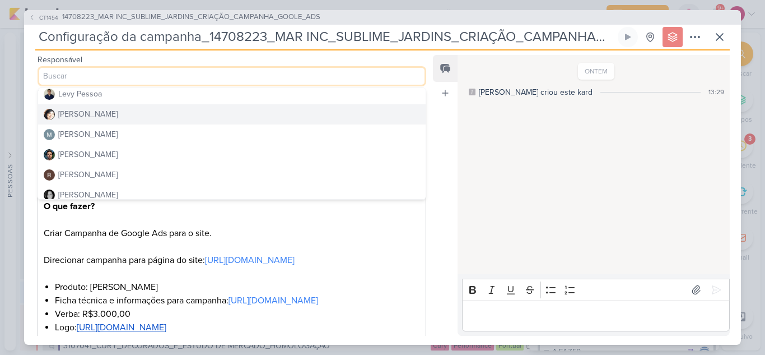
scroll to position [212, 0]
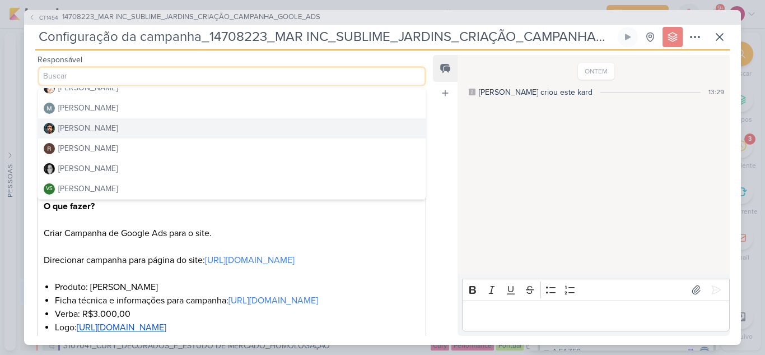
click at [83, 132] on div "[PERSON_NAME]" at bounding box center [87, 128] width 59 height 12
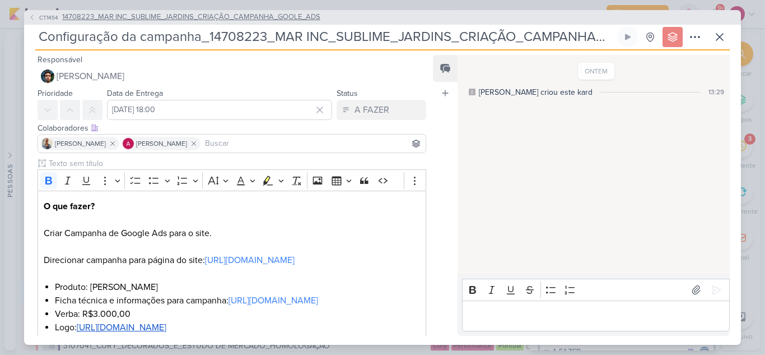
click at [31, 17] on icon at bounding box center [32, 17] width 2 height 4
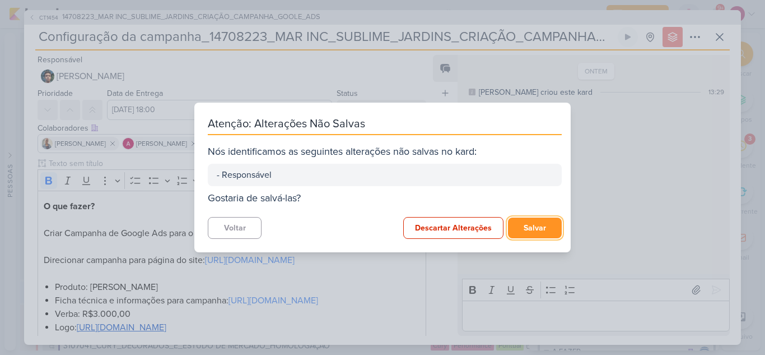
click at [528, 230] on button "Salvar" at bounding box center [535, 227] width 54 height 21
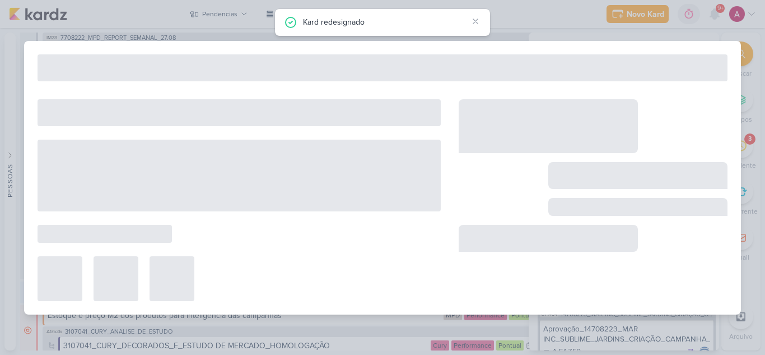
type input "14708223_MAR INC_SUBLIME_JARDINS_CRIAÇÃO_CAMPANHA_GOOLE_ADS"
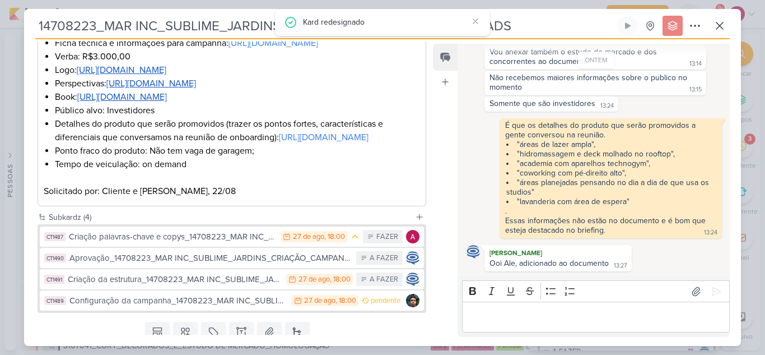
scroll to position [388, 0]
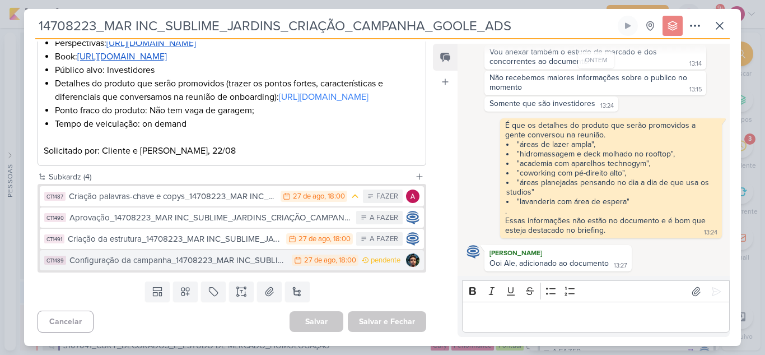
click at [212, 262] on div "Configuração da campanha_14708223_MAR INC_SUBLIME_JARDINS_CRIAÇÃO_CAMPANHA_GOOL…" at bounding box center [177, 260] width 217 height 13
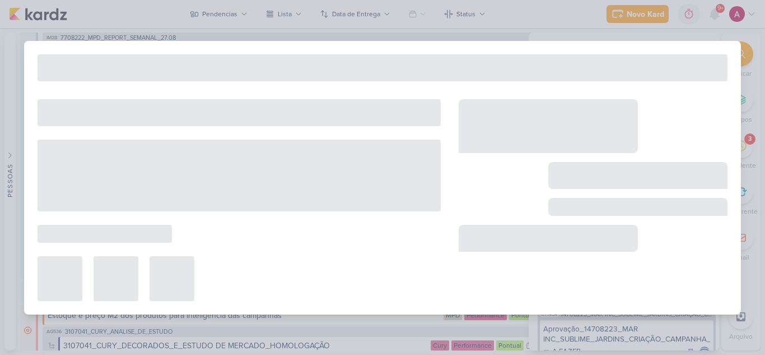
type input "Configuração da campanha_14708223_MAR INC_SUBLIME_JARDINS_CRIAÇÃO_CAMPANHA_GOOL…"
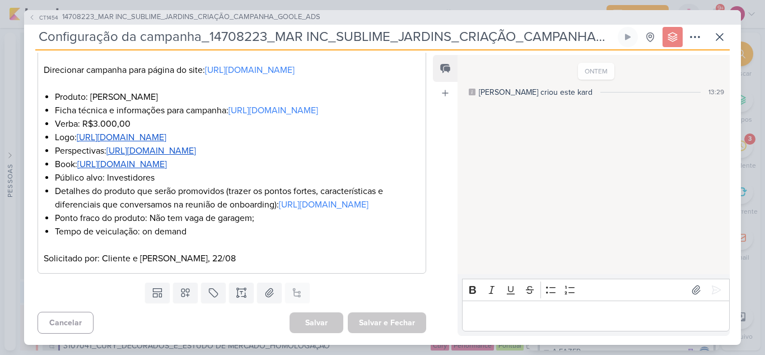
scroll to position [257, 0]
click at [480, 313] on p "Editor editing area: main" at bounding box center [596, 315] width 256 height 13
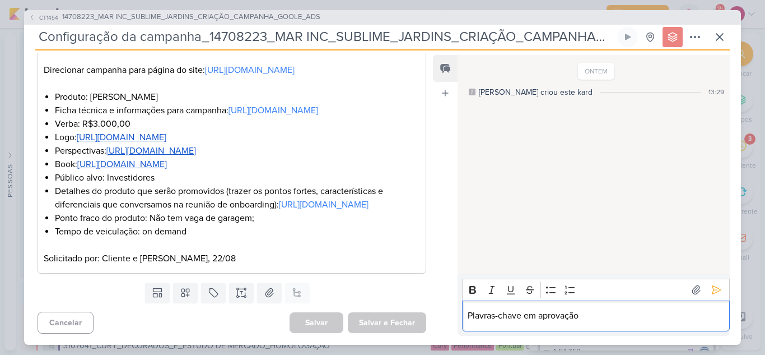
drag, startPoint x: 526, startPoint y: 317, endPoint x: 619, endPoint y: 320, distance: 93.6
click at [619, 320] on p "Plavras-chave em aprovação" at bounding box center [596, 315] width 256 height 13
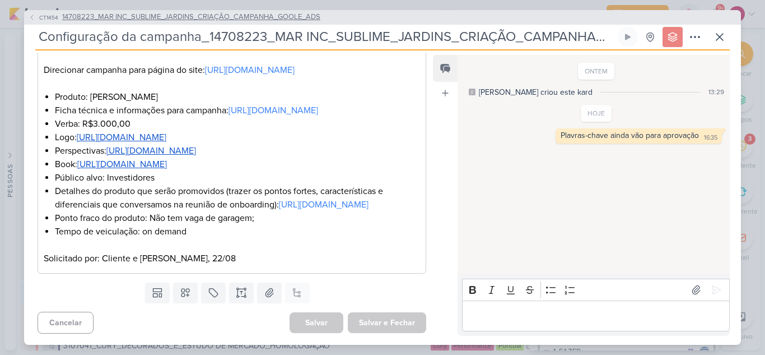
click at [31, 20] on icon at bounding box center [32, 17] width 7 height 7
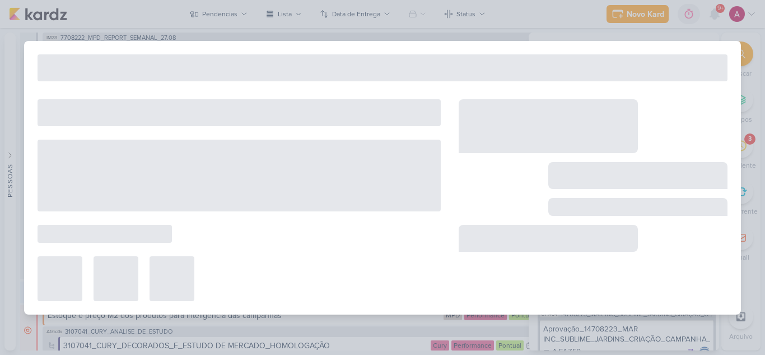
type input "14708223_MAR INC_SUBLIME_JARDINS_CRIAÇÃO_CAMPANHA_GOOLE_ADS"
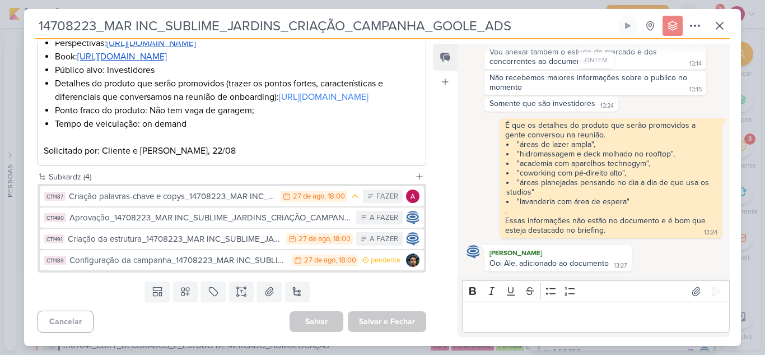
scroll to position [388, 0]
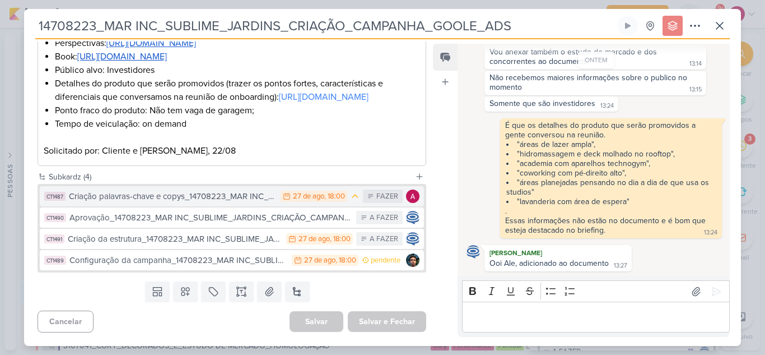
click at [207, 195] on div "Criação palavras-chave e copys_14708223_MAR INC_SUBLIME_JARDINS_CRIAÇÃO_CAMPANH…" at bounding box center [172, 196] width 206 height 13
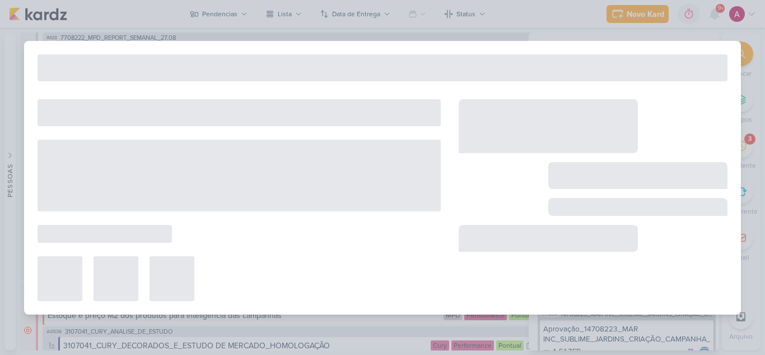
type input "Criação palavras-chave e copys_14708223_MAR INC_SUBLIME_JARDINS_CRIAÇÃO_CAMPANH…"
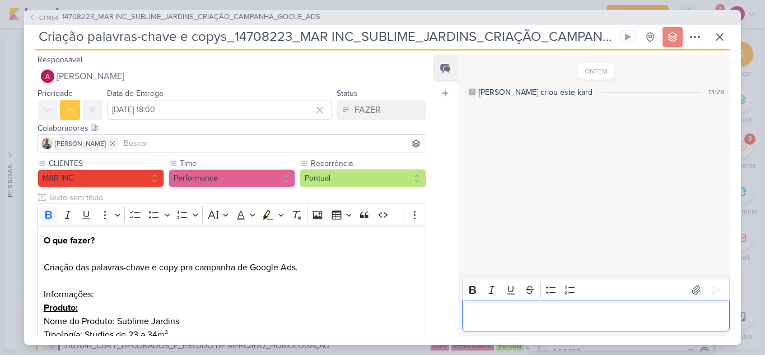
click at [501, 321] on p "Editor editing area: main" at bounding box center [596, 315] width 256 height 13
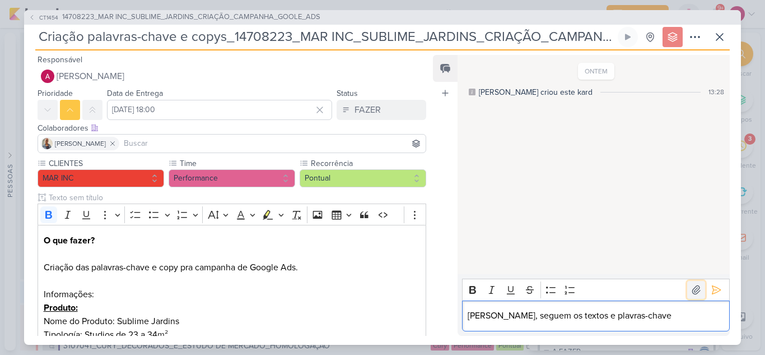
click at [691, 287] on icon at bounding box center [696, 289] width 11 height 11
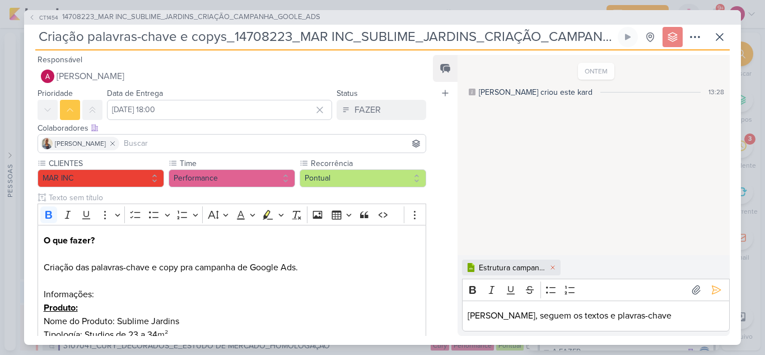
click at [578, 318] on p "[PERSON_NAME], seguem os textos e plavras-chave" at bounding box center [596, 315] width 256 height 13
click at [714, 294] on icon at bounding box center [716, 289] width 11 height 11
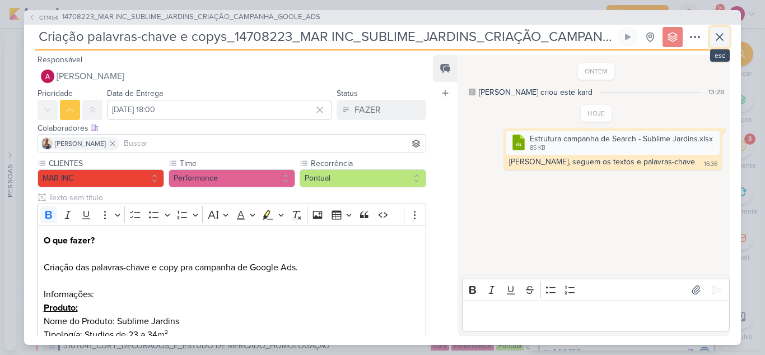
click at [723, 39] on icon at bounding box center [719, 36] width 13 height 13
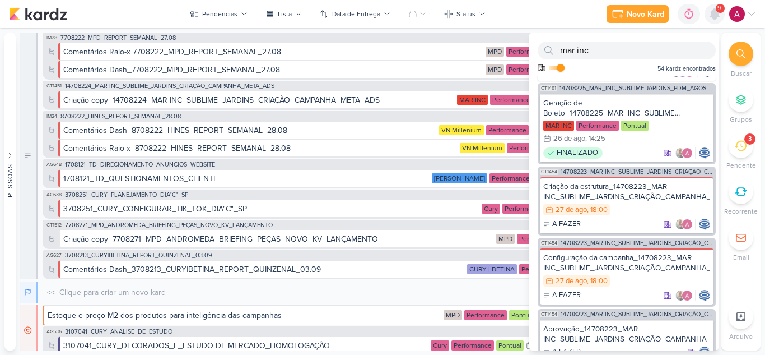
click at [715, 18] on icon at bounding box center [714, 14] width 9 height 10
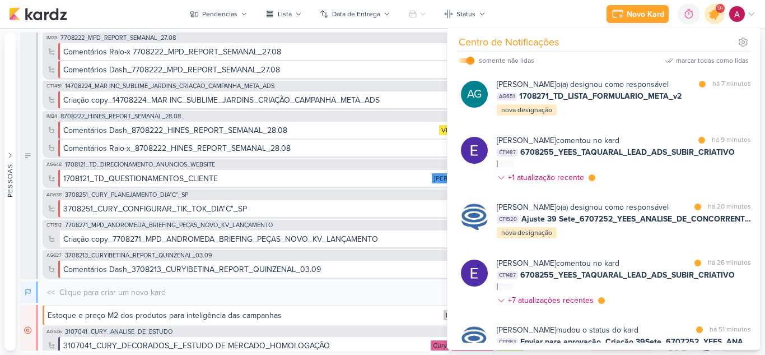
click at [713, 16] on icon at bounding box center [714, 13] width 13 height 13
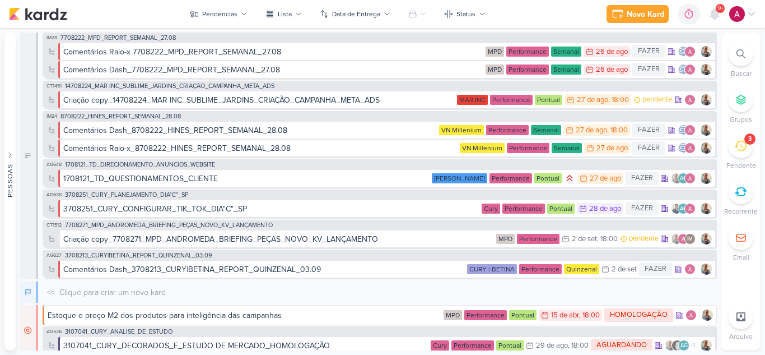
click at [736, 148] on icon at bounding box center [740, 146] width 12 height 12
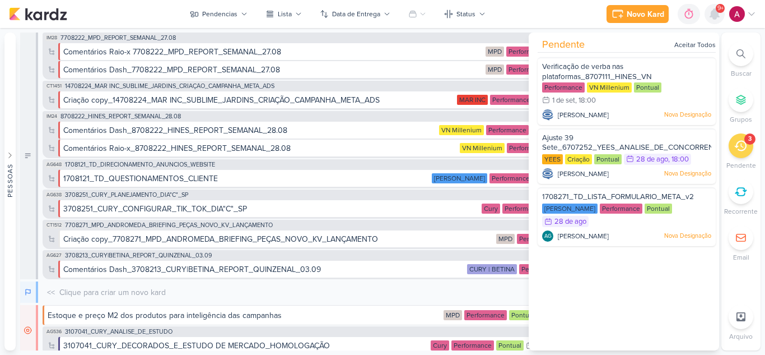
click at [717, 17] on icon at bounding box center [714, 14] width 9 height 10
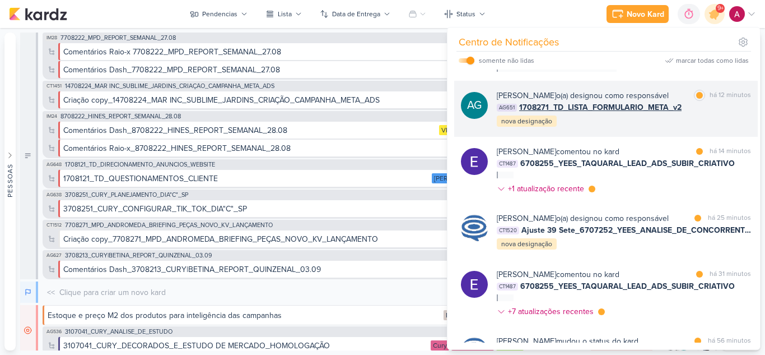
scroll to position [0, 0]
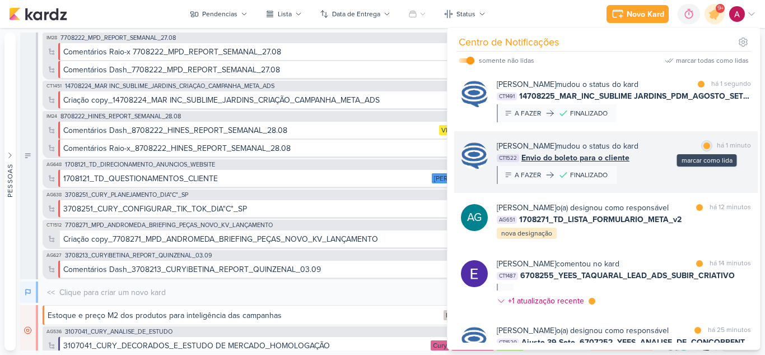
click at [704, 146] on div at bounding box center [707, 145] width 7 height 7
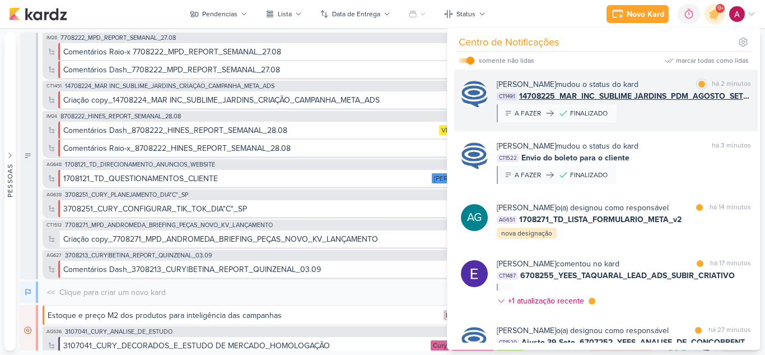
click at [682, 94] on span "14708225_MAR_INC_SUBLIME JARDINS_PDM_AGOSTO_SETEMBRO" at bounding box center [635, 96] width 232 height 12
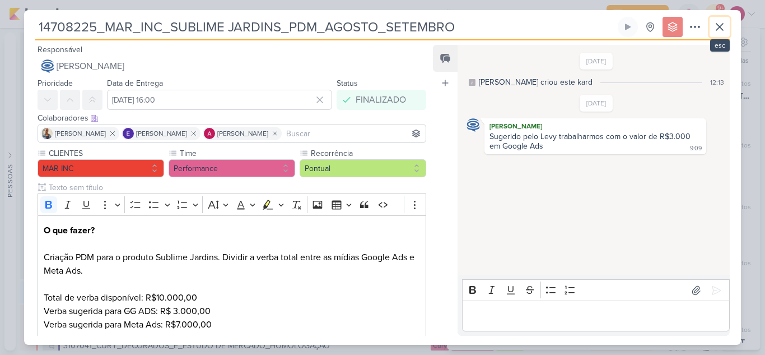
click at [713, 31] on button at bounding box center [720, 27] width 20 height 20
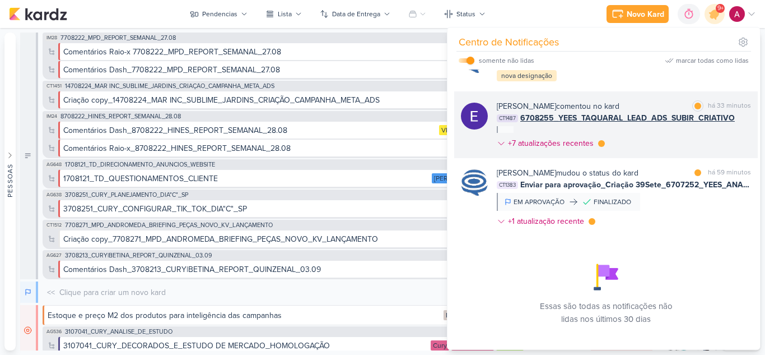
scroll to position [318, 0]
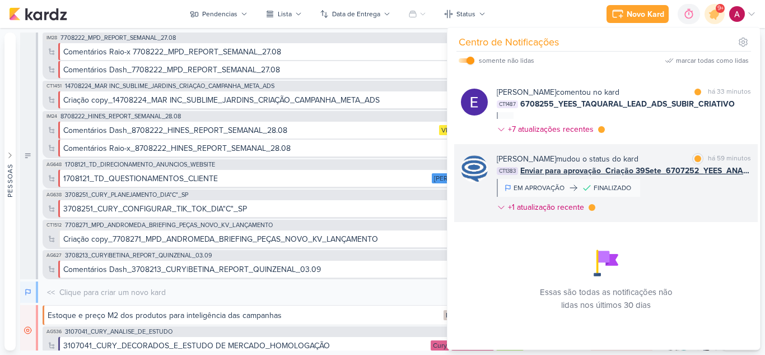
click at [685, 192] on div "[PERSON_NAME] mudou o status do kard marcar como lida há 59 minutos CT1383 Envi…" at bounding box center [624, 185] width 254 height 64
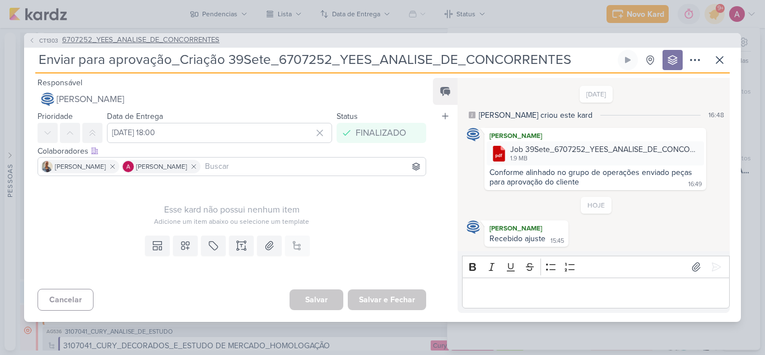
click at [50, 43] on span "CT1303" at bounding box center [49, 40] width 22 height 8
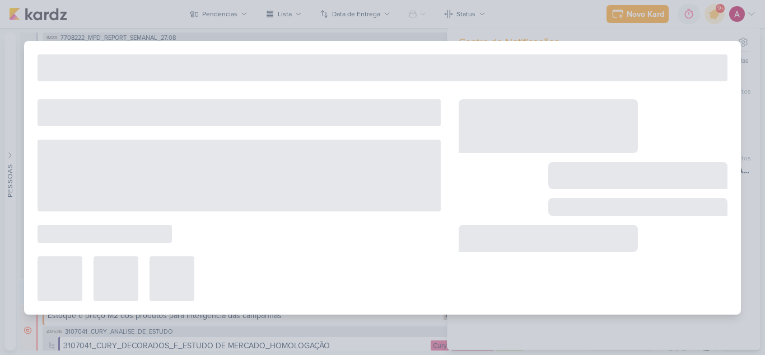
type input "6707252_YEES_ANALISE_DE_CONCORRENTES"
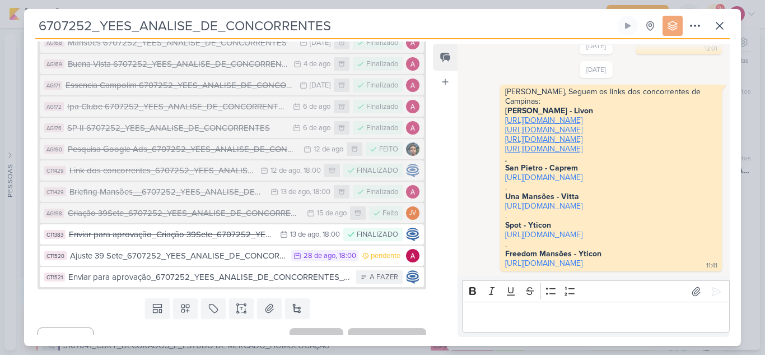
scroll to position [351, 0]
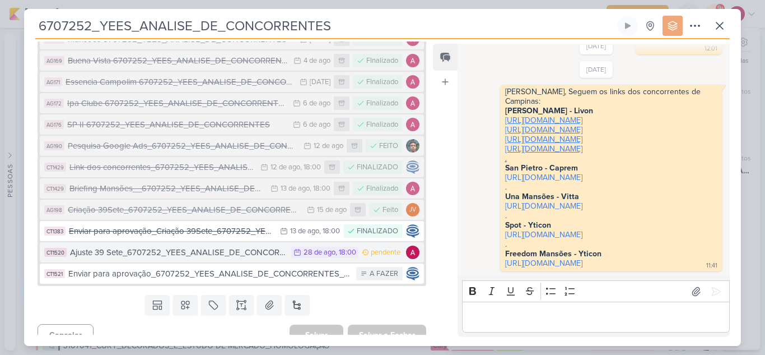
click at [237, 246] on div "Ajuste 39 Sete_6707252_YEES_ANALISE_DE_CONCORRENTES_v2" at bounding box center [178, 252] width 216 height 13
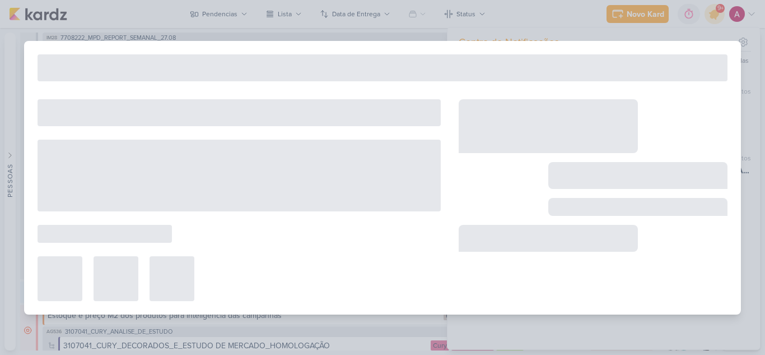
type input "Ajuste 39 Sete_6707252_YEES_ANALISE_DE_CONCORRENTES_v2"
type input "[DATE] 18:00"
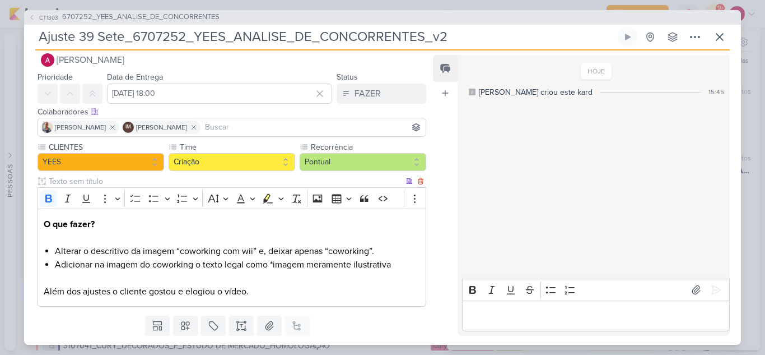
scroll to position [0, 0]
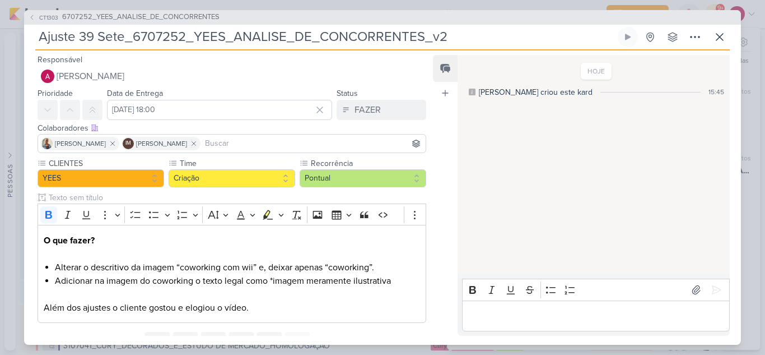
click at [243, 145] on input at bounding box center [313, 143] width 221 height 13
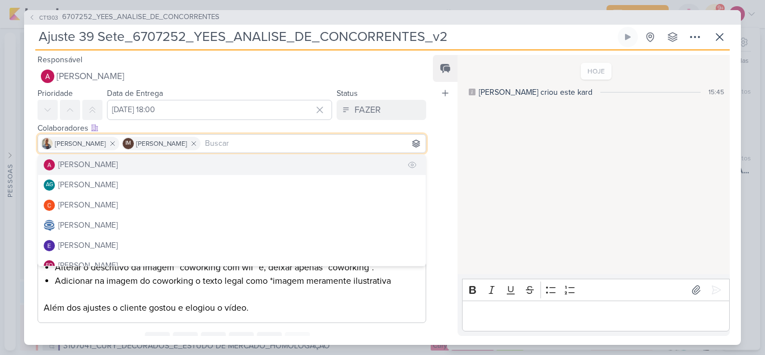
click at [106, 164] on div "[PERSON_NAME]" at bounding box center [87, 165] width 59 height 12
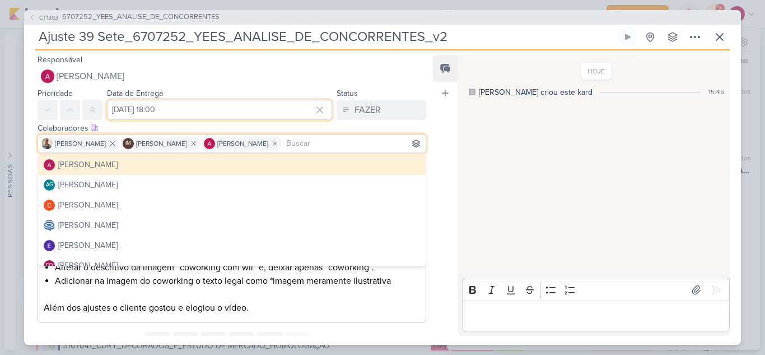
click at [166, 106] on input "[DATE] 18:00" at bounding box center [219, 110] width 225 height 20
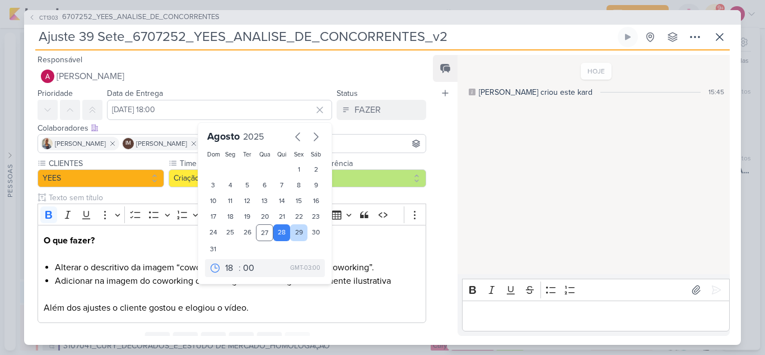
click at [291, 232] on div "29" at bounding box center [298, 232] width 17 height 17
type input "[DATE] 18:00"
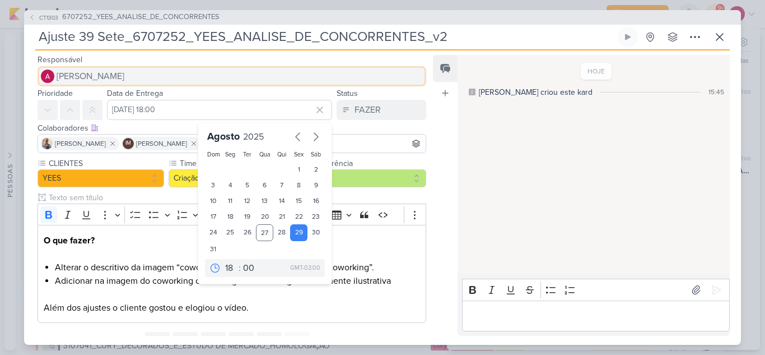
click at [71, 81] on span "[PERSON_NAME]" at bounding box center [91, 75] width 68 height 13
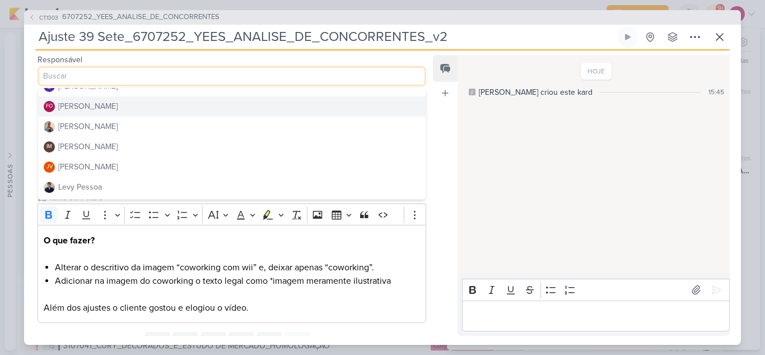
scroll to position [112, 0]
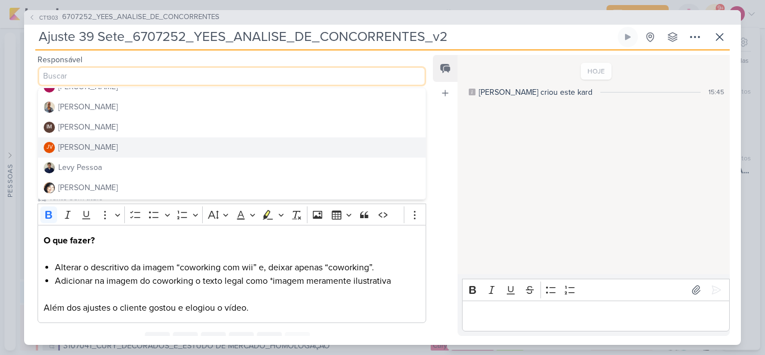
click at [128, 148] on button "JV [PERSON_NAME]" at bounding box center [232, 147] width 388 height 20
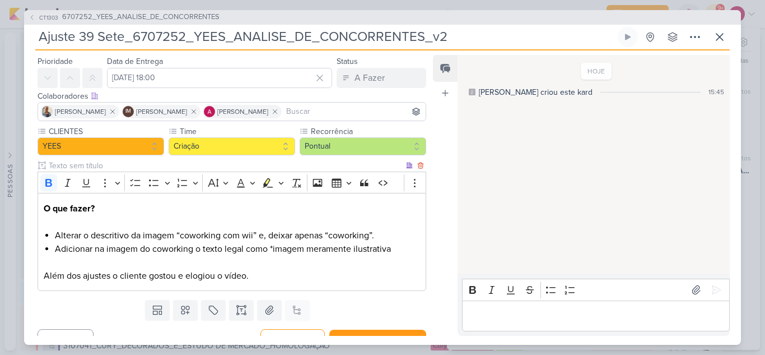
scroll to position [49, 0]
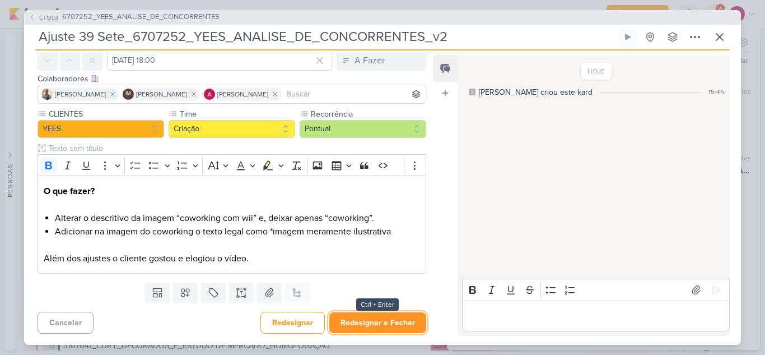
click at [394, 323] on button "Redesignar e Fechar" at bounding box center [377, 322] width 97 height 21
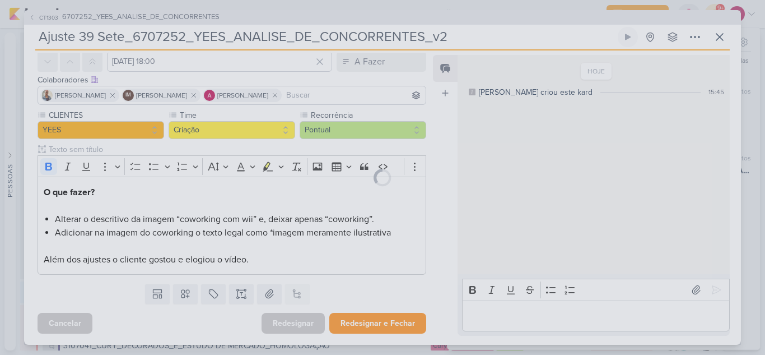
scroll to position [48, 0]
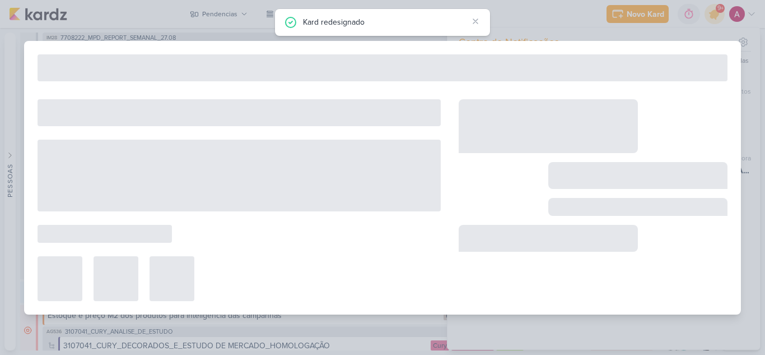
type input "6707252_YEES_ANALISE_DE_CONCORRENTES"
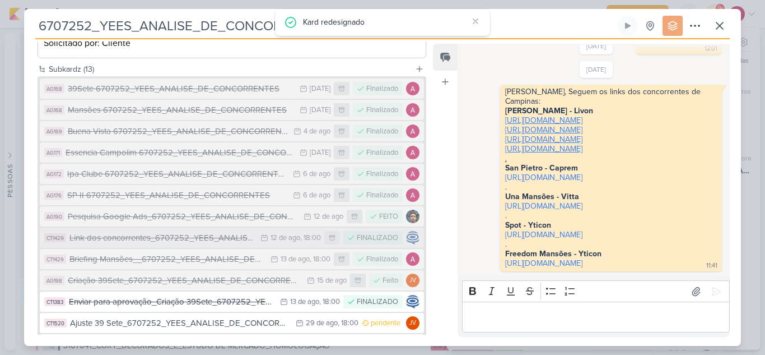
scroll to position [351, 0]
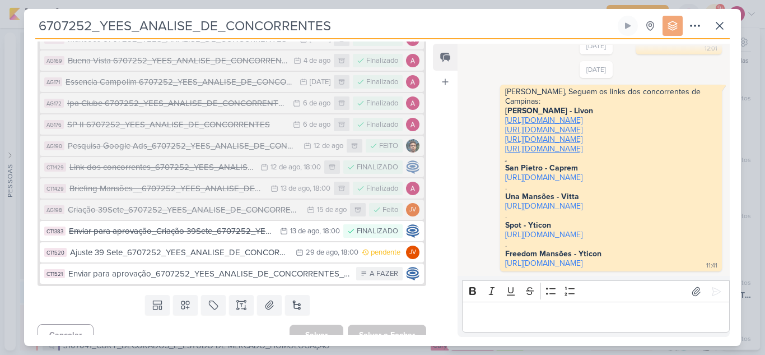
click at [461, 150] on div "[DATE] [PERSON_NAME] criou este kard 16:02 [DATE] 13:17 13:17" at bounding box center [593, 160] width 271 height 231
click at [724, 32] on button at bounding box center [720, 26] width 20 height 20
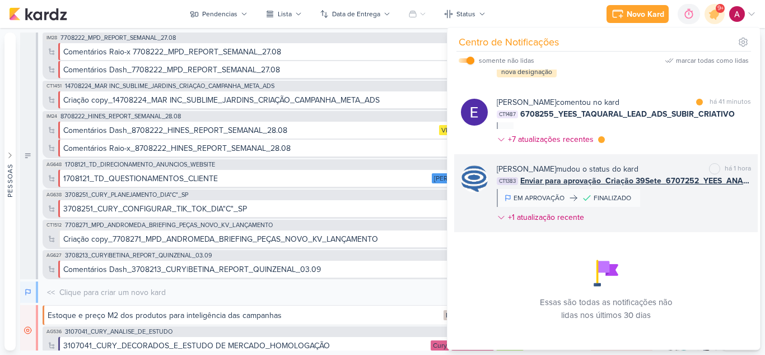
scroll to position [500, 0]
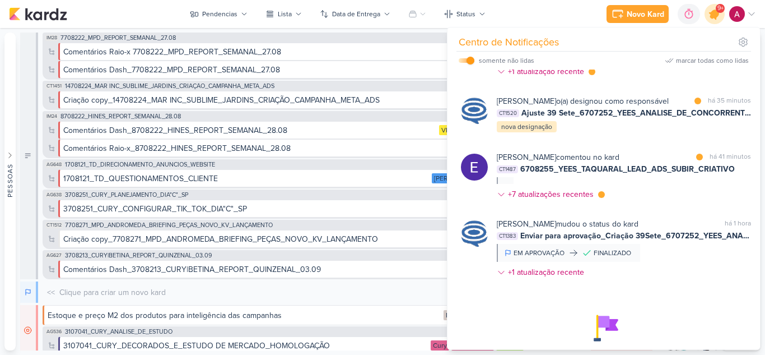
click at [718, 17] on icon at bounding box center [714, 13] width 19 height 19
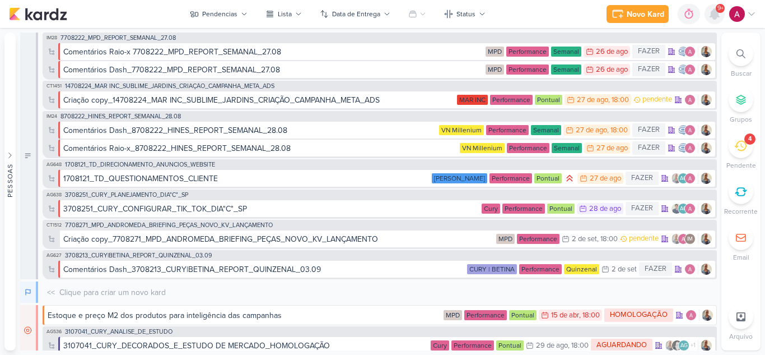
click at [718, 17] on icon at bounding box center [714, 14] width 9 height 10
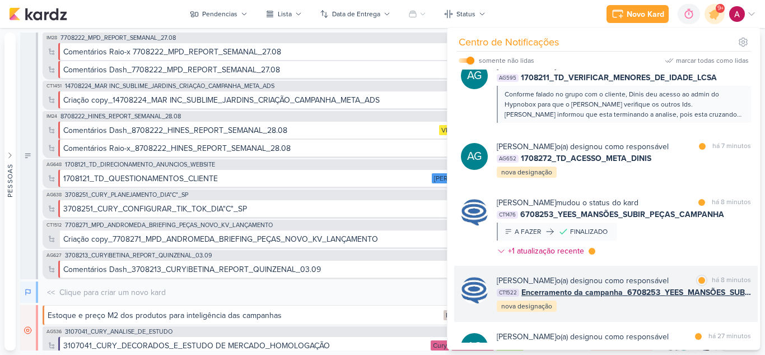
scroll to position [0, 0]
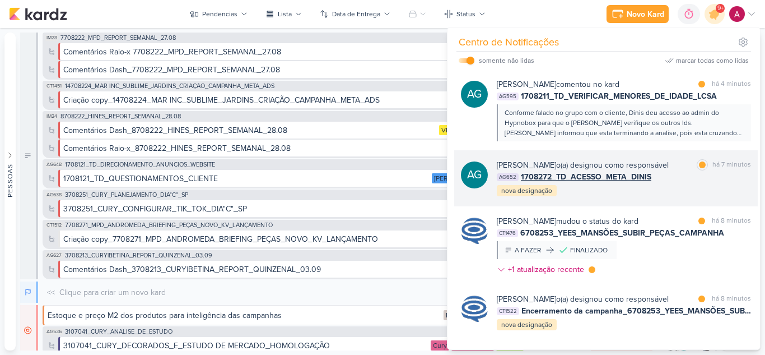
click at [695, 183] on div "AG652 1708272_TD_ACESSO_META_DINIS" at bounding box center [624, 177] width 254 height 12
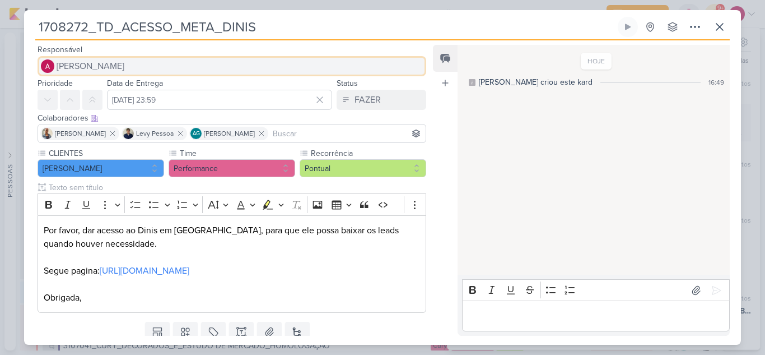
click at [104, 65] on span "[PERSON_NAME]" at bounding box center [91, 65] width 68 height 13
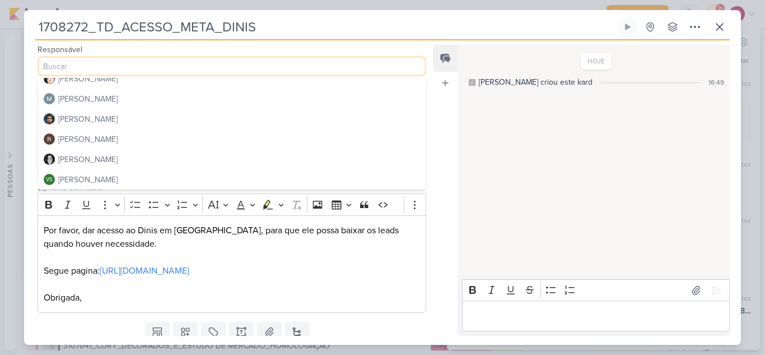
scroll to position [212, 0]
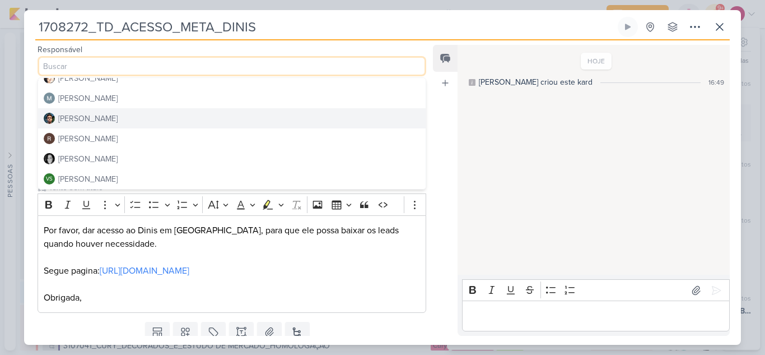
click at [119, 115] on button "[PERSON_NAME]" at bounding box center [232, 118] width 388 height 20
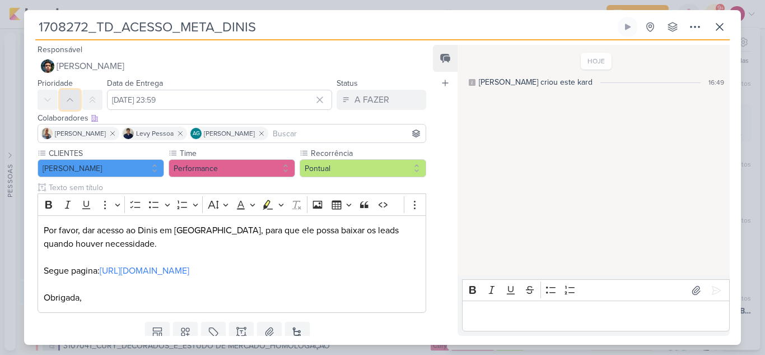
click at [66, 102] on icon at bounding box center [70, 99] width 9 height 9
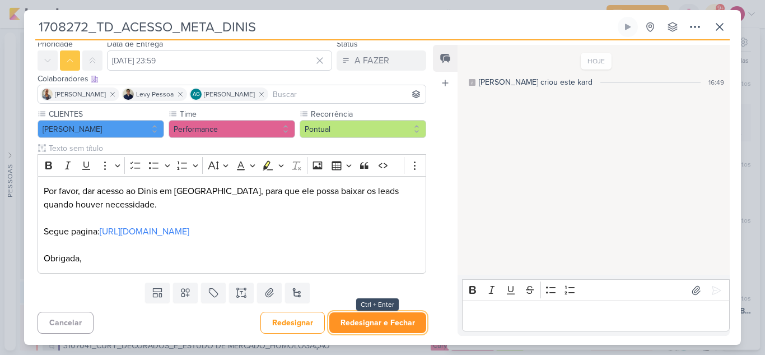
click at [382, 318] on button "Redesignar e Fechar" at bounding box center [377, 322] width 97 height 21
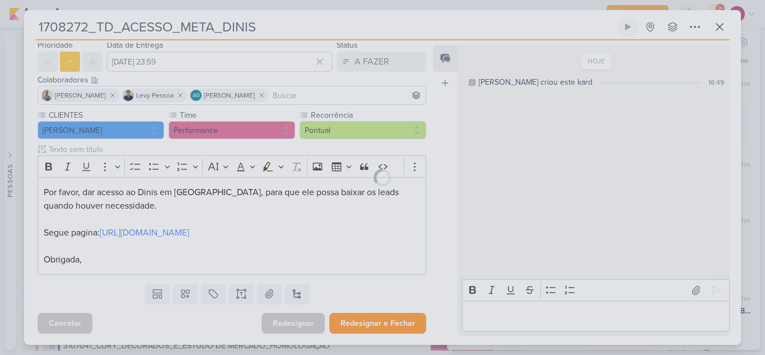
scroll to position [38, 0]
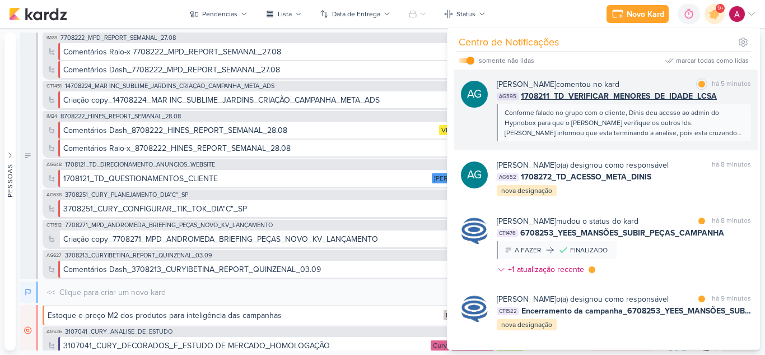
click at [673, 146] on div "AG [PERSON_NAME] comentou no kard marcar como lida há 5 minutos AG595 1708211_T…" at bounding box center [606, 109] width 304 height 81
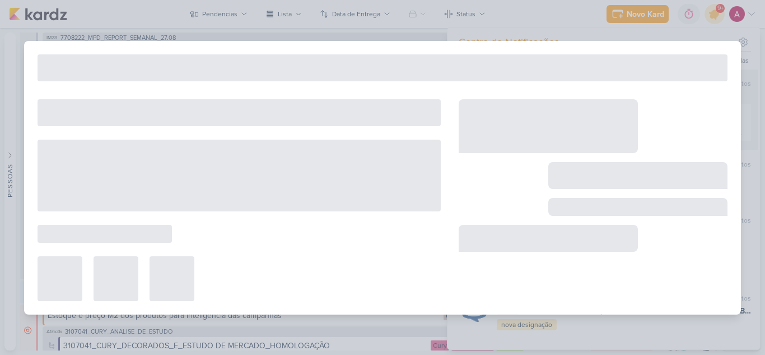
type input "1708211_TD_VERIFICAR_MENORES_DE_IDADE_LCSA"
type input "[DATE] 23:59"
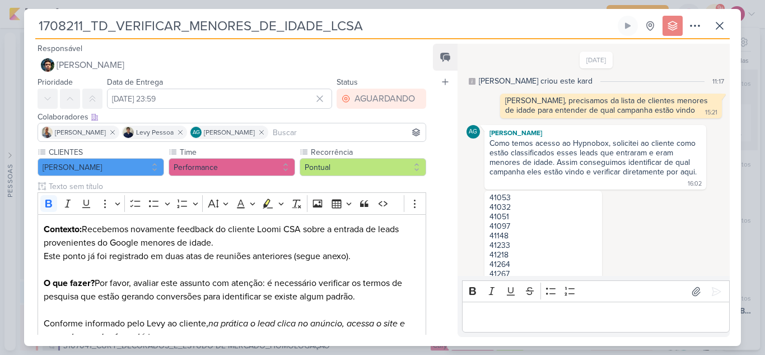
scroll to position [375, 0]
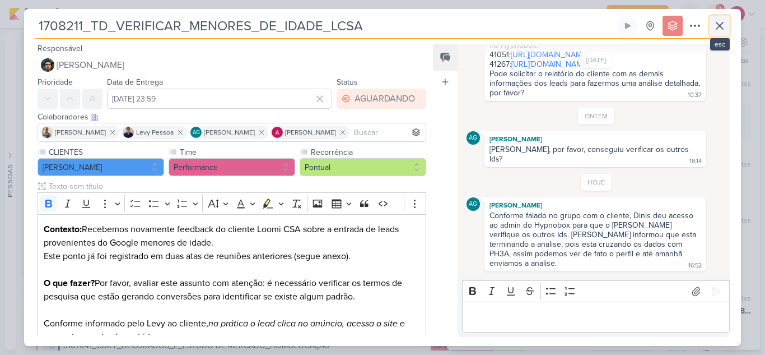
click at [724, 30] on icon at bounding box center [719, 25] width 13 height 13
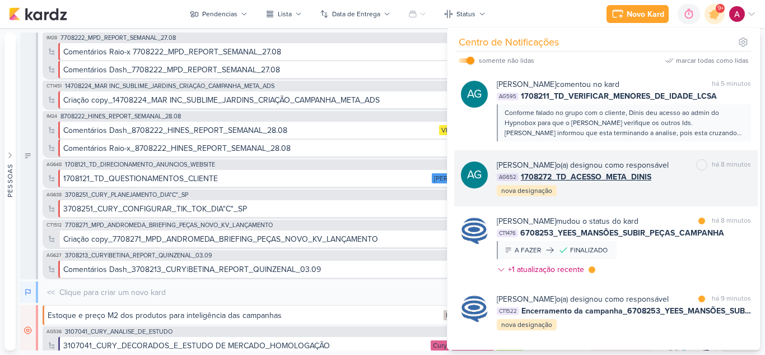
scroll to position [56, 0]
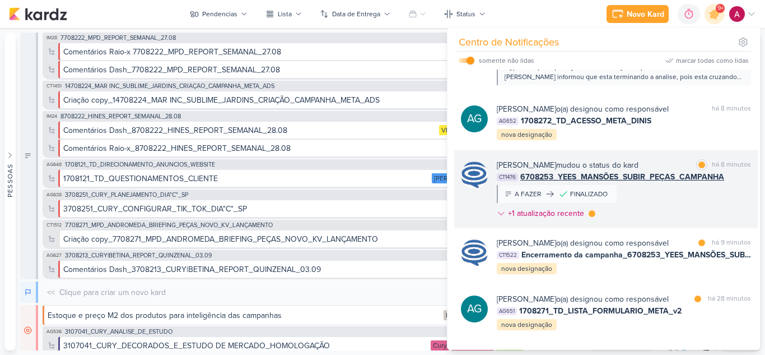
click at [681, 204] on div "[PERSON_NAME] mudou o status do kard marcar como lida há 8 minutos CT1476 67082…" at bounding box center [624, 191] width 254 height 64
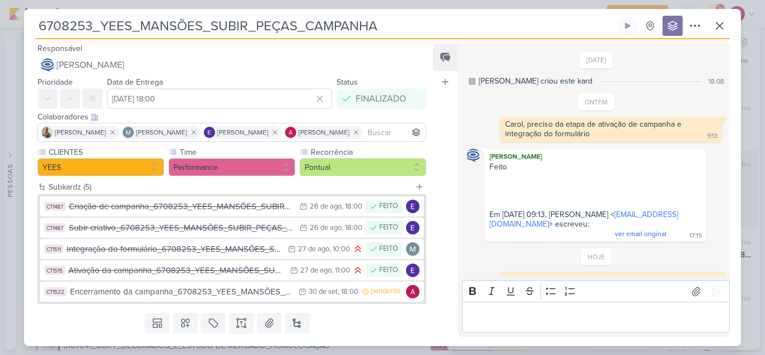
scroll to position [77, 0]
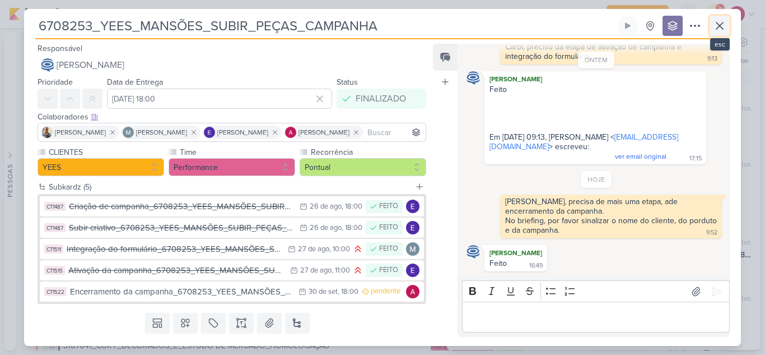
click at [722, 33] on button at bounding box center [720, 26] width 20 height 20
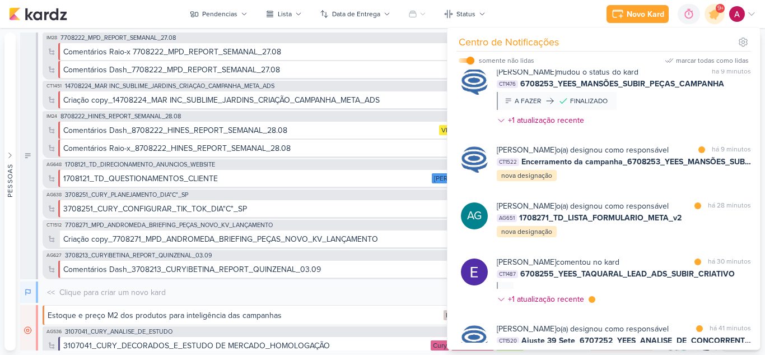
scroll to position [168, 0]
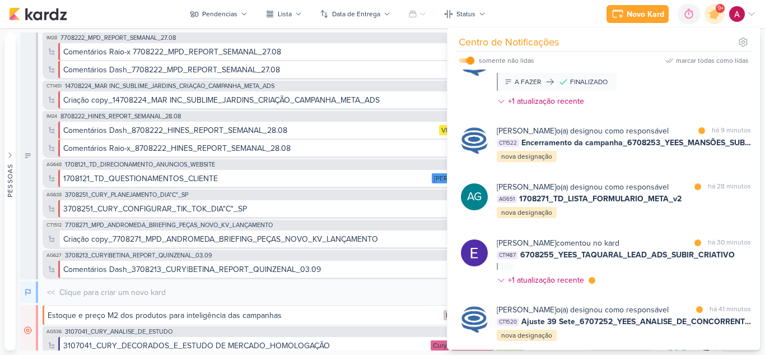
click at [653, 137] on div "[PERSON_NAME] o(a) designou como responsável" at bounding box center [583, 131] width 172 height 12
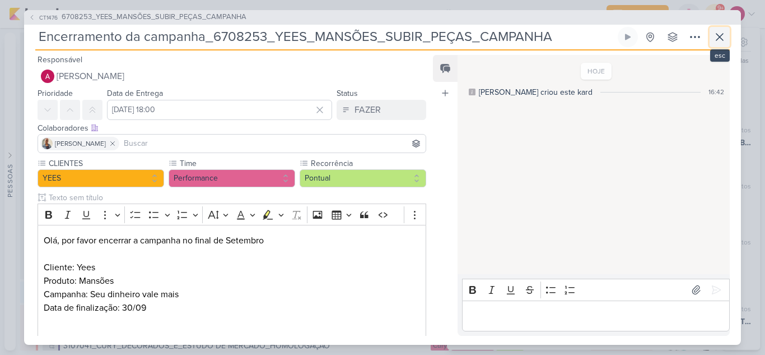
click at [718, 38] on icon at bounding box center [719, 36] width 13 height 13
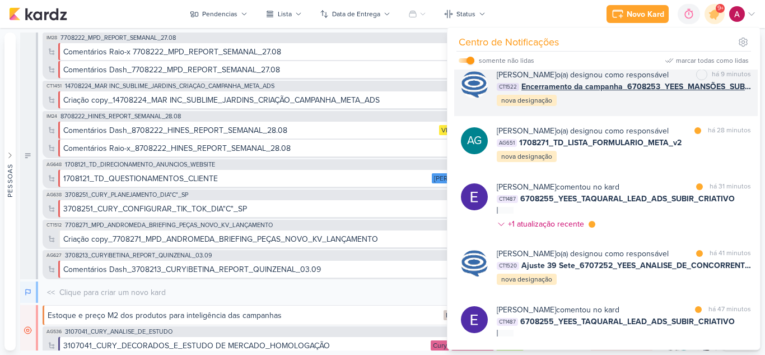
scroll to position [280, 0]
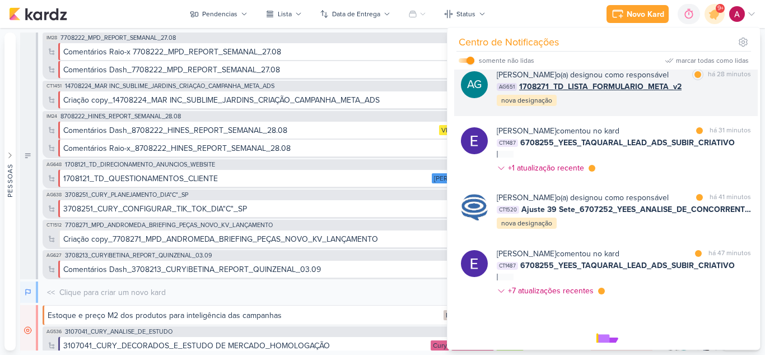
click at [638, 107] on div "[PERSON_NAME] o(a) designou como responsável marcar como lida há 28 minutos AG6…" at bounding box center [624, 88] width 254 height 38
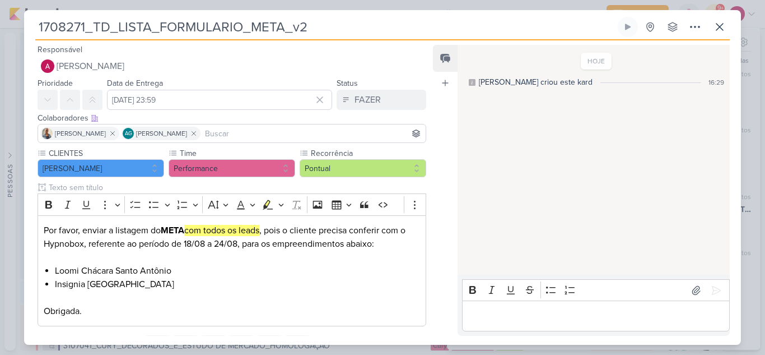
click at [249, 136] on input at bounding box center [313, 133] width 221 height 13
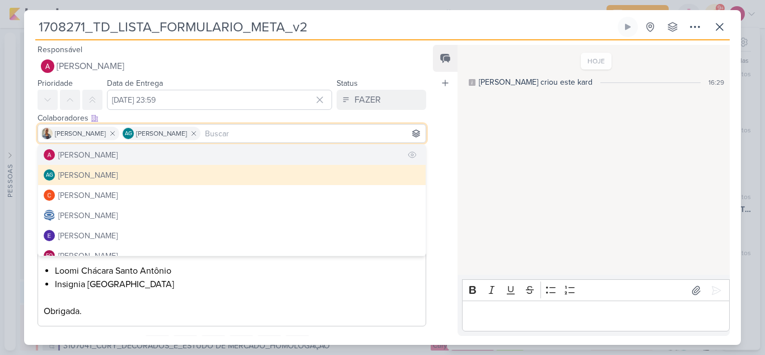
click at [199, 157] on button "[PERSON_NAME]" at bounding box center [232, 155] width 388 height 20
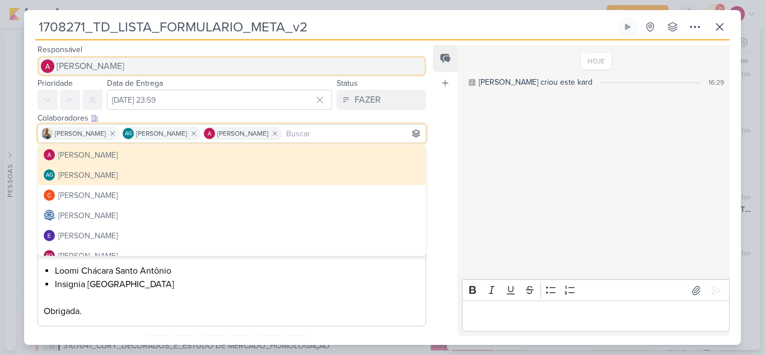
click at [89, 72] on span "[PERSON_NAME]" at bounding box center [91, 65] width 68 height 13
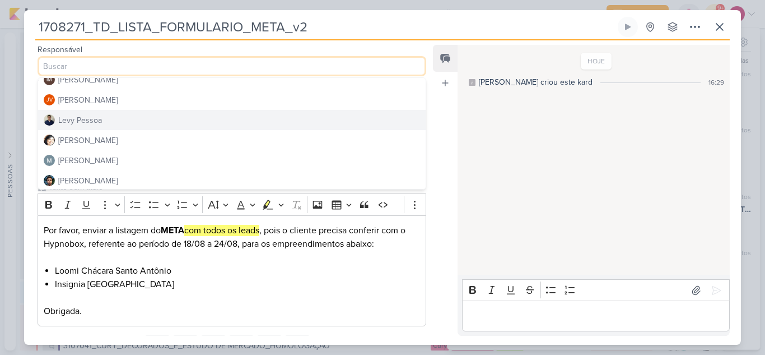
scroll to position [168, 0]
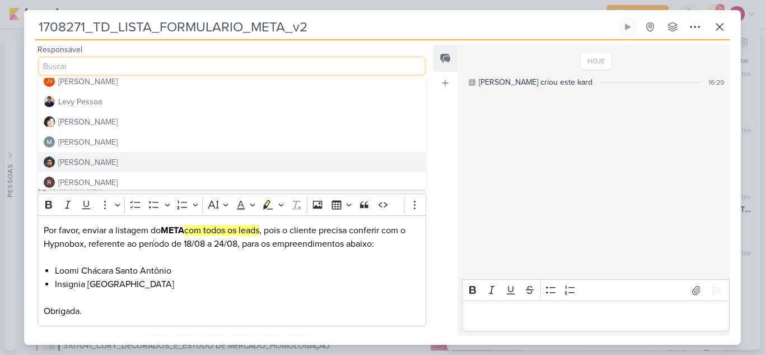
click at [88, 157] on div "[PERSON_NAME]" at bounding box center [87, 162] width 59 height 12
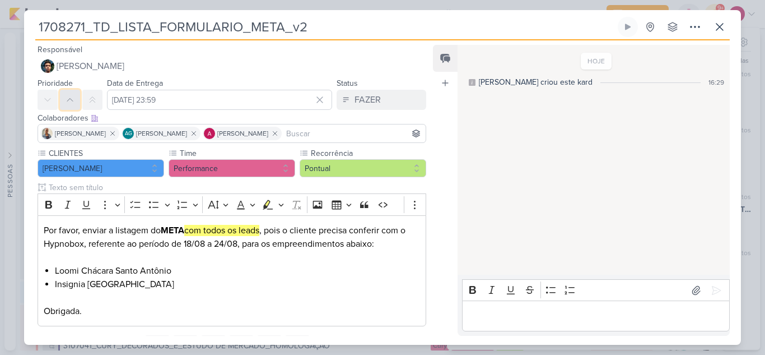
click at [64, 95] on button at bounding box center [70, 100] width 20 height 20
click at [319, 280] on li "Insignia [GEOGRAPHIC_DATA]" at bounding box center [237, 290] width 365 height 27
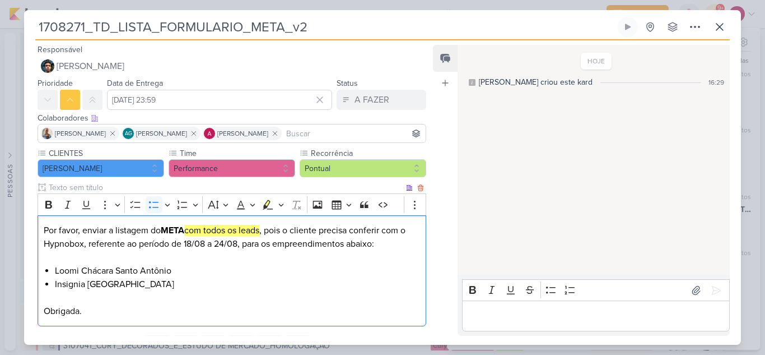
scroll to position [53, 0]
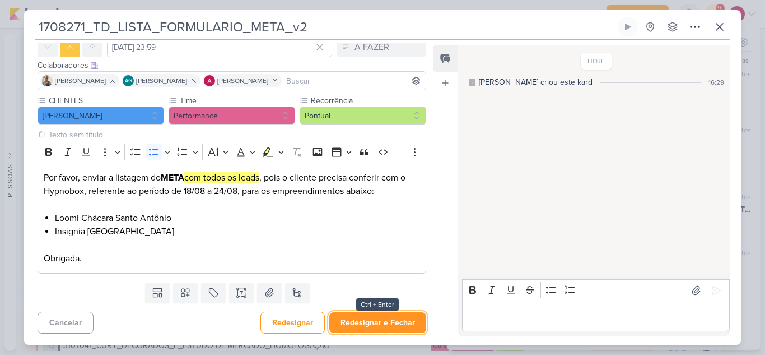
click at [370, 326] on button "Redesignar e Fechar" at bounding box center [377, 322] width 97 height 21
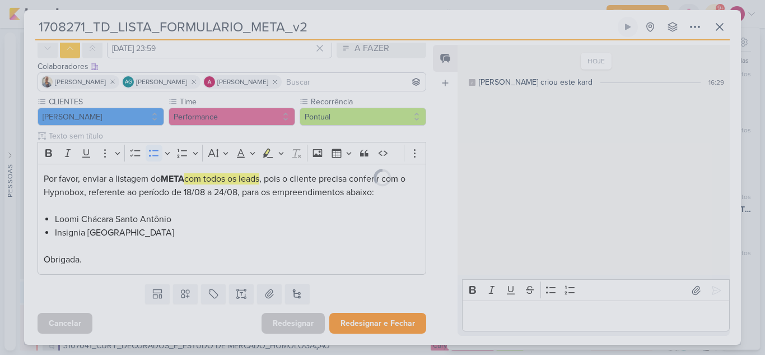
scroll to position [52, 0]
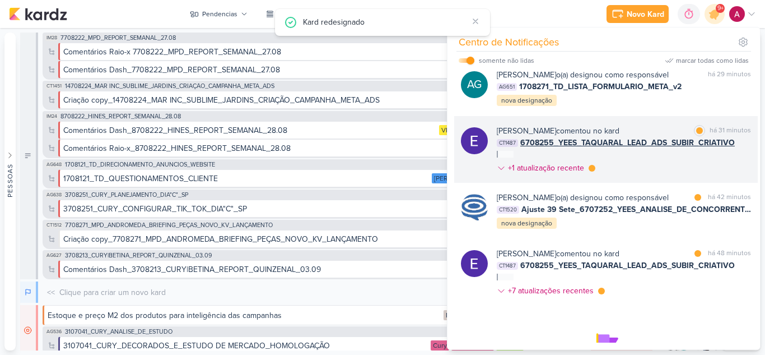
click at [680, 178] on div "[PERSON_NAME] comentou no kard marcar como lida há 31 minutos CT1487 6708255_YE…" at bounding box center [624, 151] width 254 height 53
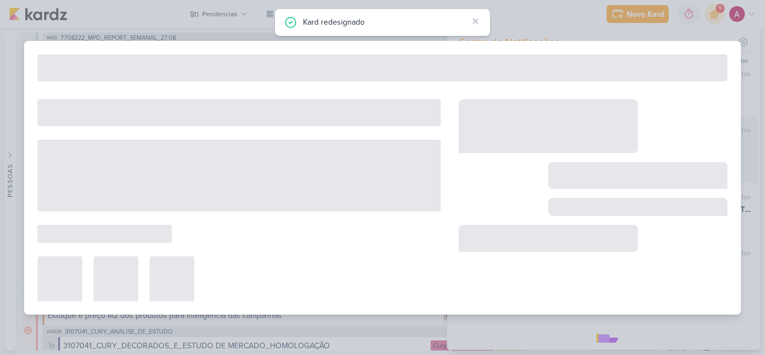
type input "6708255_YEES_TAQUARAL_LEAD_ADS_SUBIR_CRIATIVO"
type input "[DATE] 18:00"
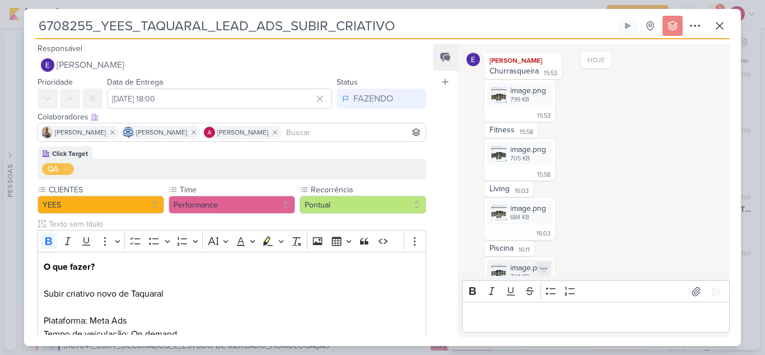
scroll to position [0, 0]
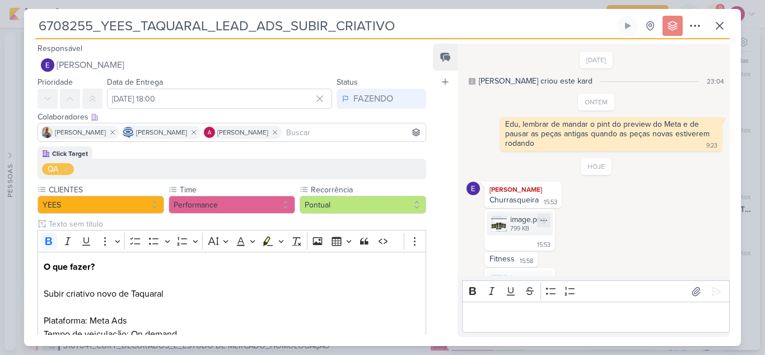
click at [494, 223] on img at bounding box center [499, 224] width 16 height 16
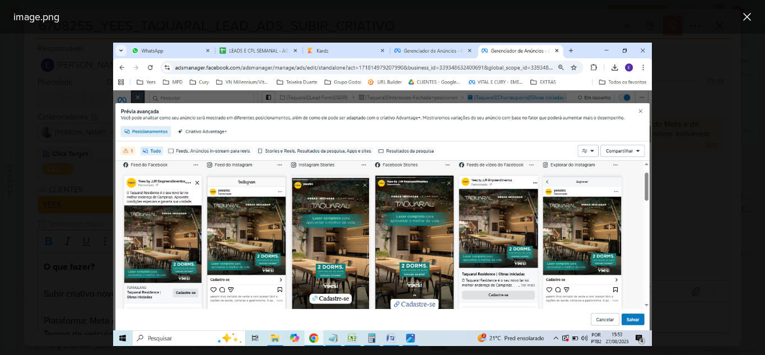
click at [666, 204] on div at bounding box center [382, 194] width 765 height 321
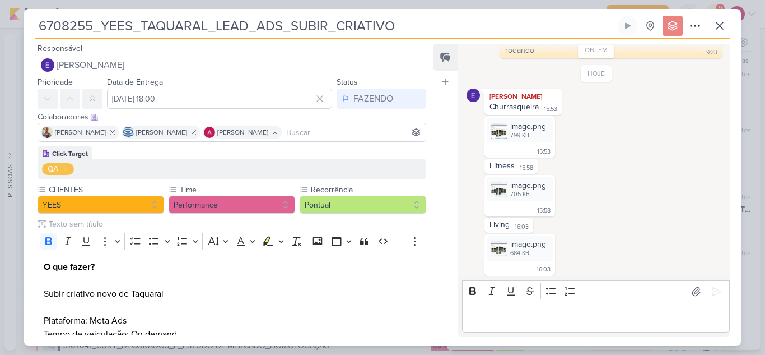
scroll to position [56, 0]
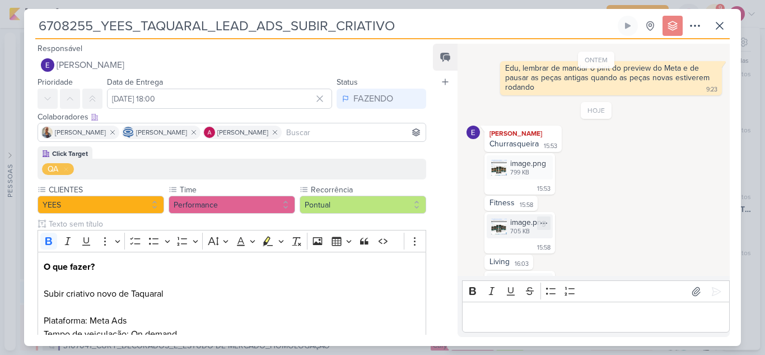
click at [492, 225] on img at bounding box center [499, 226] width 16 height 16
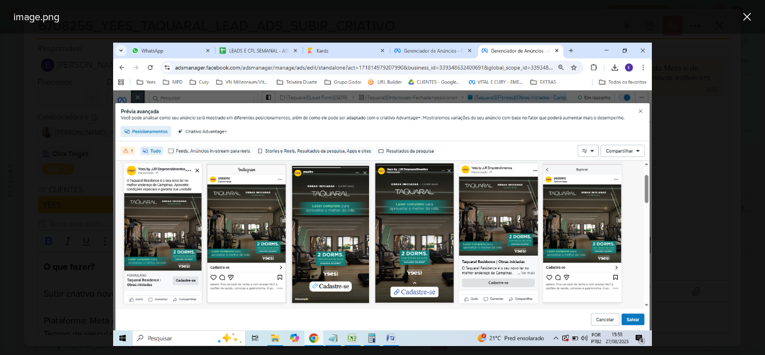
click at [673, 215] on div at bounding box center [382, 194] width 765 height 321
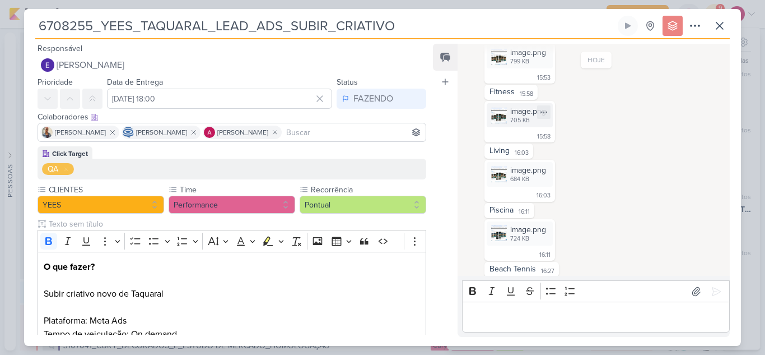
scroll to position [168, 0]
click at [494, 176] on img at bounding box center [499, 173] width 16 height 16
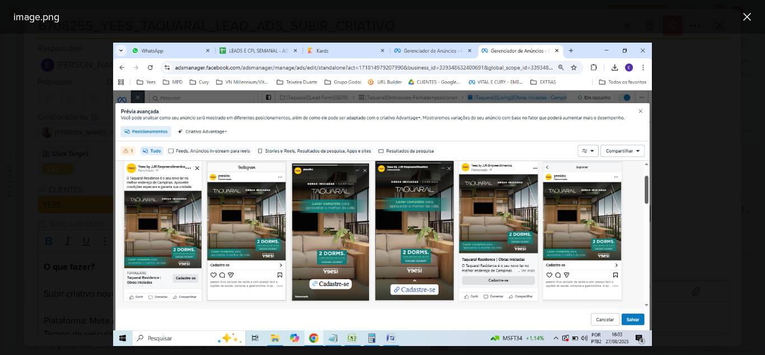
click at [696, 180] on div at bounding box center [382, 194] width 765 height 321
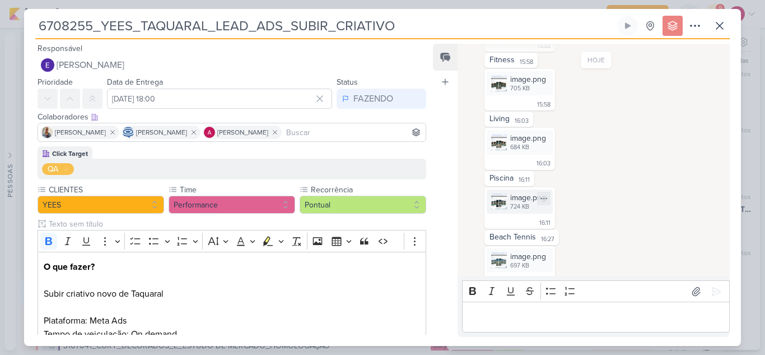
scroll to position [215, 0]
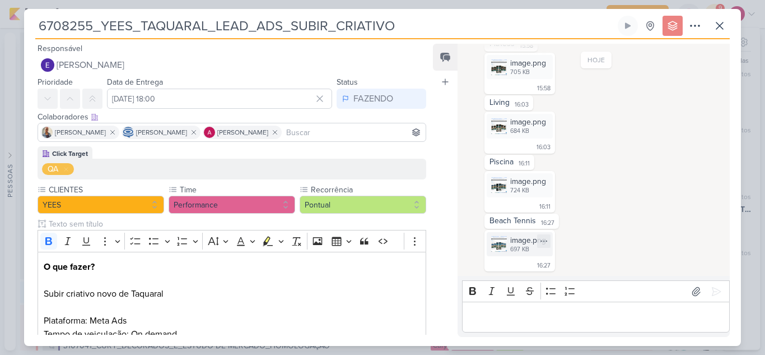
click at [508, 245] on div "image.png 697 KB" at bounding box center [520, 244] width 66 height 24
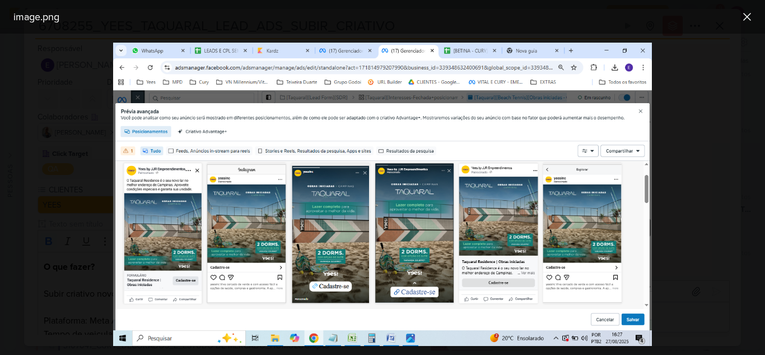
click at [687, 159] on div at bounding box center [382, 194] width 765 height 321
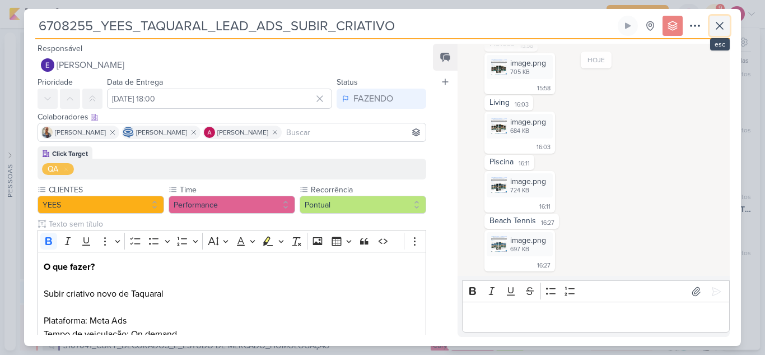
click at [720, 32] on button at bounding box center [720, 26] width 20 height 20
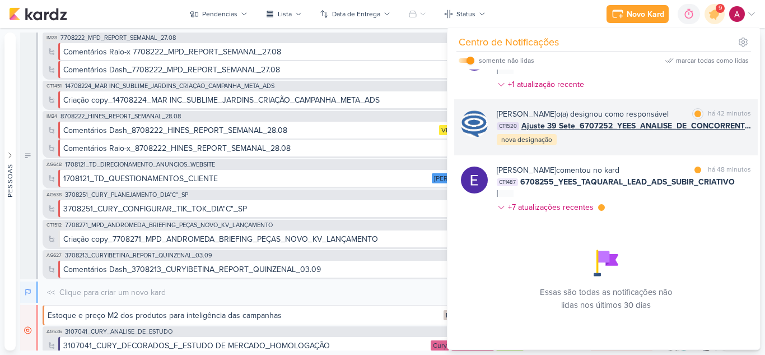
scroll to position [392, 0]
click at [611, 146] on div "[PERSON_NAME] o(a) designou como responsável marcar como lida há 42 minutos CT1…" at bounding box center [624, 127] width 254 height 38
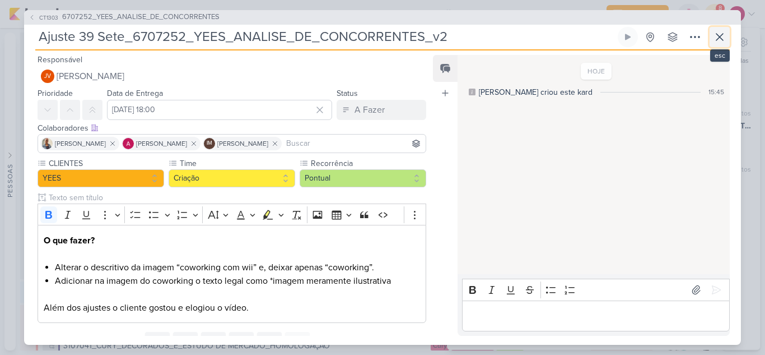
click at [717, 39] on icon at bounding box center [719, 36] width 13 height 13
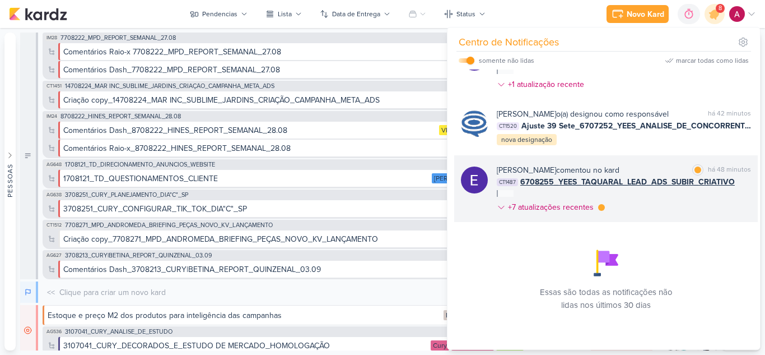
scroll to position [411, 0]
click at [655, 198] on div "[PERSON_NAME] comentou no kard marcar como lida há 48 minutos CT1487 6708255_YE…" at bounding box center [624, 190] width 254 height 53
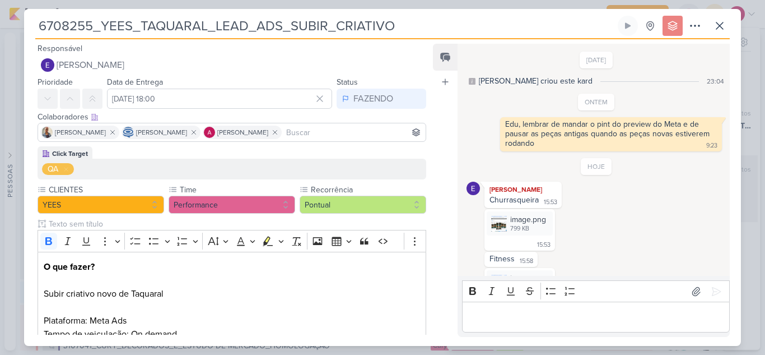
scroll to position [215, 0]
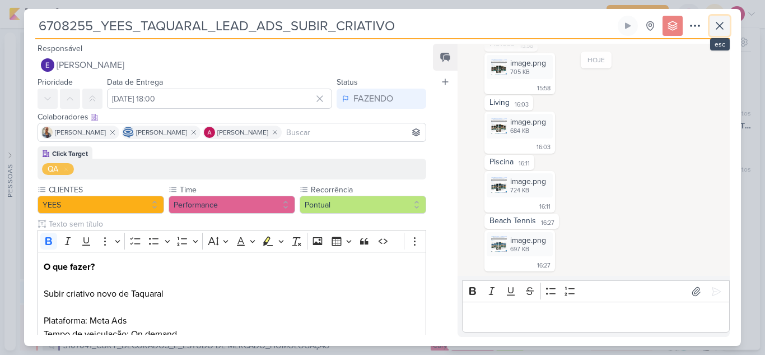
click at [717, 30] on icon at bounding box center [719, 25] width 13 height 13
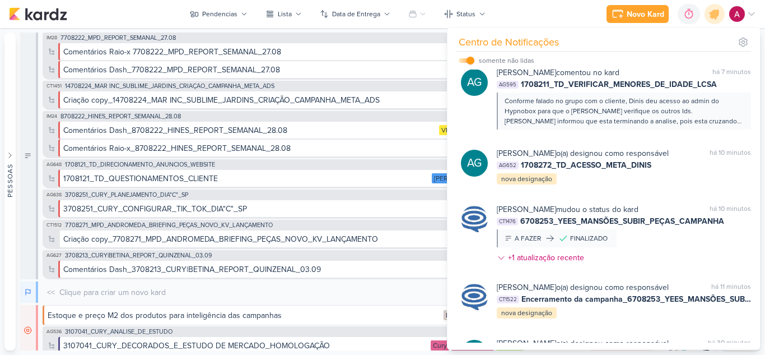
scroll to position [0, 0]
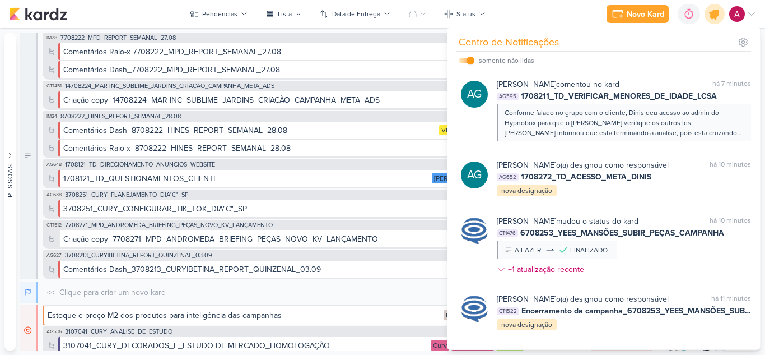
click at [710, 16] on icon at bounding box center [714, 13] width 13 height 13
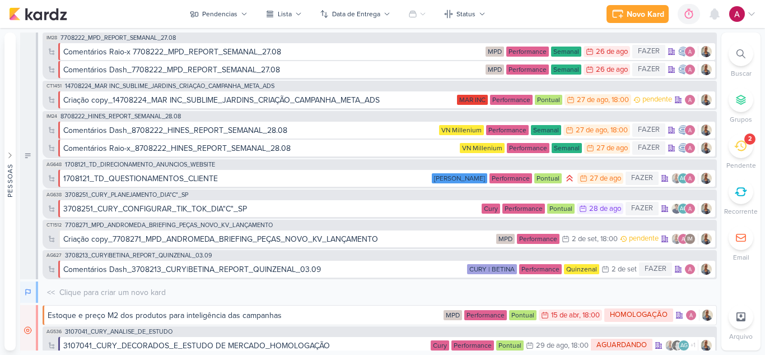
click at [737, 150] on icon at bounding box center [740, 146] width 12 height 12
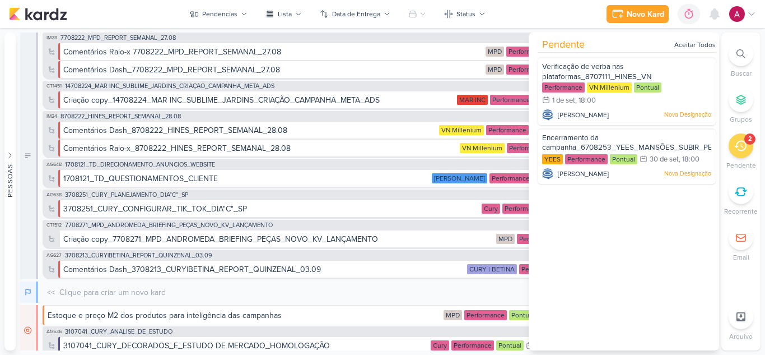
click at [737, 151] on icon at bounding box center [740, 146] width 12 height 12
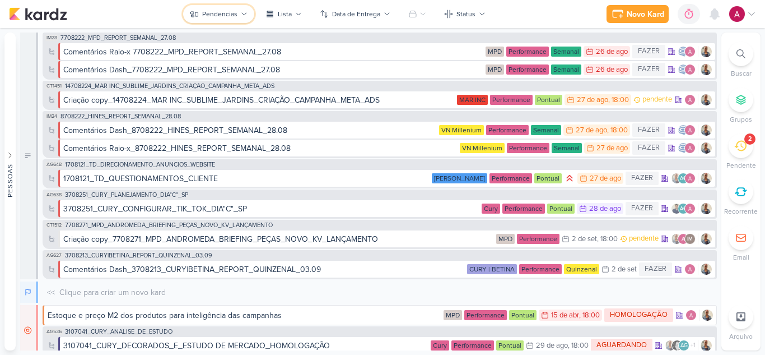
click at [246, 9] on button "Pendencias" at bounding box center [218, 14] width 71 height 18
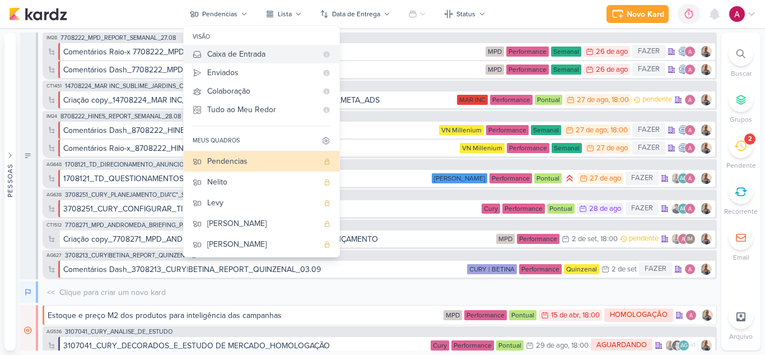
click at [235, 52] on div "Caixa de Entrada" at bounding box center [262, 54] width 110 height 12
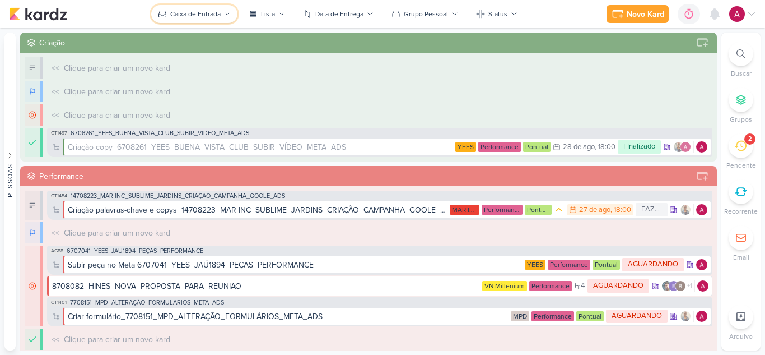
click at [215, 12] on div "Caixa de Entrada" at bounding box center [195, 14] width 50 height 10
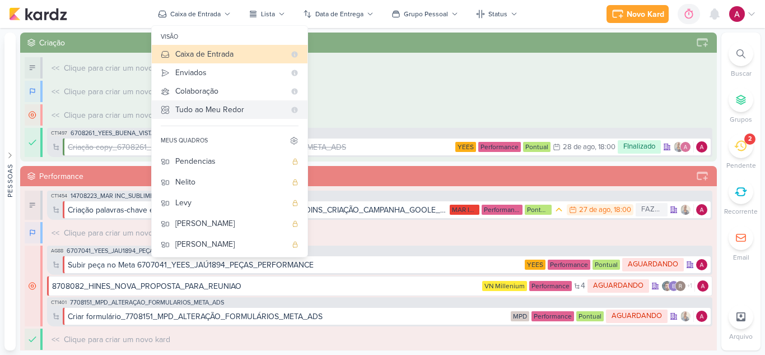
click at [239, 117] on Me-button "Tudo ao Meu Redor" at bounding box center [230, 109] width 156 height 18
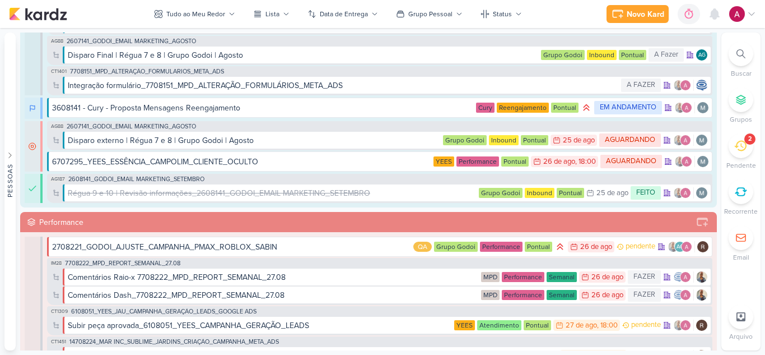
scroll to position [616, 0]
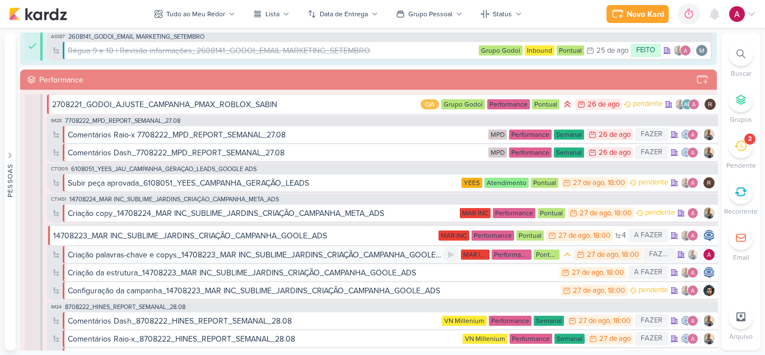
click at [241, 257] on div "Criação palavras-chave e copys_14708223_MAR INC_SUBLIME_JARDINS_CRIAÇÃO_CAMPANH…" at bounding box center [255, 255] width 375 height 12
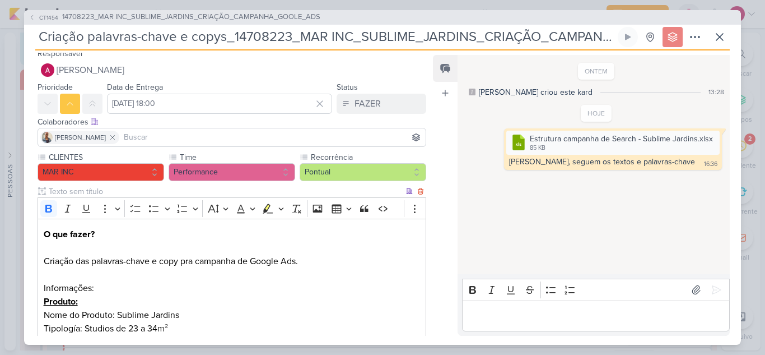
scroll to position [0, 0]
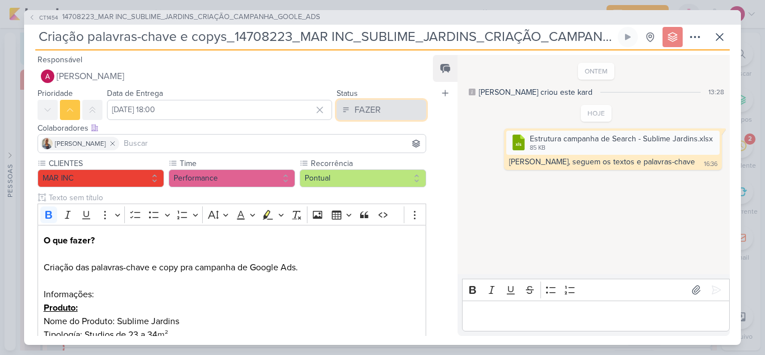
click at [363, 109] on div "FAZER" at bounding box center [368, 109] width 26 height 13
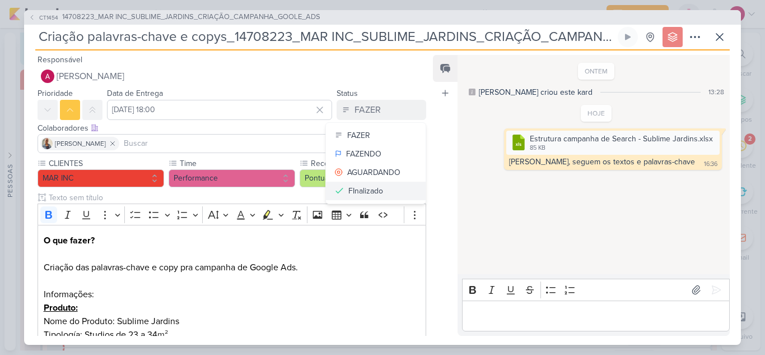
click at [375, 188] on div "FInalizado" at bounding box center [365, 191] width 35 height 12
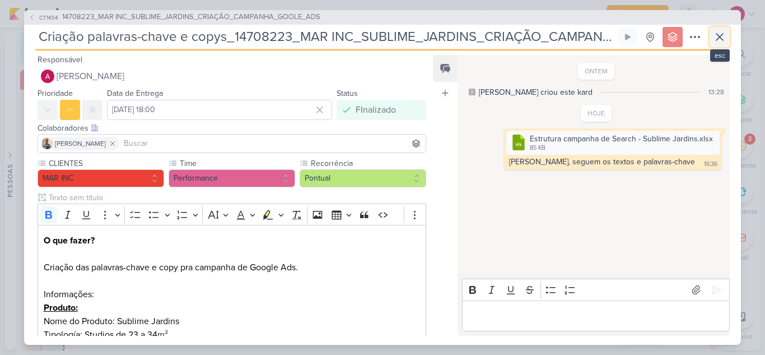
click at [714, 35] on icon at bounding box center [719, 36] width 13 height 13
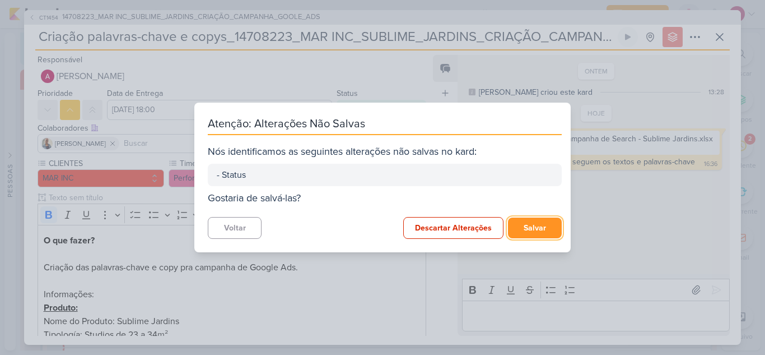
click at [529, 222] on button "Salvar" at bounding box center [535, 227] width 54 height 21
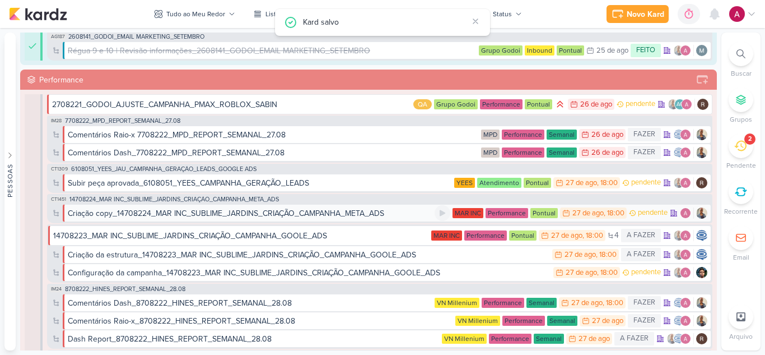
click at [353, 215] on div "Criação copy_14708224_MAR INC_SUBLIME_JARDINS_CRIAÇÃO_CAMPANHA_META_ADS" at bounding box center [226, 213] width 317 height 12
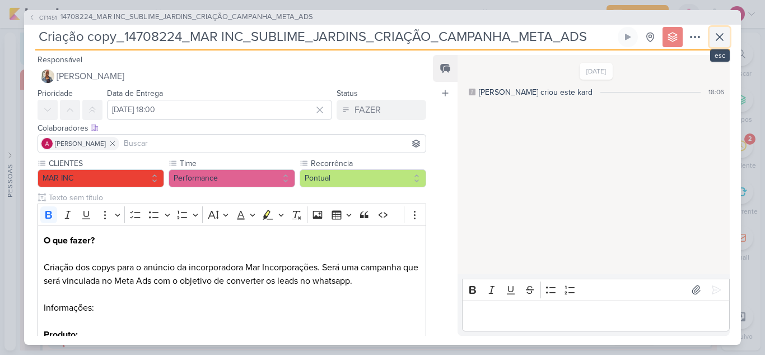
click at [718, 37] on icon at bounding box center [719, 36] width 13 height 13
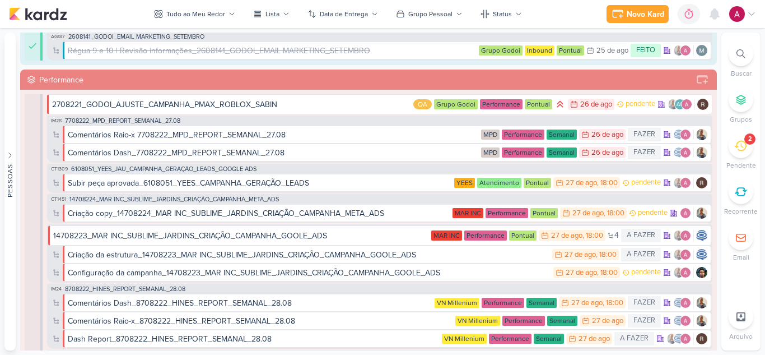
click at [733, 49] on div at bounding box center [741, 53] width 25 height 25
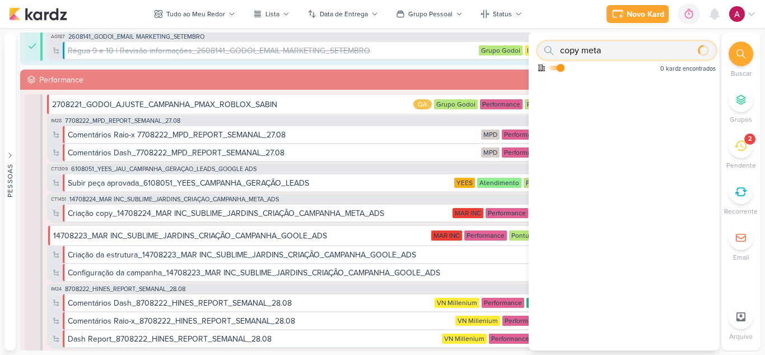
drag, startPoint x: 606, startPoint y: 46, endPoint x: 558, endPoint y: 47, distance: 47.6
click at [558, 47] on div "copy meta" at bounding box center [627, 50] width 178 height 18
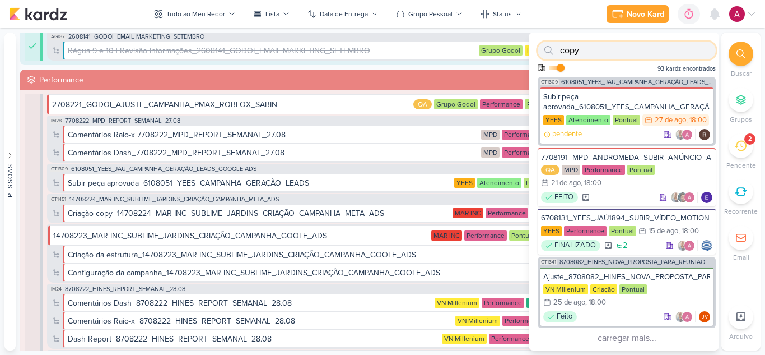
scroll to position [1078, 0]
drag, startPoint x: 603, startPoint y: 49, endPoint x: 550, endPoint y: 57, distance: 53.8
click at [550, 57] on div "copy" at bounding box center [627, 50] width 178 height 18
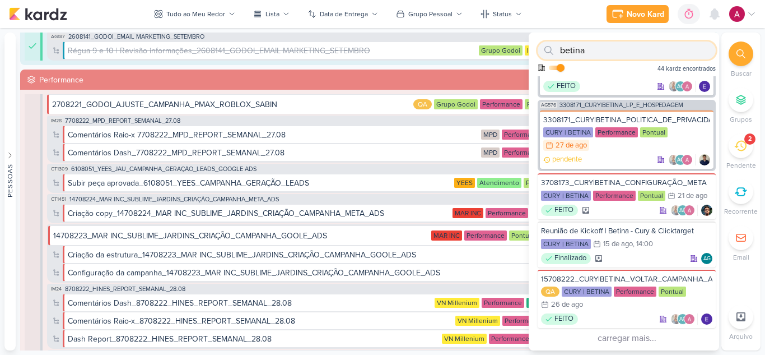
scroll to position [1026, 0]
type input "betina"
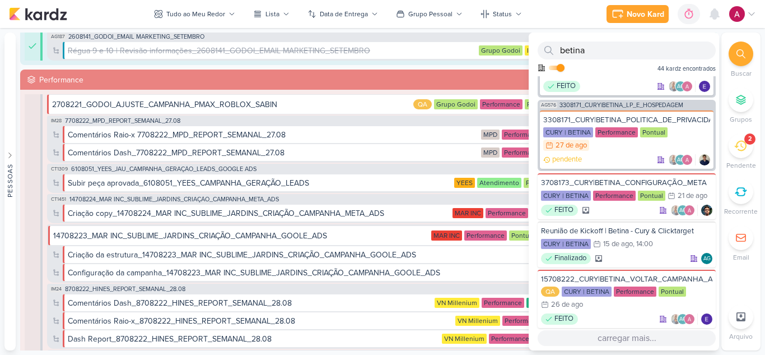
click at [627, 340] on button "carregar mais..." at bounding box center [627, 338] width 178 height 16
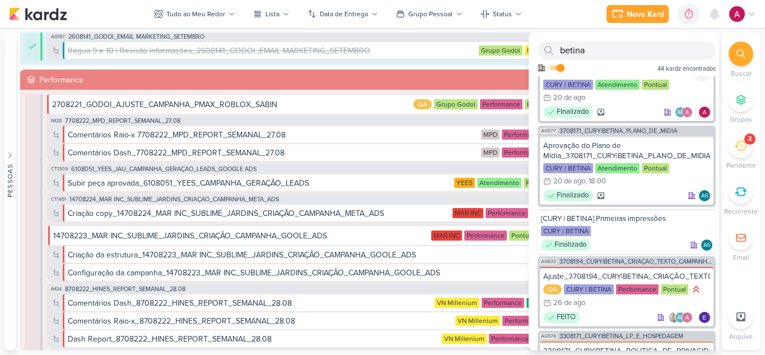
scroll to position [690, 0]
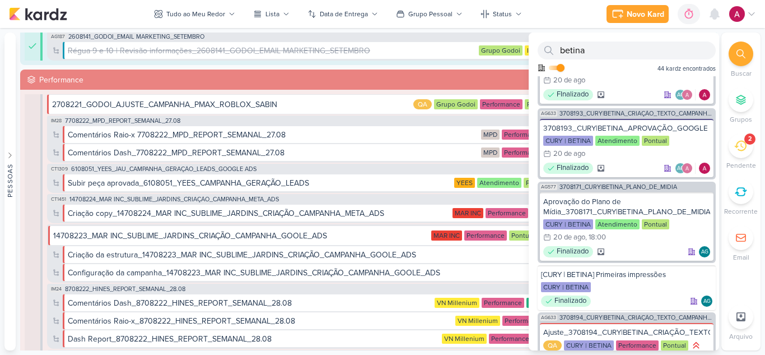
click at [634, 43] on div "AG633 3708194_CURY|BETINA_CRIAÇÃO_TEXTO_CAMPANHA_META" at bounding box center [627, 39] width 178 height 8
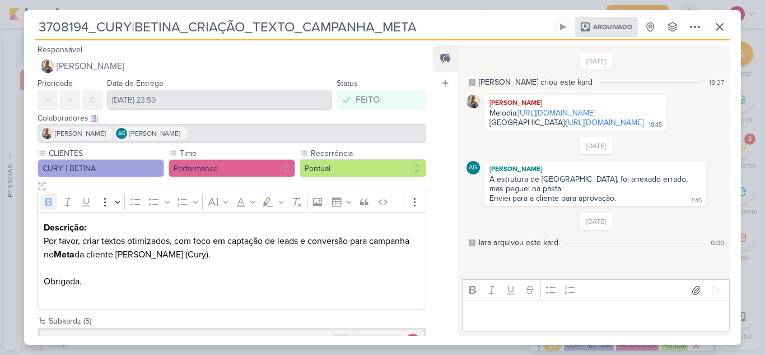
scroll to position [113, 0]
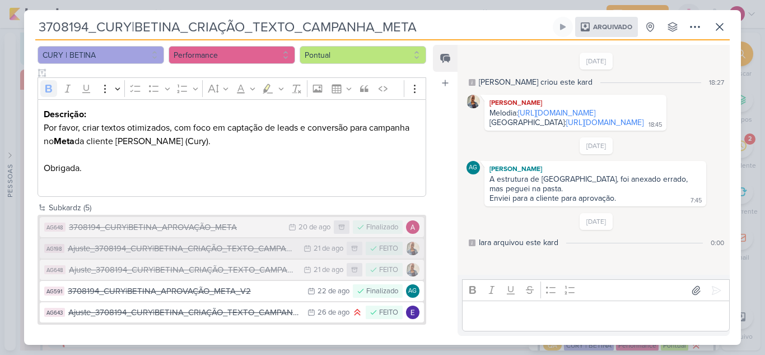
click at [177, 250] on div "Ajuste_3708194_CURY|BETINA_CRIAÇÃO_TEXTO_CAMPANHA_META" at bounding box center [183, 248] width 230 height 13
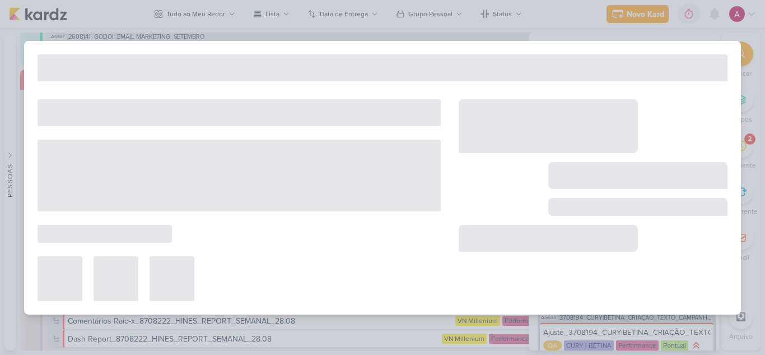
type input "Ajuste_3708194_CURY|BETINA_CRIAÇÃO_TEXTO_CAMPANHA_META"
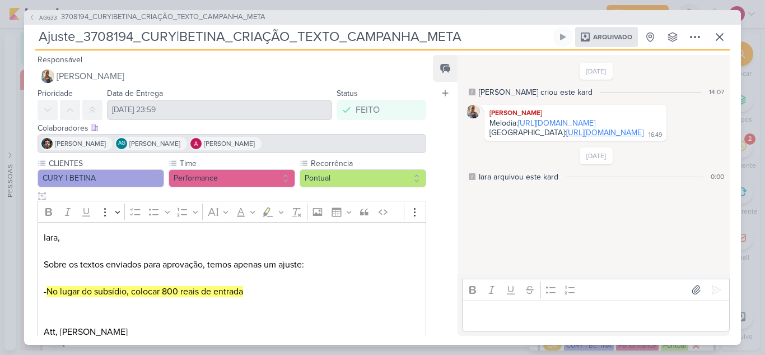
click at [566, 137] on link "[URL][DOMAIN_NAME]" at bounding box center [604, 133] width 77 height 10
click at [715, 41] on icon at bounding box center [719, 36] width 13 height 13
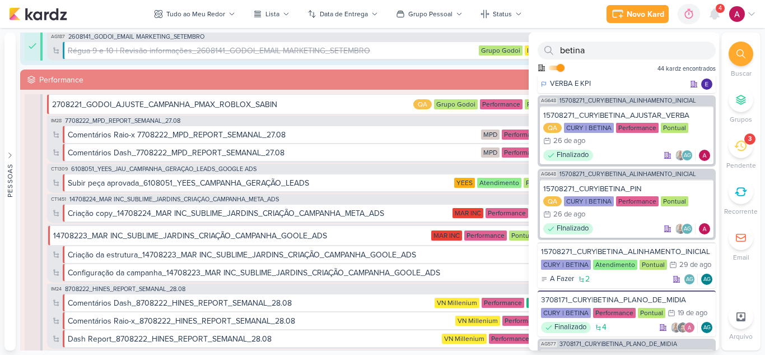
scroll to position [0, 0]
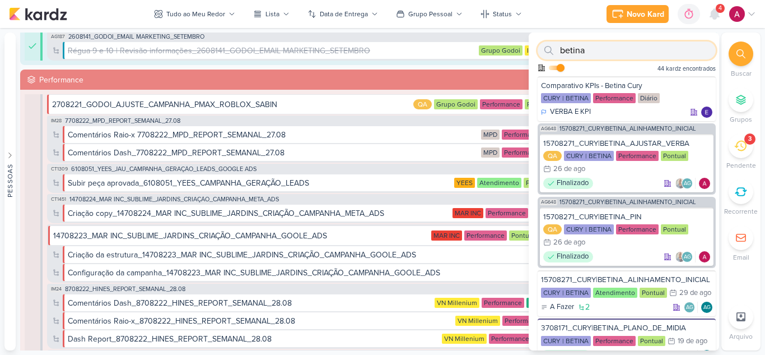
drag, startPoint x: 602, startPoint y: 50, endPoint x: 546, endPoint y: 55, distance: 56.9
click at [546, 55] on div "betina" at bounding box center [627, 50] width 178 height 18
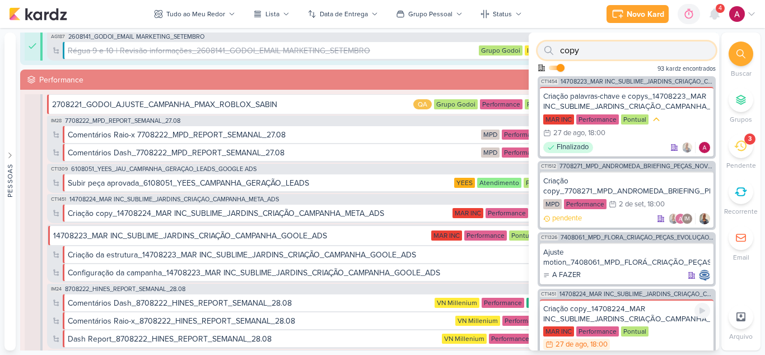
type input "copy"
click at [640, 310] on div "Criação copy_14708224_MAR INC_SUBLIME_JARDINS_CRIAÇÃO_CAMPANHA_META_ADS" at bounding box center [626, 314] width 167 height 20
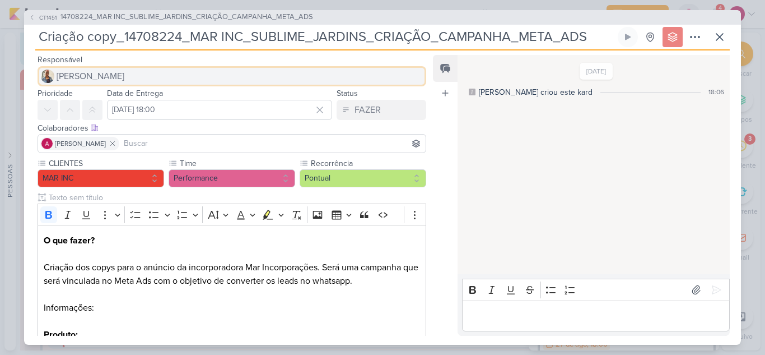
click at [79, 70] on span "[PERSON_NAME]" at bounding box center [91, 75] width 68 height 13
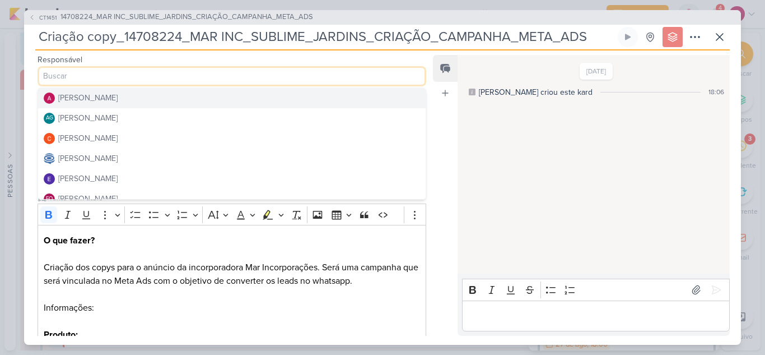
click at [127, 96] on button "[PERSON_NAME]" at bounding box center [232, 98] width 388 height 20
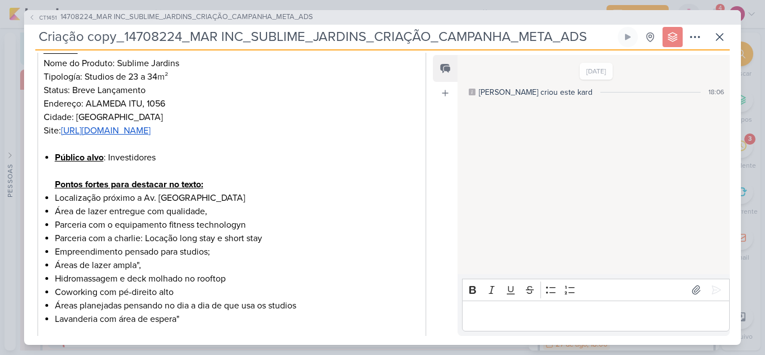
scroll to position [453, 0]
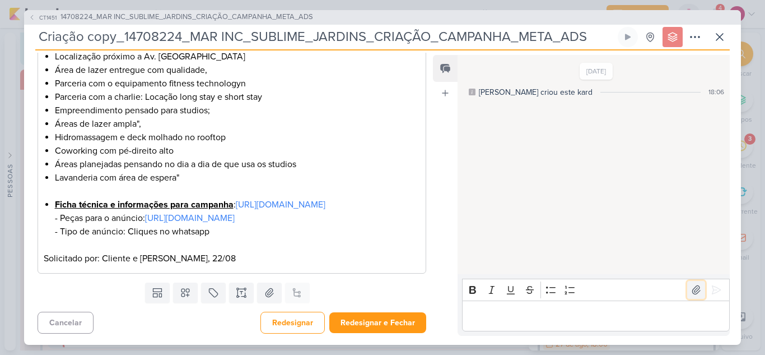
click at [691, 287] on icon at bounding box center [696, 289] width 11 height 11
click at [711, 293] on icon at bounding box center [716, 289] width 11 height 11
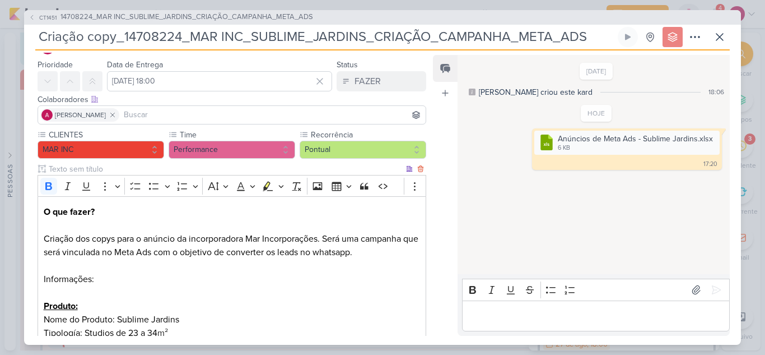
scroll to position [0, 0]
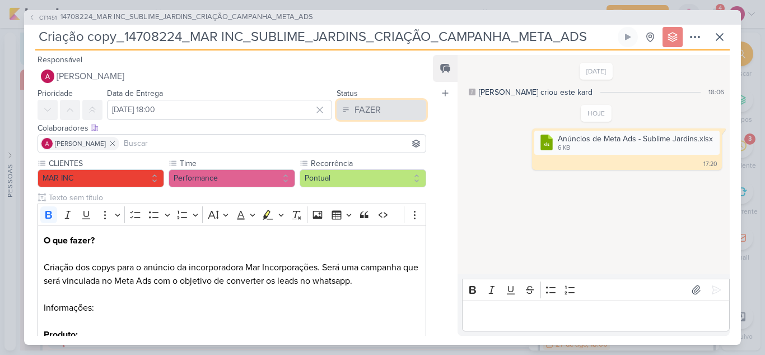
click at [355, 106] on div "FAZER" at bounding box center [368, 109] width 26 height 13
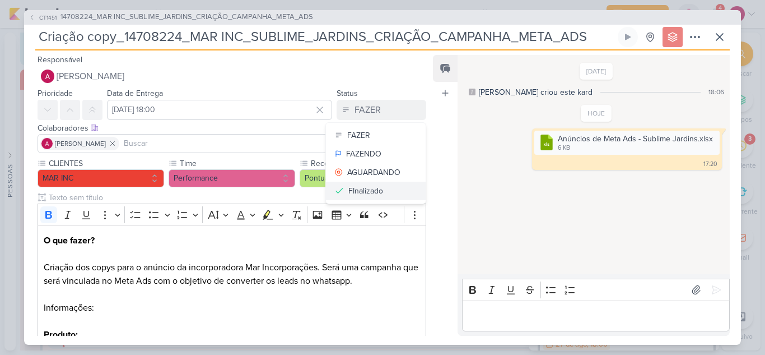
click at [366, 191] on div "FInalizado" at bounding box center [365, 191] width 35 height 12
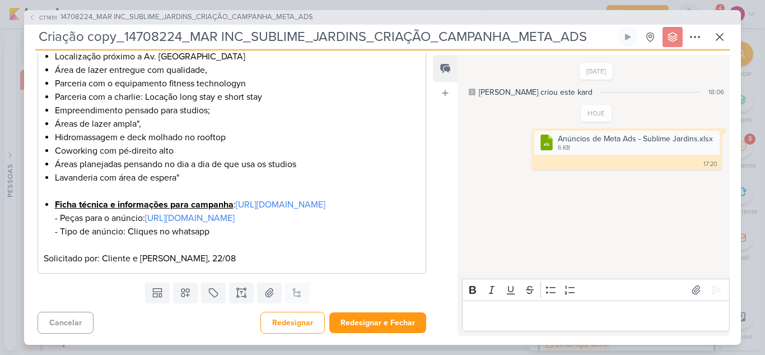
scroll to position [453, 0]
click at [392, 319] on button "Redesignar e Fechar" at bounding box center [377, 322] width 97 height 21
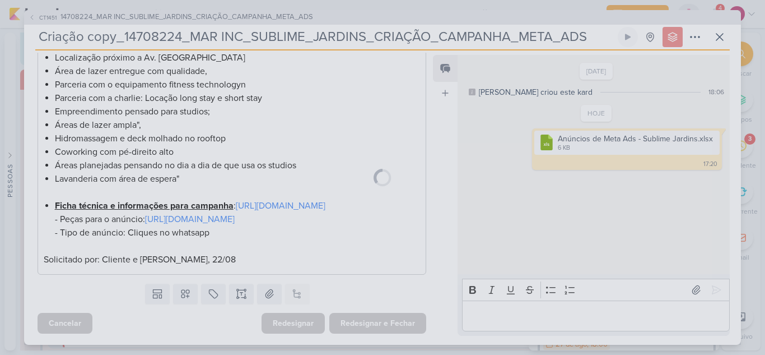
scroll to position [0, 0]
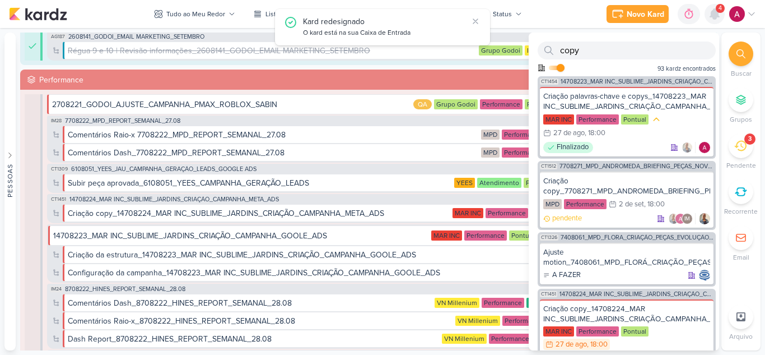
click at [717, 16] on icon at bounding box center [714, 14] width 9 height 10
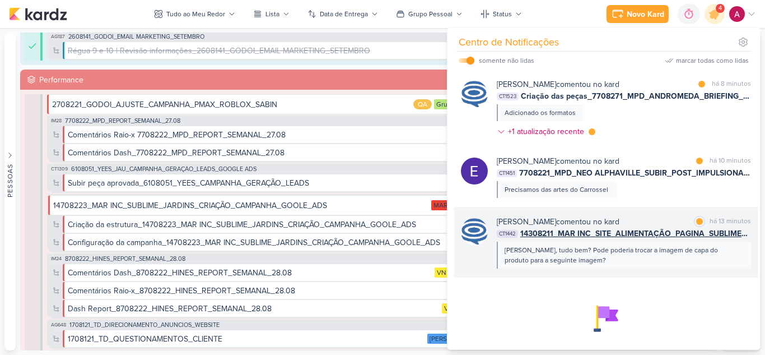
click at [705, 257] on div "[PERSON_NAME], tudo bem? Pode poderia trocar a imagem de capa do produto para a…" at bounding box center [624, 255] width 238 height 20
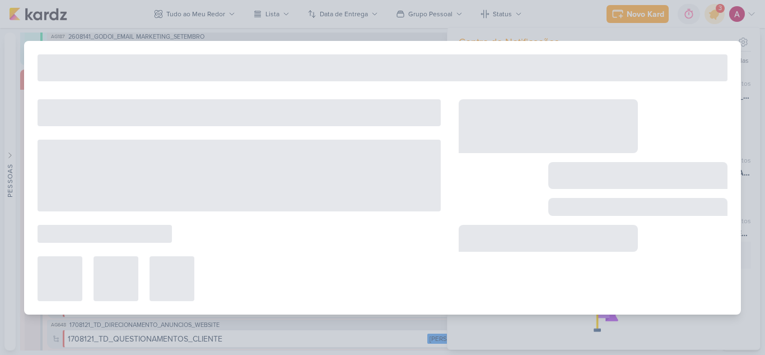
type input "14308211_MAR INC_SITE_ALIMENTAÇÃO_PAGINA_SUBLIME_JARDINS"
type input "[DATE] 18:00"
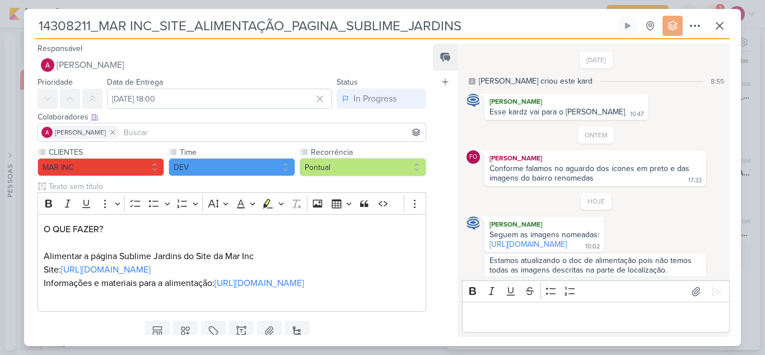
scroll to position [128, 0]
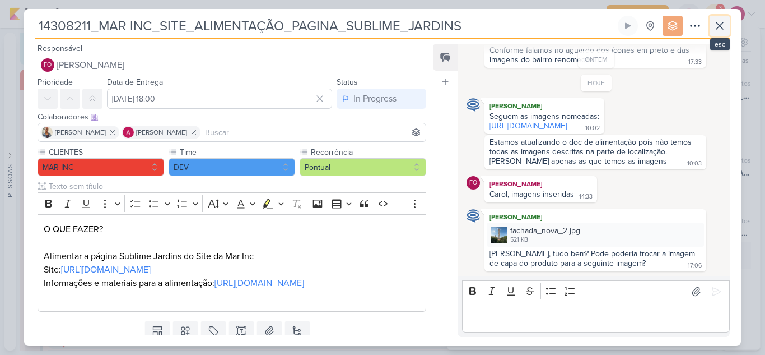
click at [723, 29] on icon at bounding box center [720, 25] width 7 height 7
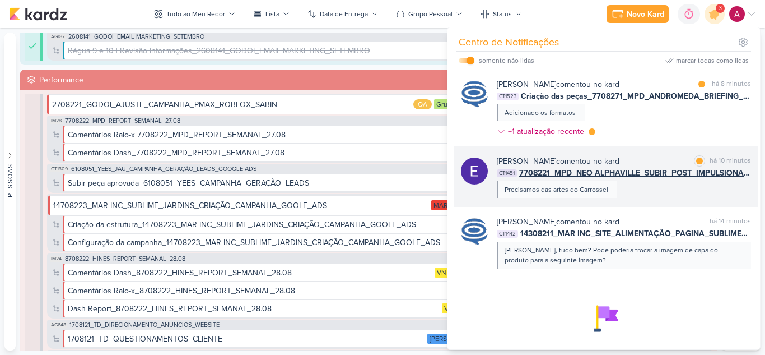
click at [655, 201] on div "[PERSON_NAME] comentou no kard marcar como lida há 10 minutos CT1451 7708221_MP…" at bounding box center [606, 176] width 304 height 61
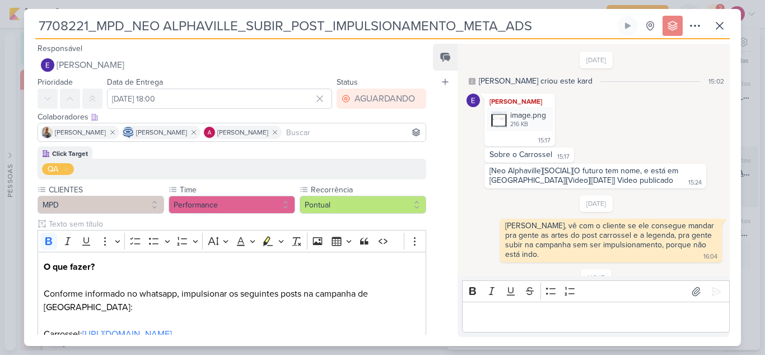
scroll to position [48, 0]
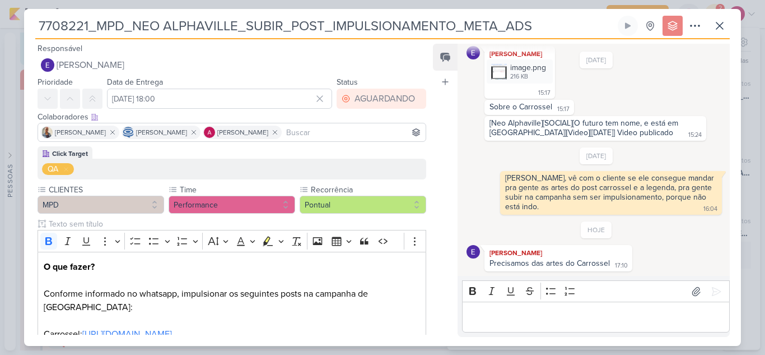
click at [508, 318] on p "Editor editing area: main" at bounding box center [596, 316] width 256 height 13
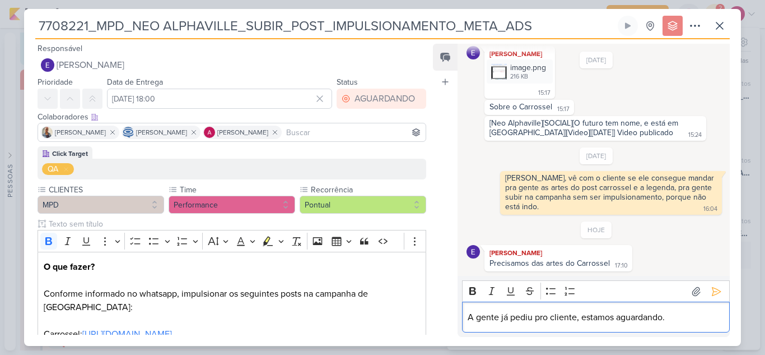
click at [541, 319] on p "A gente já pediu pro cliente, estamos aguardando." at bounding box center [596, 316] width 256 height 13
click at [548, 317] on p "A gente já pediu paro cliente, estamos aguardando." at bounding box center [596, 316] width 256 height 13
click at [708, 294] on button at bounding box center [717, 291] width 18 height 18
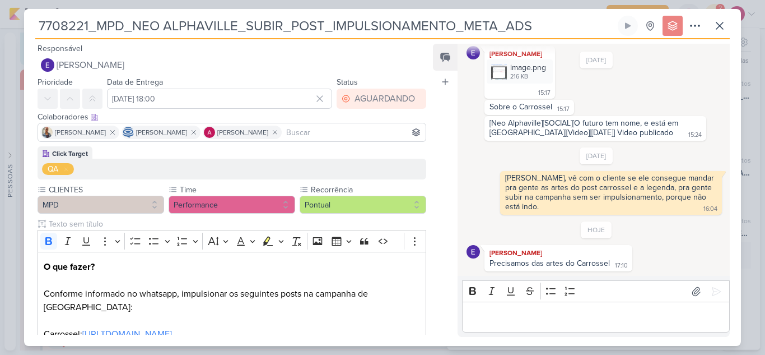
scroll to position [69, 0]
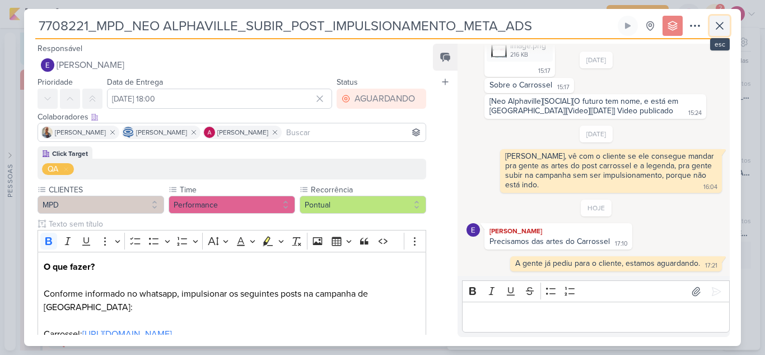
click at [719, 26] on icon at bounding box center [720, 25] width 7 height 7
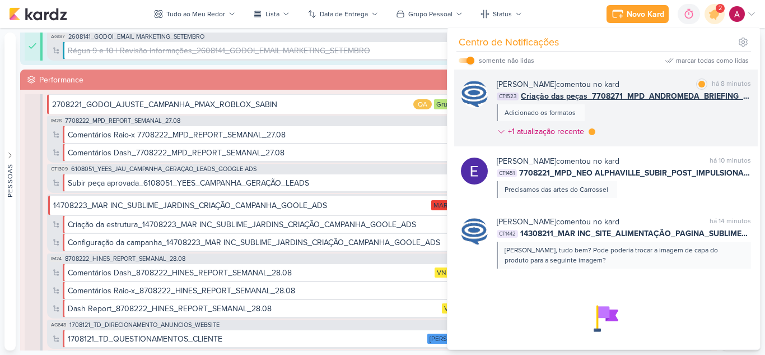
click at [682, 113] on div "[PERSON_NAME] comentou no kard marcar como lida há 8 minutos CT1523 Criação das…" at bounding box center [624, 109] width 254 height 63
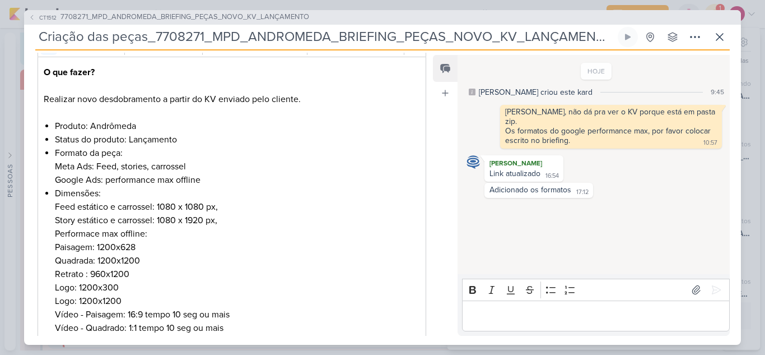
scroll to position [280, 0]
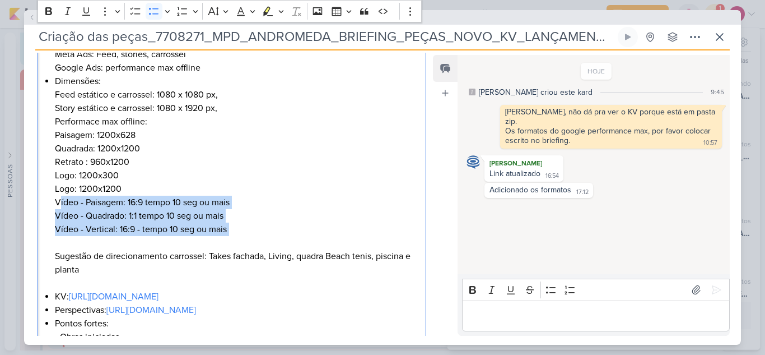
drag, startPoint x: 58, startPoint y: 205, endPoint x: 241, endPoint y: 242, distance: 187.4
click at [241, 242] on li "Dimensões: Feed estático e carrossel: 1080 x 1080 px, Story estático e carrosse…" at bounding box center [237, 182] width 365 height 215
click at [127, 220] on li "Dimensões: Feed estático e carrossel: 1080 x 1080 px, Story estático e carrosse…" at bounding box center [237, 182] width 365 height 215
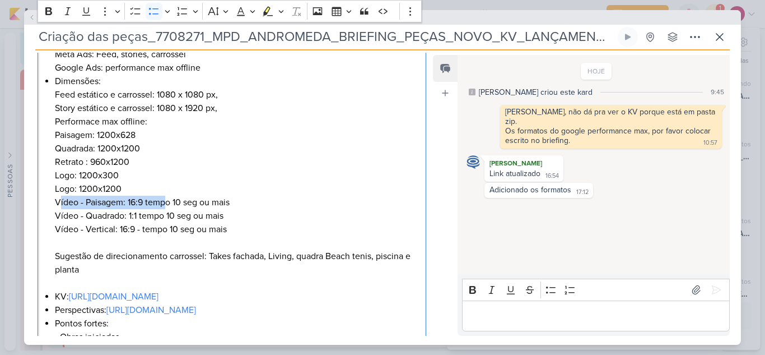
drag, startPoint x: 58, startPoint y: 205, endPoint x: 168, endPoint y: 208, distance: 109.8
click at [168, 208] on li "Dimensões: Feed estático e carrossel: 1080 x 1080 px, Story estático e carrosse…" at bounding box center [237, 182] width 365 height 215
click at [221, 230] on li "Dimensões: Feed estático e carrossel: 1080 x 1080 px, Story estático e carrosse…" at bounding box center [237, 182] width 365 height 215
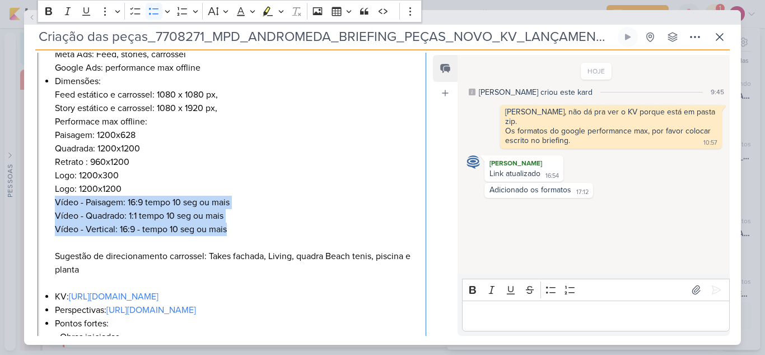
drag, startPoint x: 234, startPoint y: 229, endPoint x: 55, endPoint y: 206, distance: 180.7
click at [55, 206] on li "Dimensões: Feed estático e carrossel: 1080 x 1080 px, Story estático e carrosse…" at bounding box center [237, 182] width 365 height 215
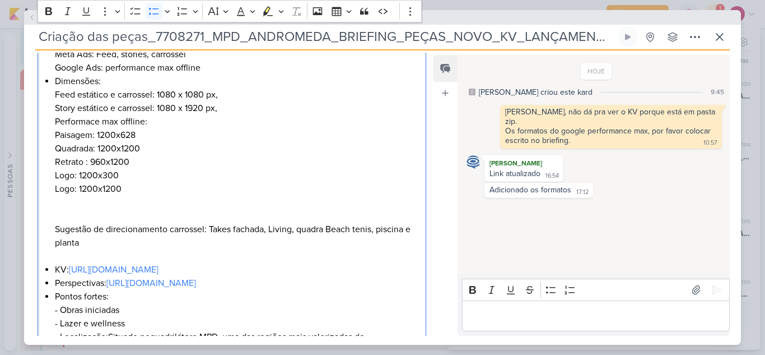
click at [523, 311] on p "Editor editing area: main" at bounding box center [596, 315] width 256 height 13
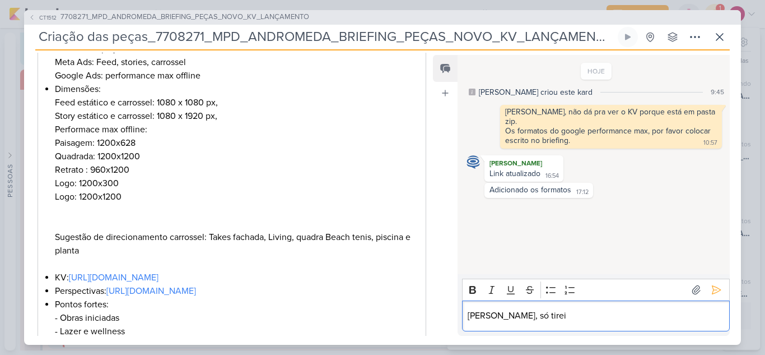
scroll to position [224, 0]
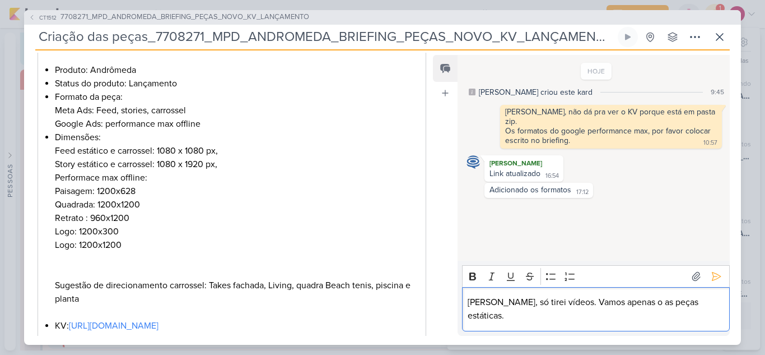
click at [614, 317] on p "[PERSON_NAME], só tirei vídeos. Vamos apenas o as peças estáticas." at bounding box center [596, 308] width 256 height 27
click at [703, 314] on p "[PERSON_NAME], só tirei vídeos. Vamos apenas com as peças estáticas." at bounding box center [596, 308] width 256 height 27
click at [716, 273] on icon at bounding box center [716, 276] width 11 height 11
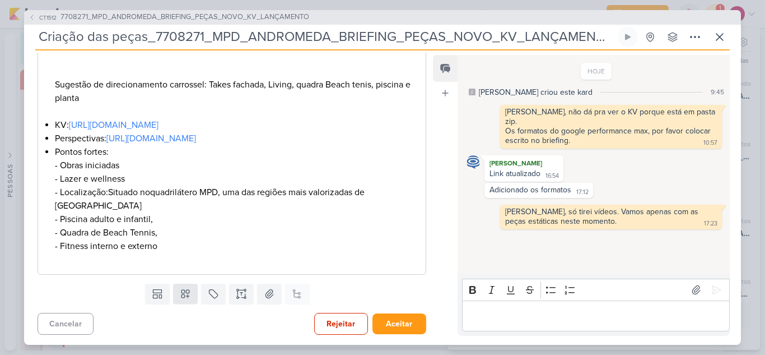
scroll to position [426, 0]
click at [193, 292] on button at bounding box center [185, 292] width 25 height 20
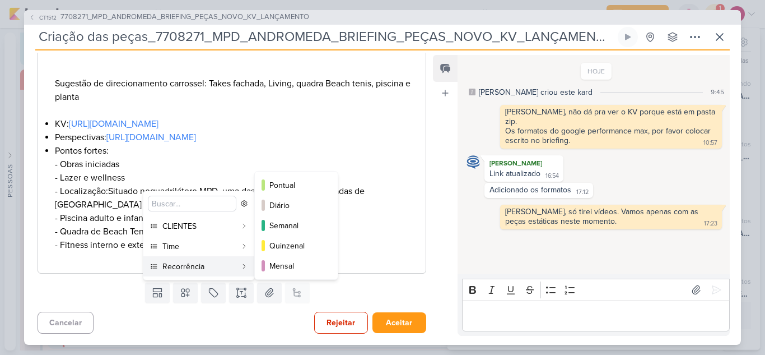
click at [214, 268] on div "Recorrência" at bounding box center [199, 267] width 74 height 12
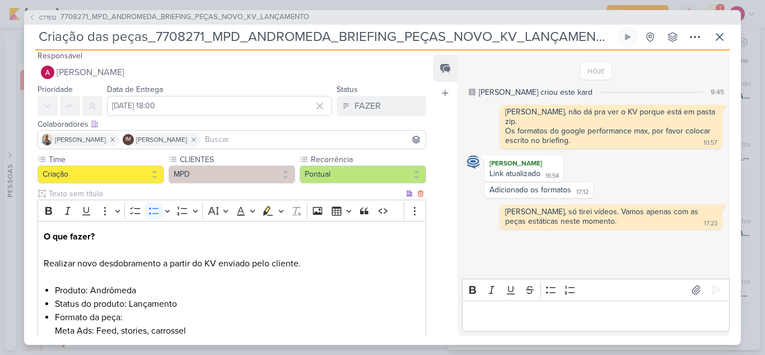
scroll to position [0, 0]
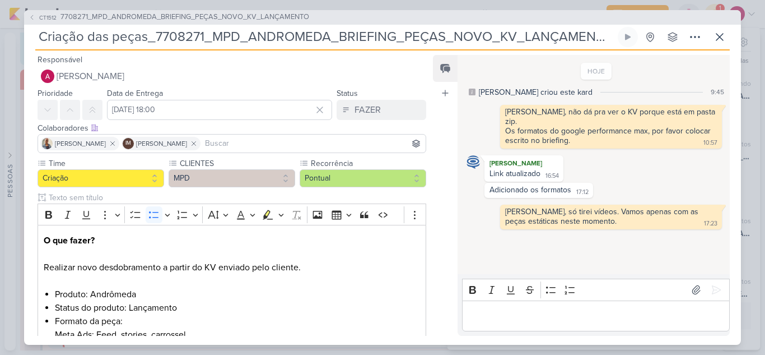
click at [244, 140] on input at bounding box center [313, 143] width 221 height 13
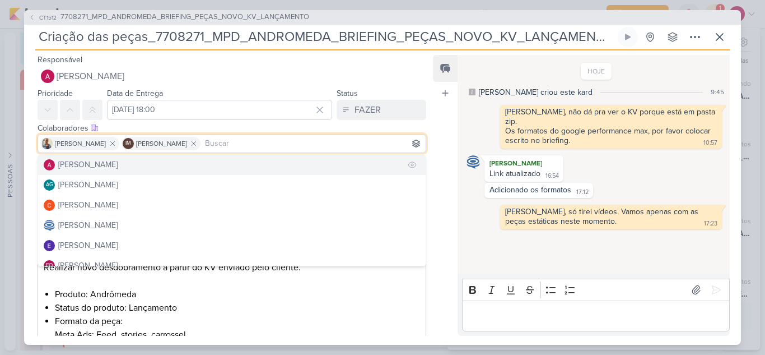
click at [207, 169] on button "[PERSON_NAME]" at bounding box center [232, 165] width 388 height 20
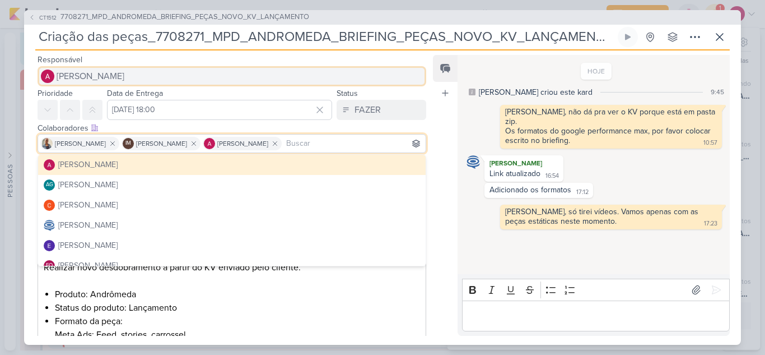
click at [124, 82] on span "[PERSON_NAME]" at bounding box center [91, 75] width 68 height 13
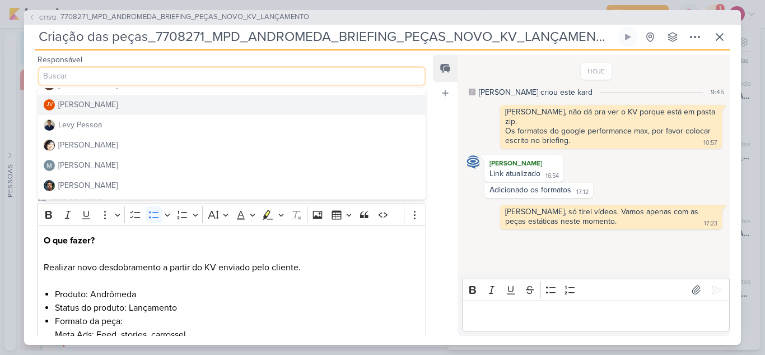
scroll to position [112, 0]
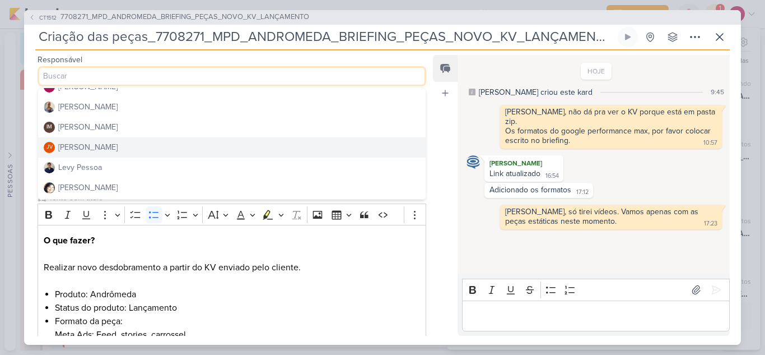
click at [75, 142] on div "[PERSON_NAME]" at bounding box center [87, 147] width 59 height 12
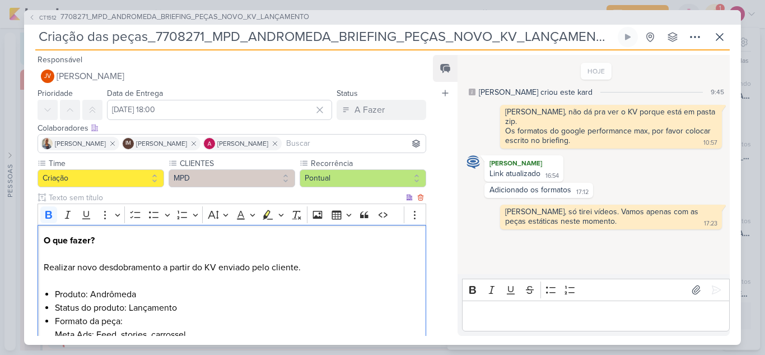
click at [336, 239] on p "O que fazer? Realizar novo desdobramento a partir do KV enviado pelo cliente." at bounding box center [232, 254] width 376 height 40
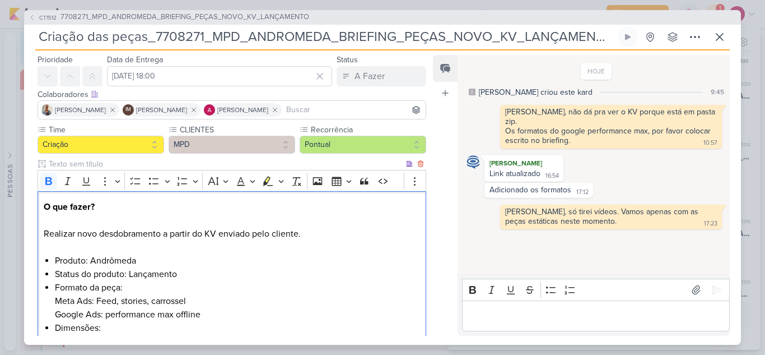
scroll to position [0, 0]
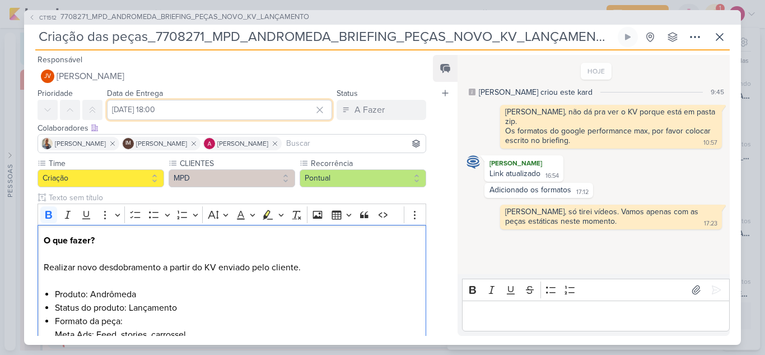
click at [230, 109] on input "[DATE] 18:00" at bounding box center [219, 110] width 225 height 20
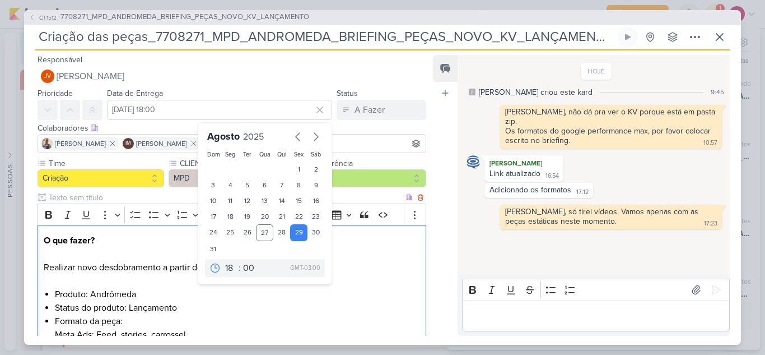
click at [381, 266] on p "O que fazer? Realizar novo desdobramento a partir do KV enviado pelo cliente." at bounding box center [232, 254] width 376 height 40
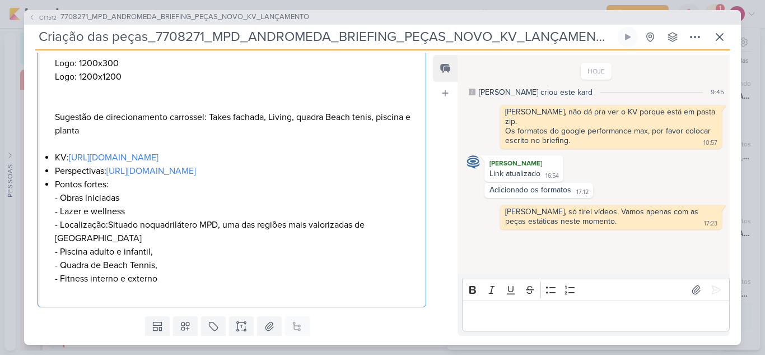
scroll to position [426, 0]
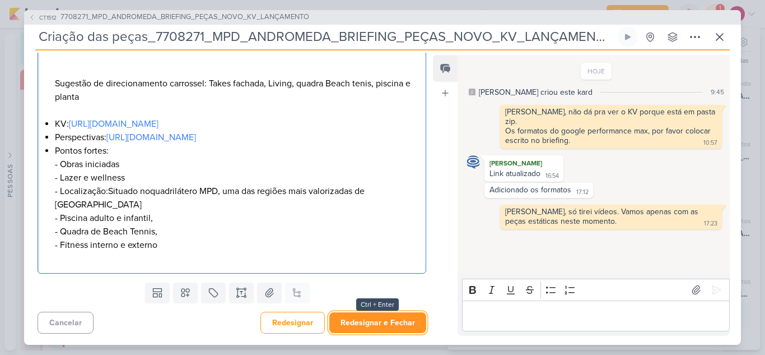
click at [393, 326] on button "Redesignar e Fechar" at bounding box center [377, 322] width 97 height 21
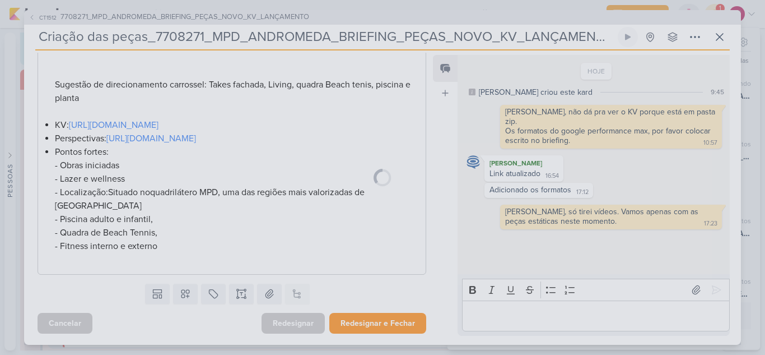
scroll to position [425, 0]
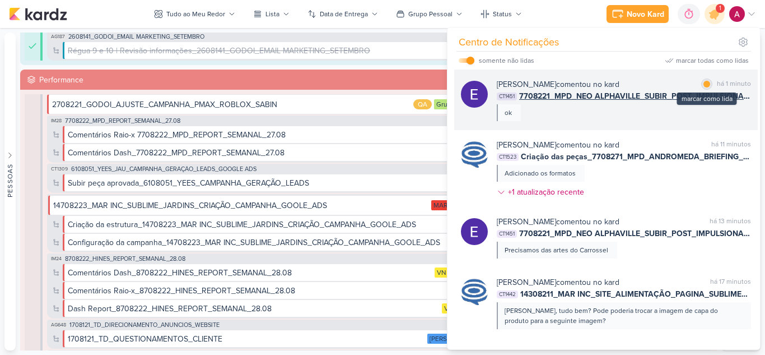
click at [704, 85] on div at bounding box center [707, 84] width 7 height 7
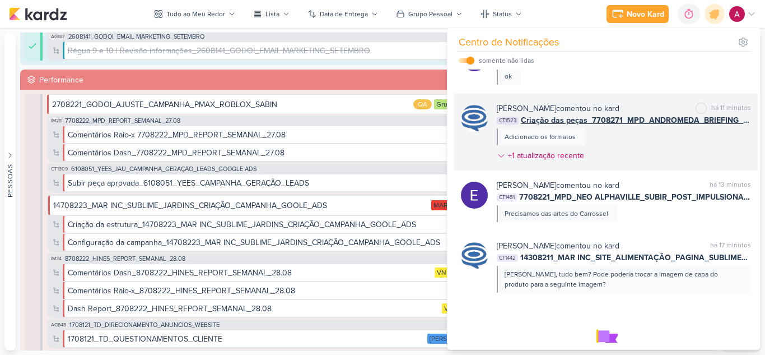
scroll to position [0, 0]
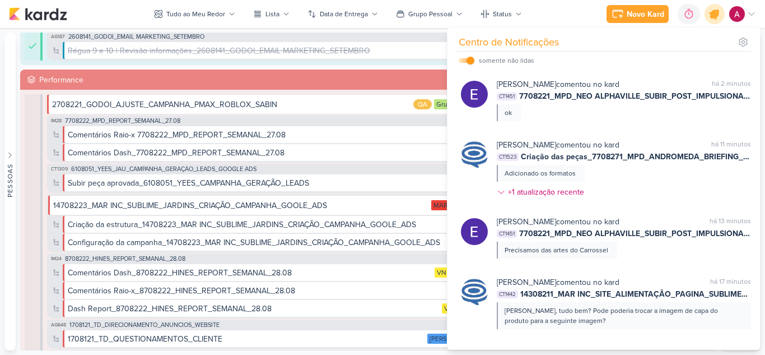
click at [712, 15] on icon at bounding box center [714, 13] width 13 height 13
